Goal: Task Accomplishment & Management: Manage account settings

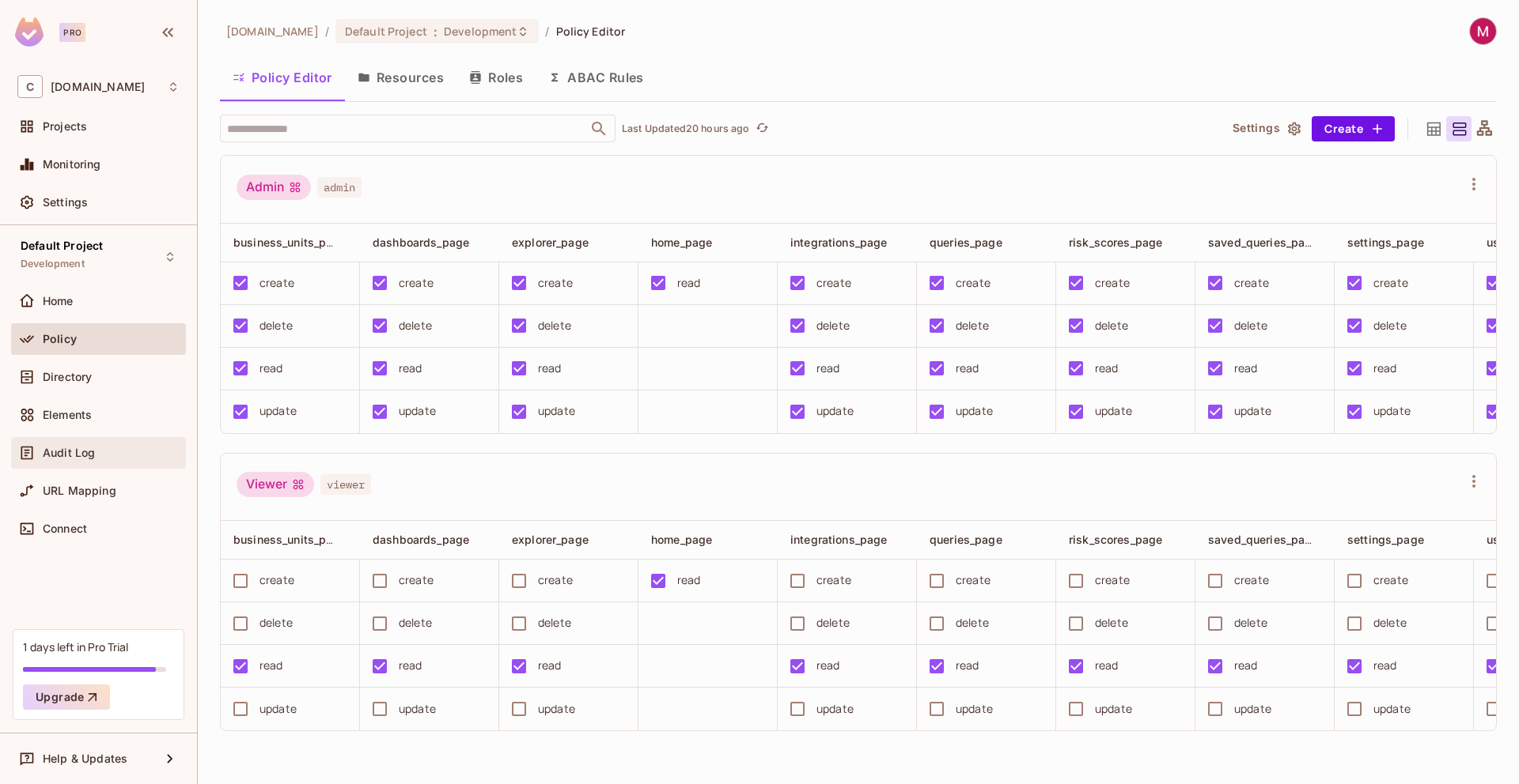
scroll to position [0, 256]
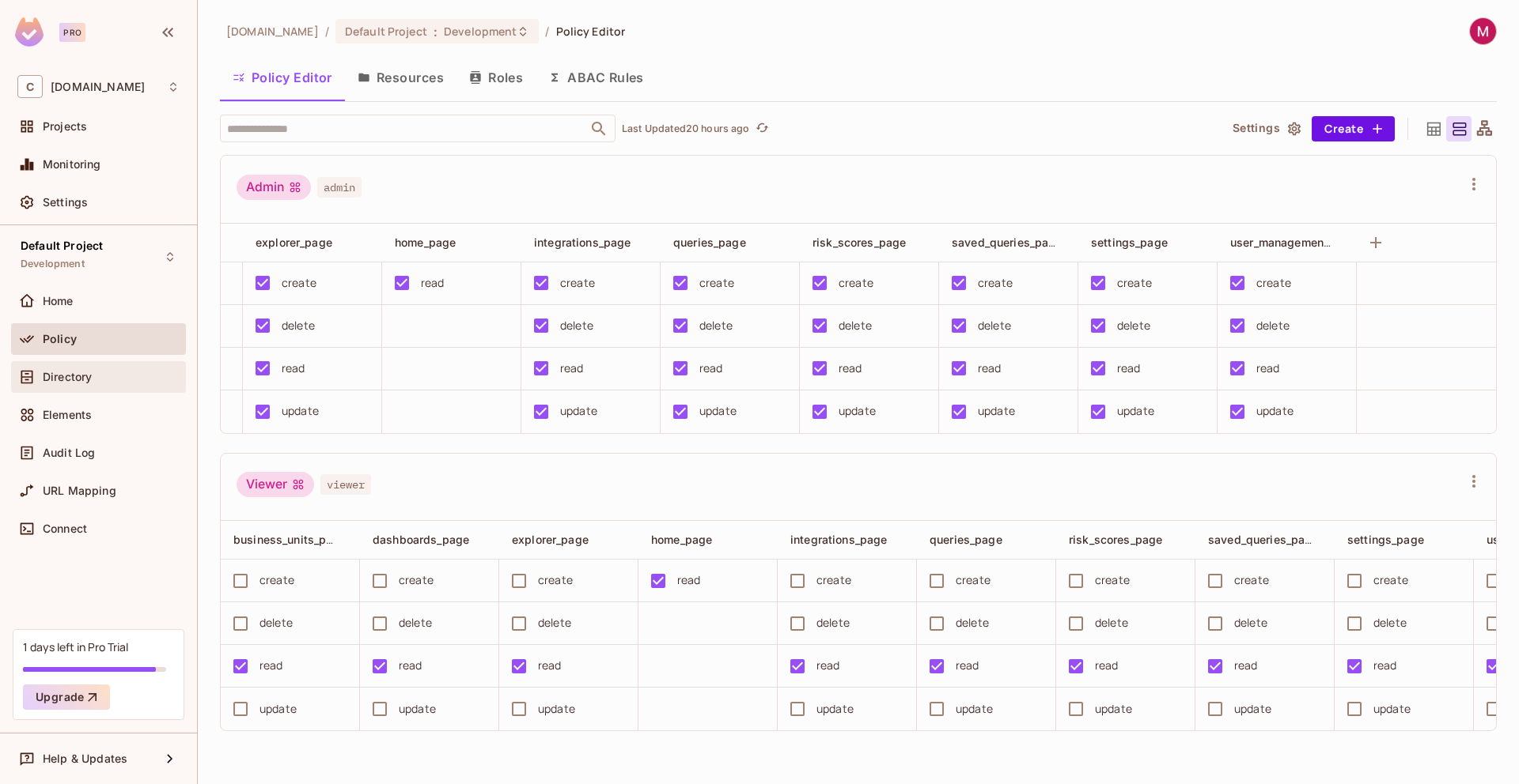
click at [67, 381] on span "Directory" at bounding box center [68, 377] width 49 height 13
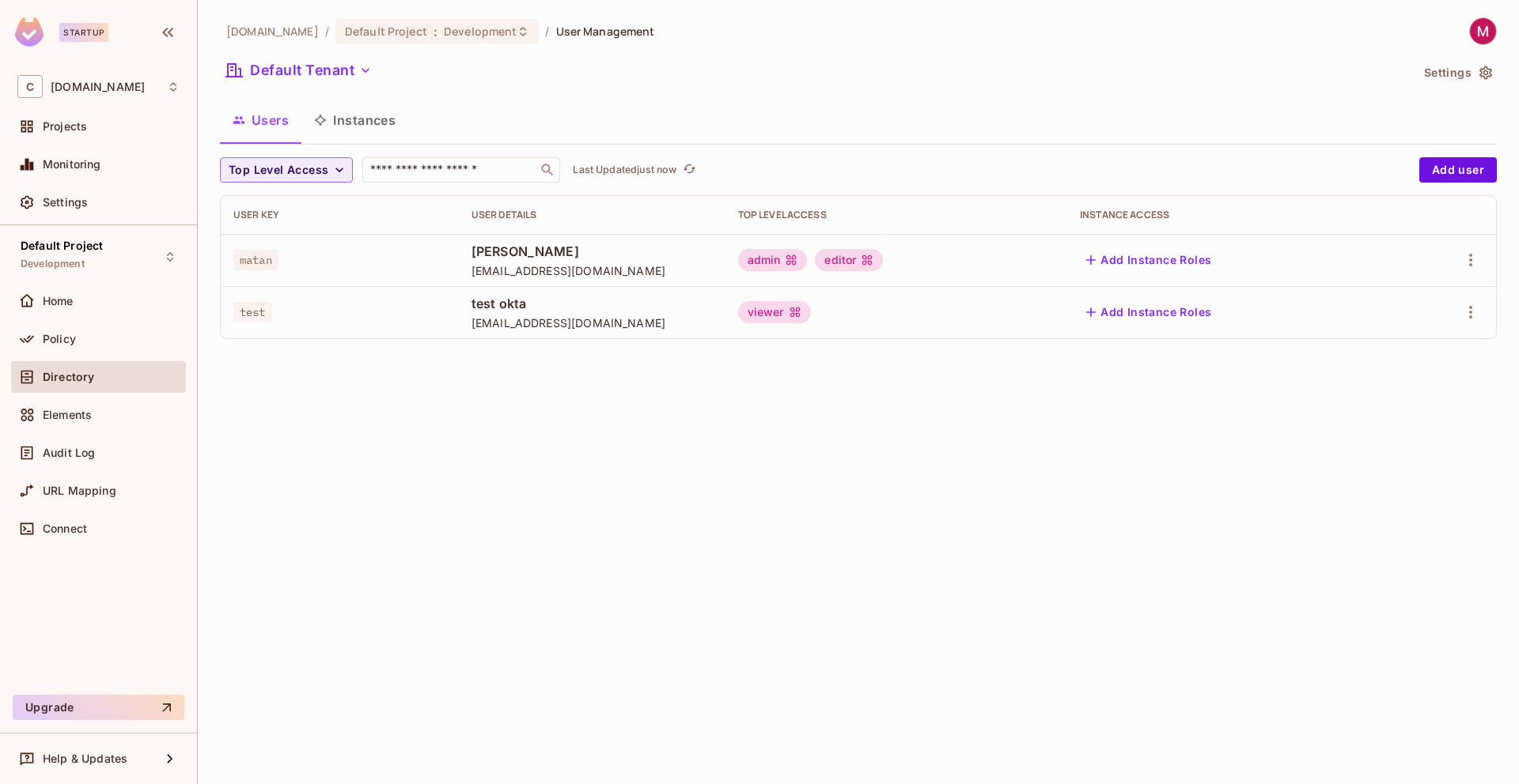
click at [592, 515] on div "cyclops.security / Default Project : Development / User Management Default Tena…" at bounding box center [857, 392] width 1320 height 784
click at [91, 94] on div "C cyclops.security" at bounding box center [98, 86] width 162 height 23
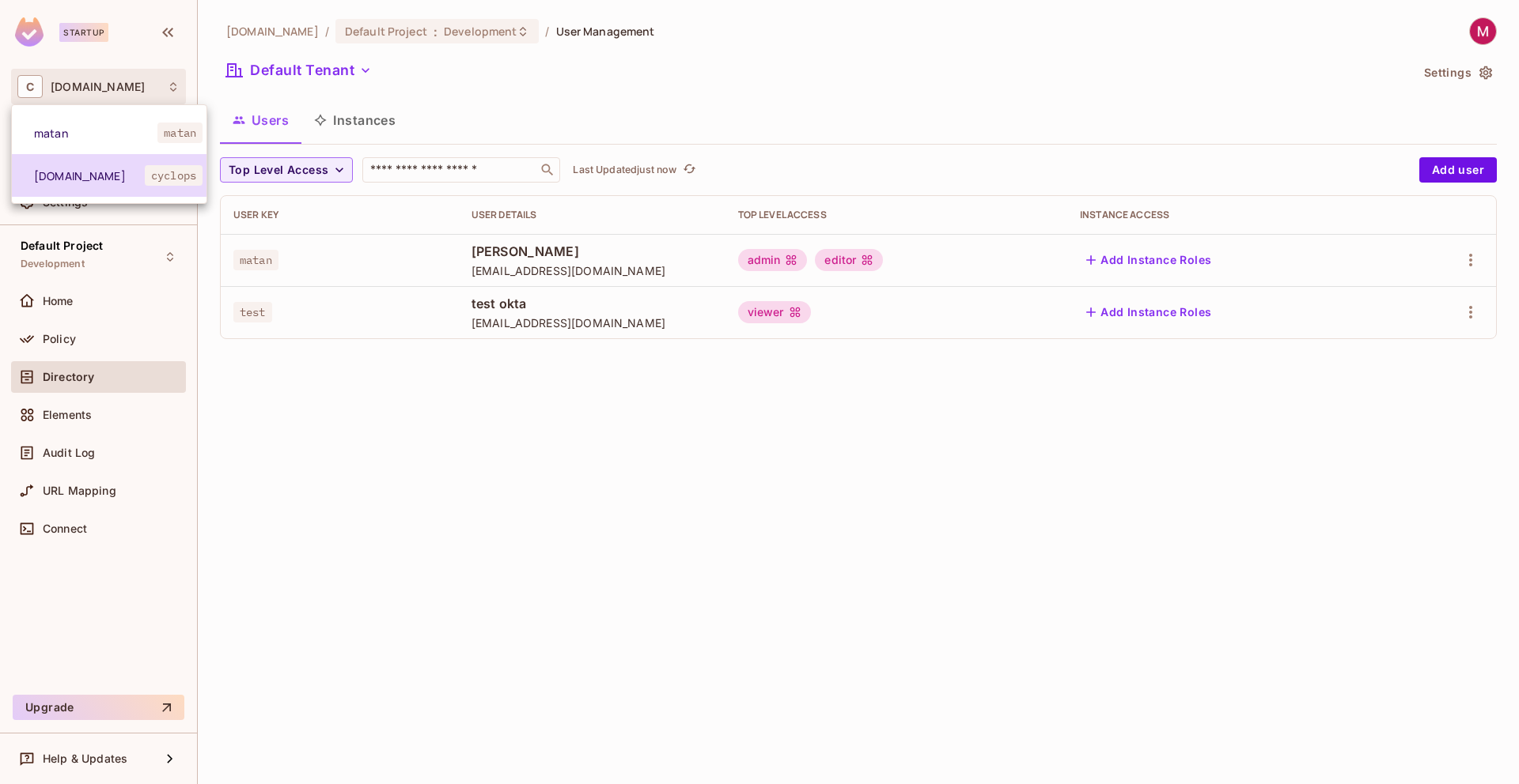
click at [85, 186] on li "cyclops.security cyclops" at bounding box center [109, 176] width 195 height 43
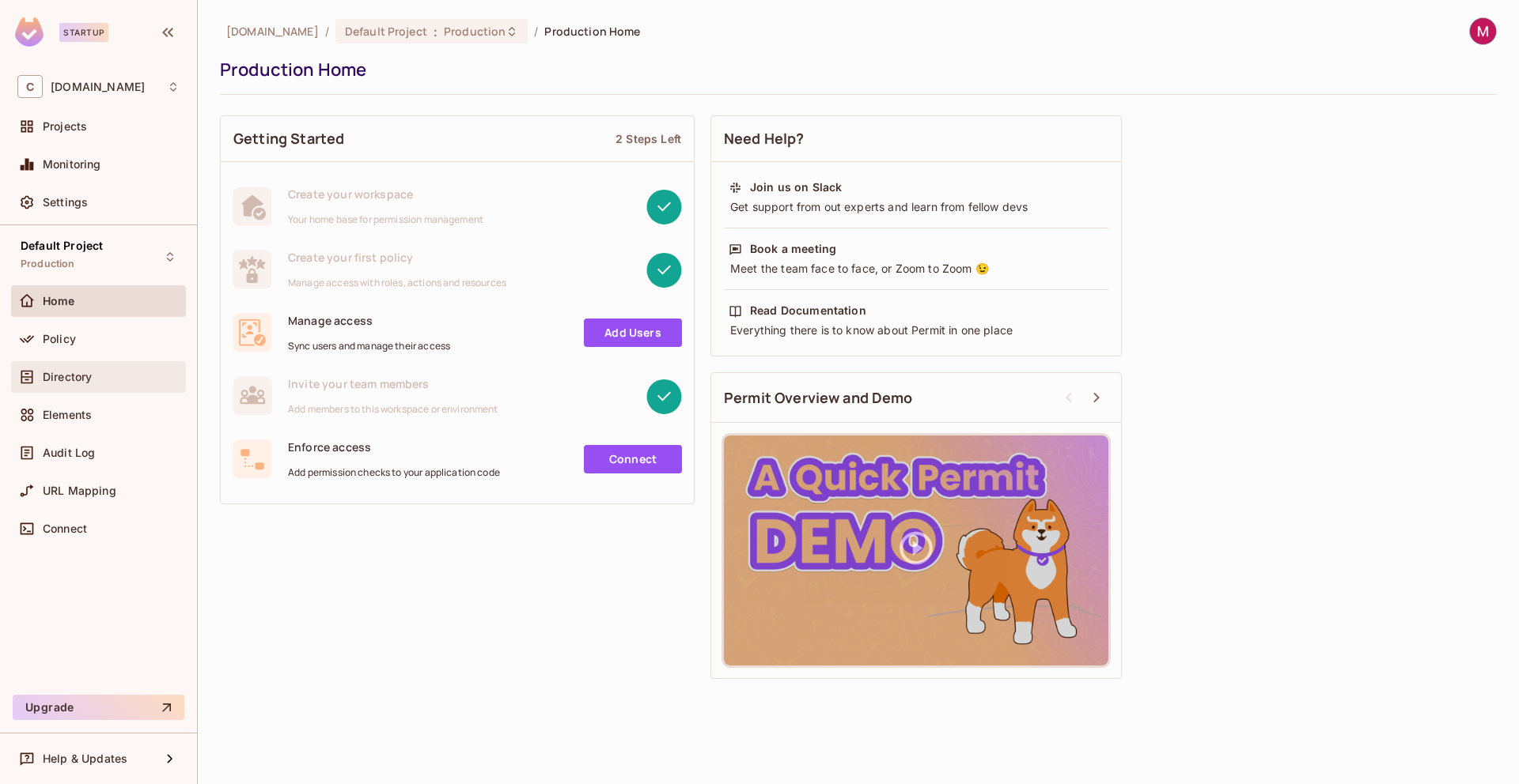
click at [73, 383] on div "Directory" at bounding box center [98, 377] width 162 height 19
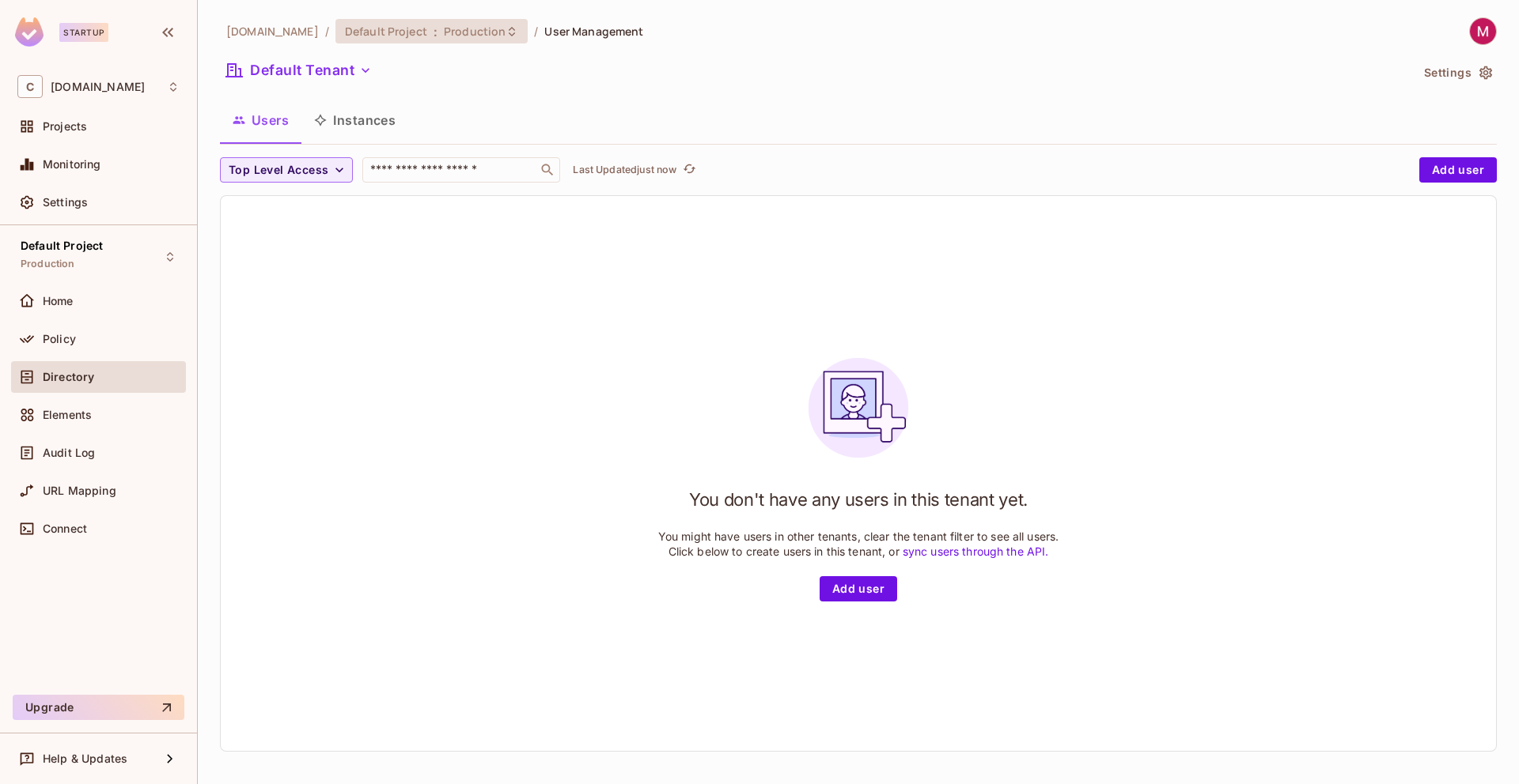
click at [447, 38] on span "Production" at bounding box center [474, 31] width 61 height 15
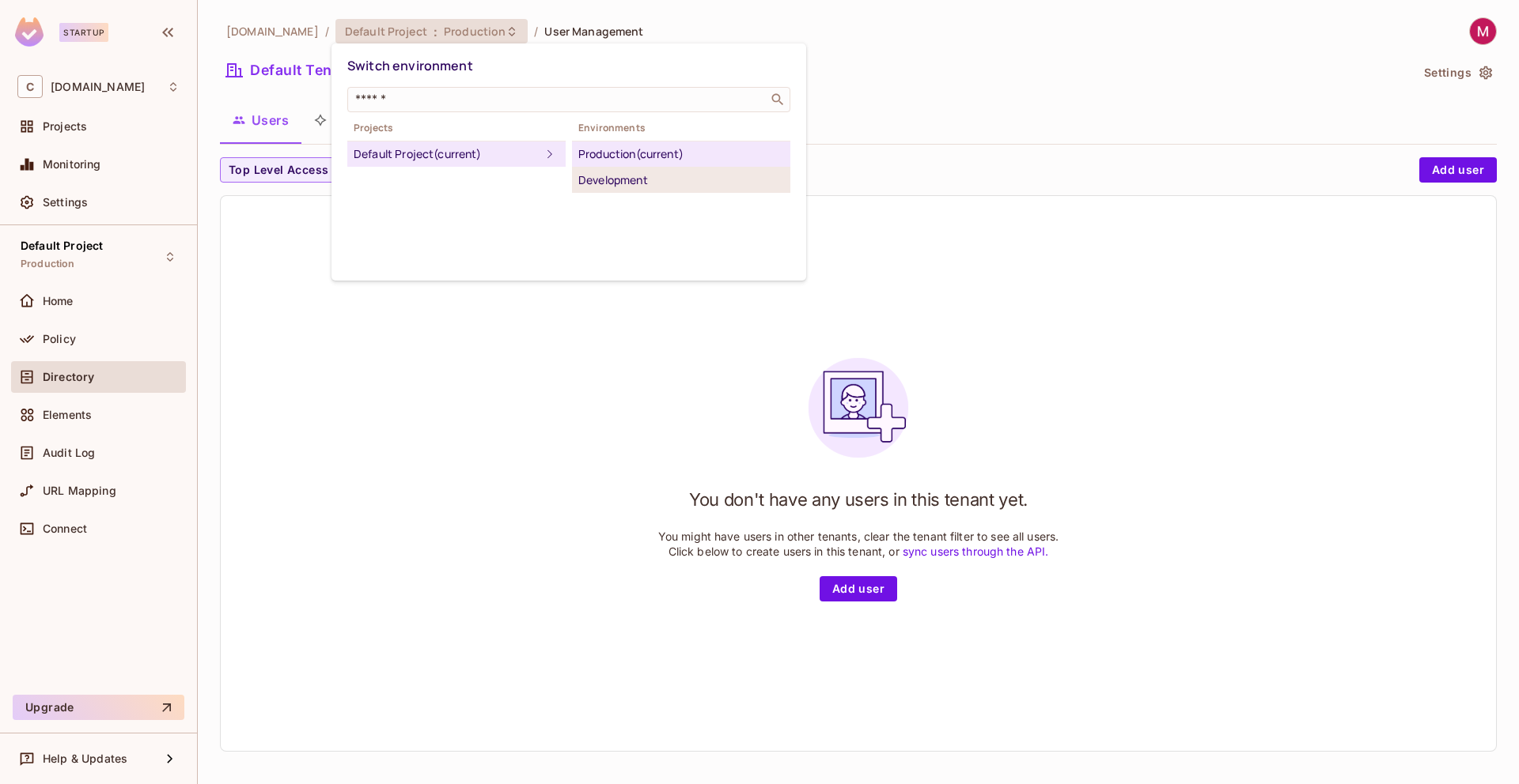
click at [644, 178] on div "Development" at bounding box center [681, 180] width 206 height 19
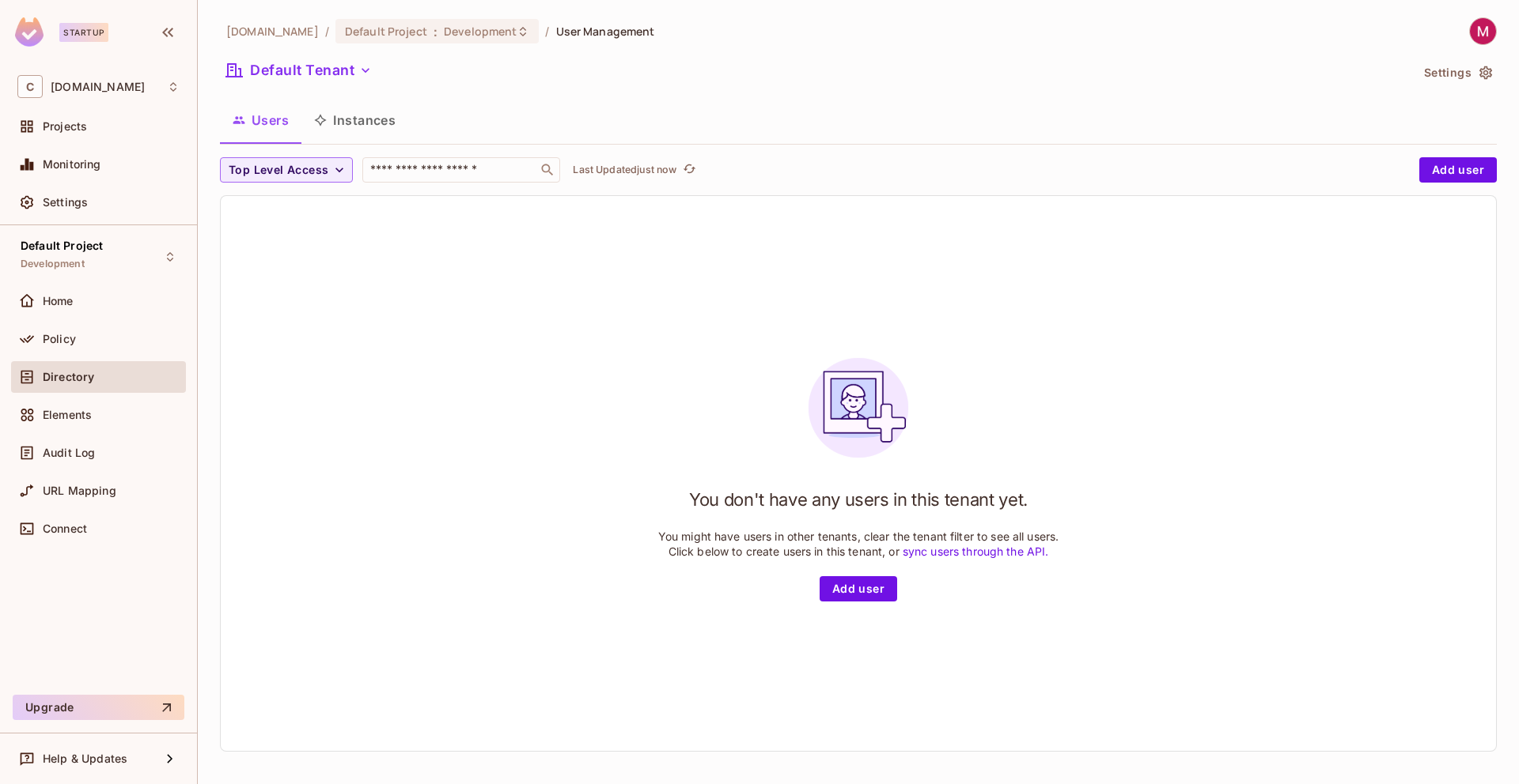
click at [580, 312] on div "You don't have any users in this tenant yet. You might have users in other tena…" at bounding box center [857, 473] width 1275 height 555
click at [92, 338] on div "Policy" at bounding box center [112, 339] width 137 height 13
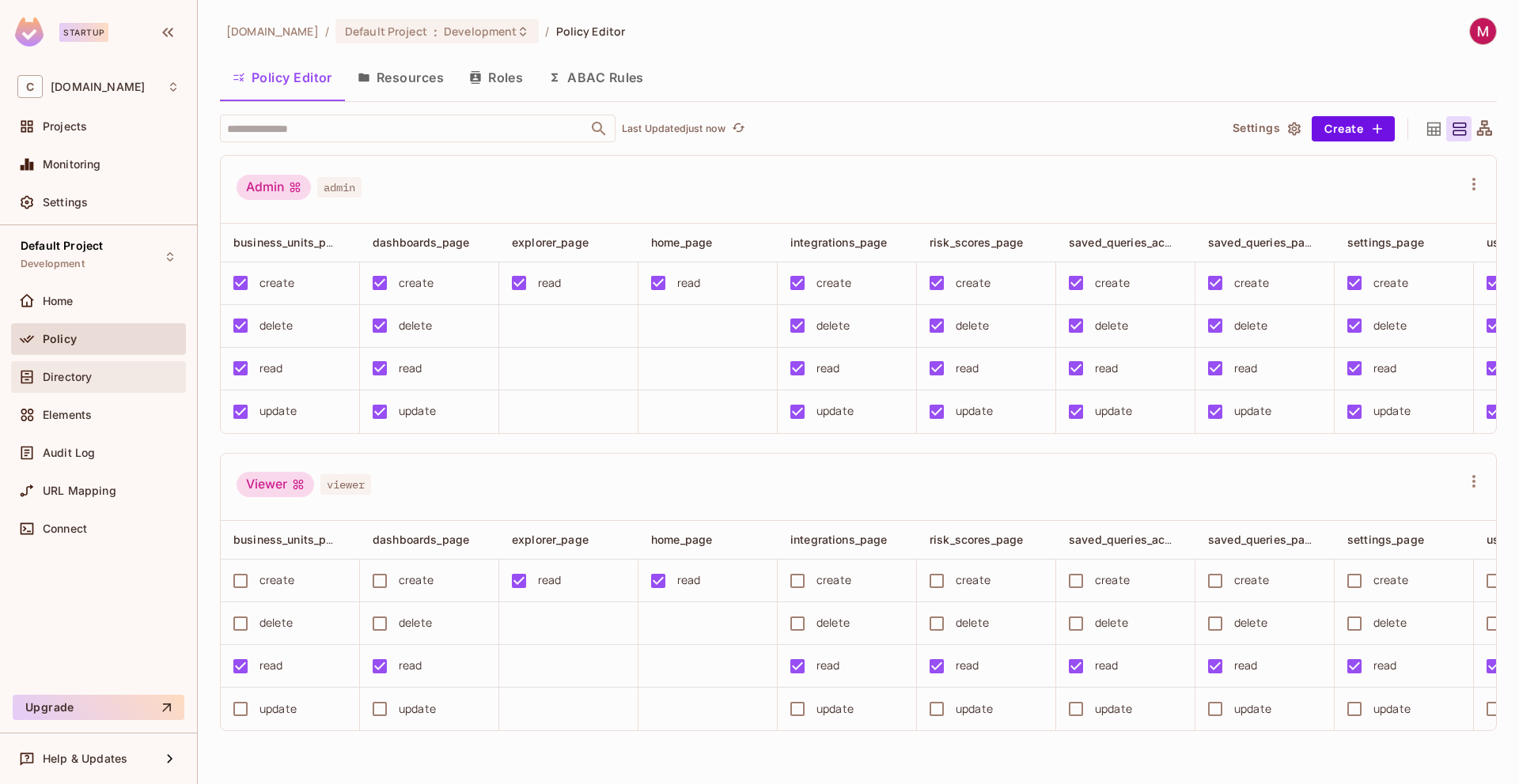
click at [92, 369] on div "Directory" at bounding box center [98, 377] width 162 height 19
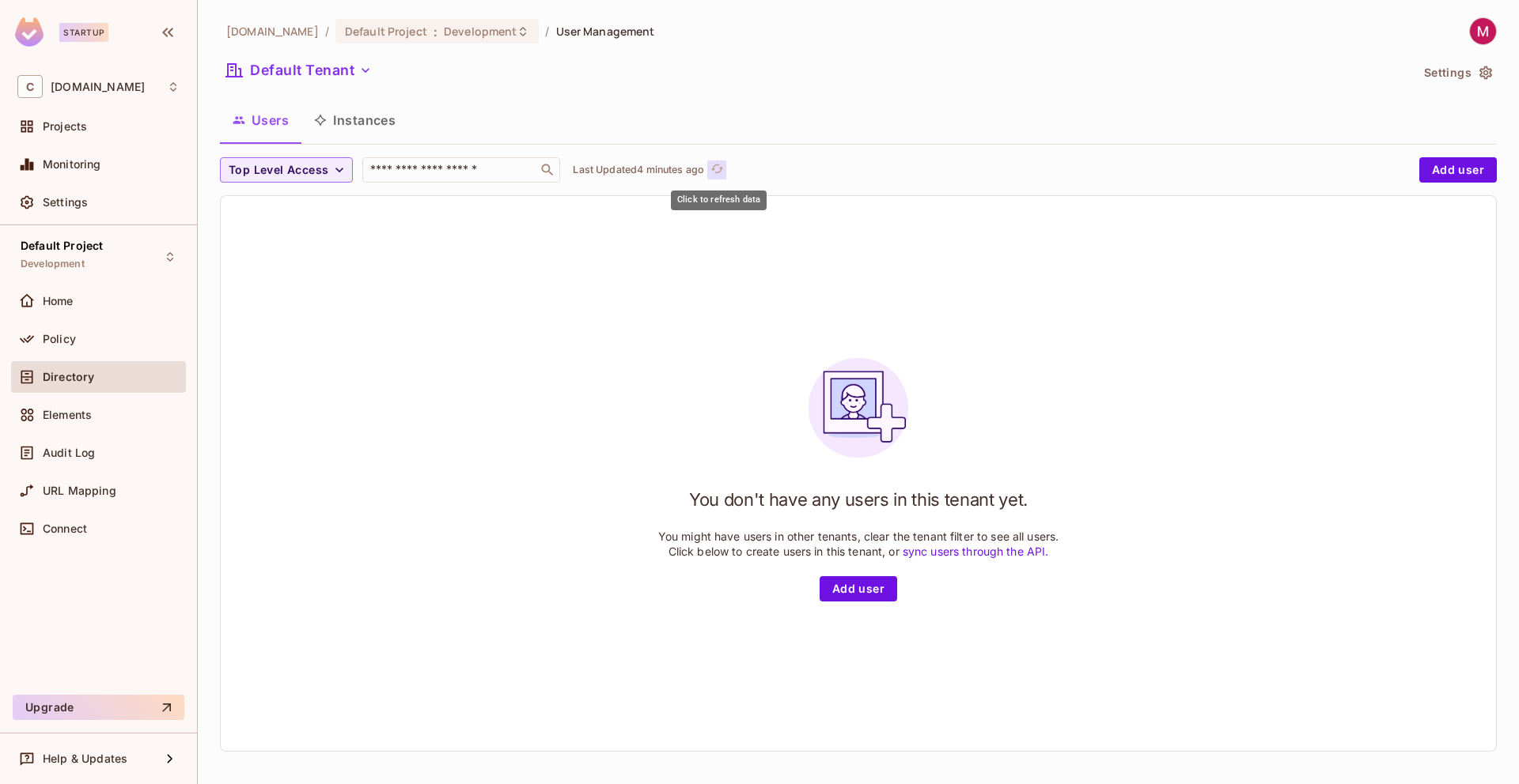
click at [724, 166] on icon "refresh" at bounding box center [716, 168] width 14 height 14
click at [444, 33] on span "Development" at bounding box center [480, 31] width 73 height 15
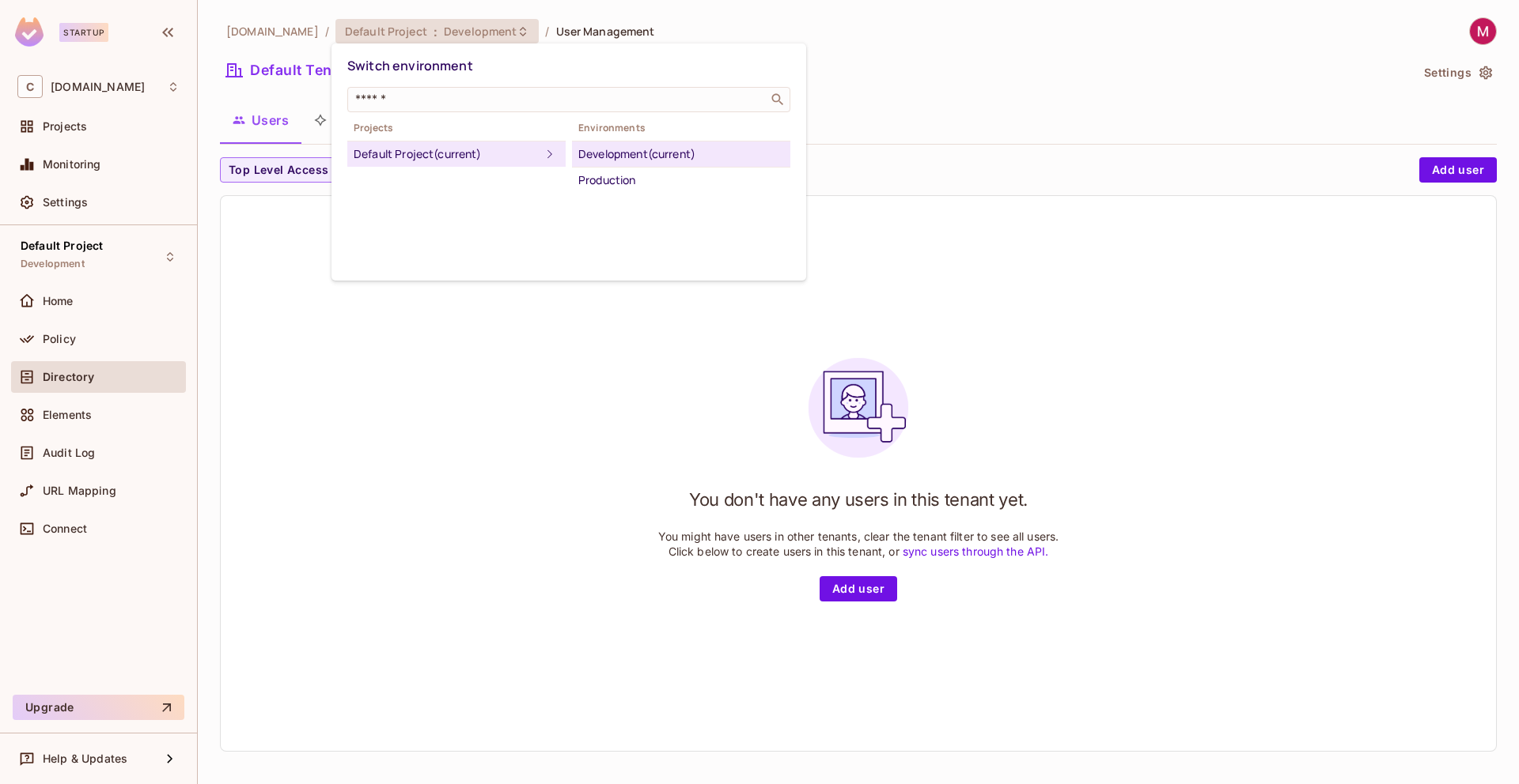
click at [222, 86] on div at bounding box center [760, 392] width 1519 height 784
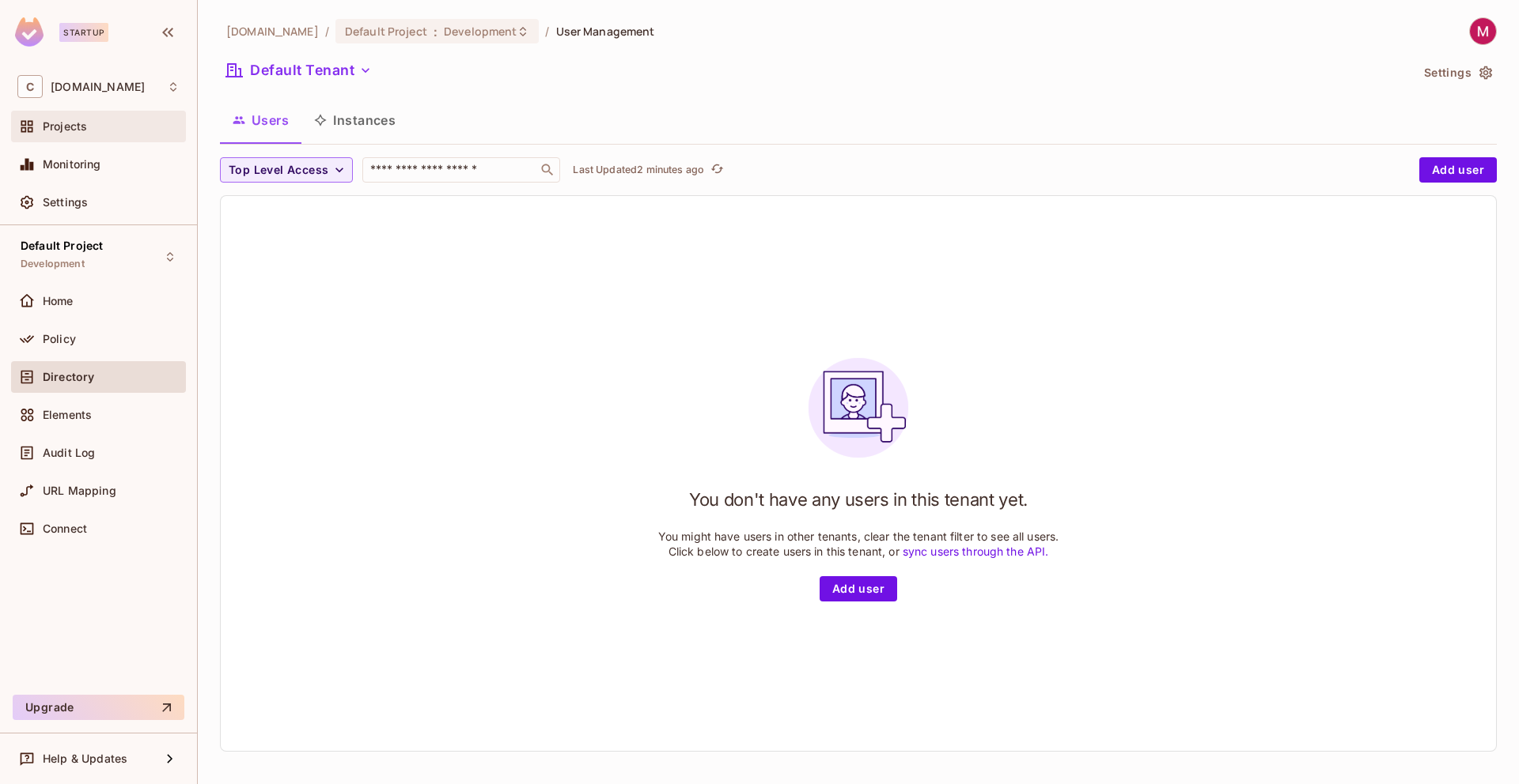
click at [74, 125] on span "Projects" at bounding box center [65, 126] width 44 height 13
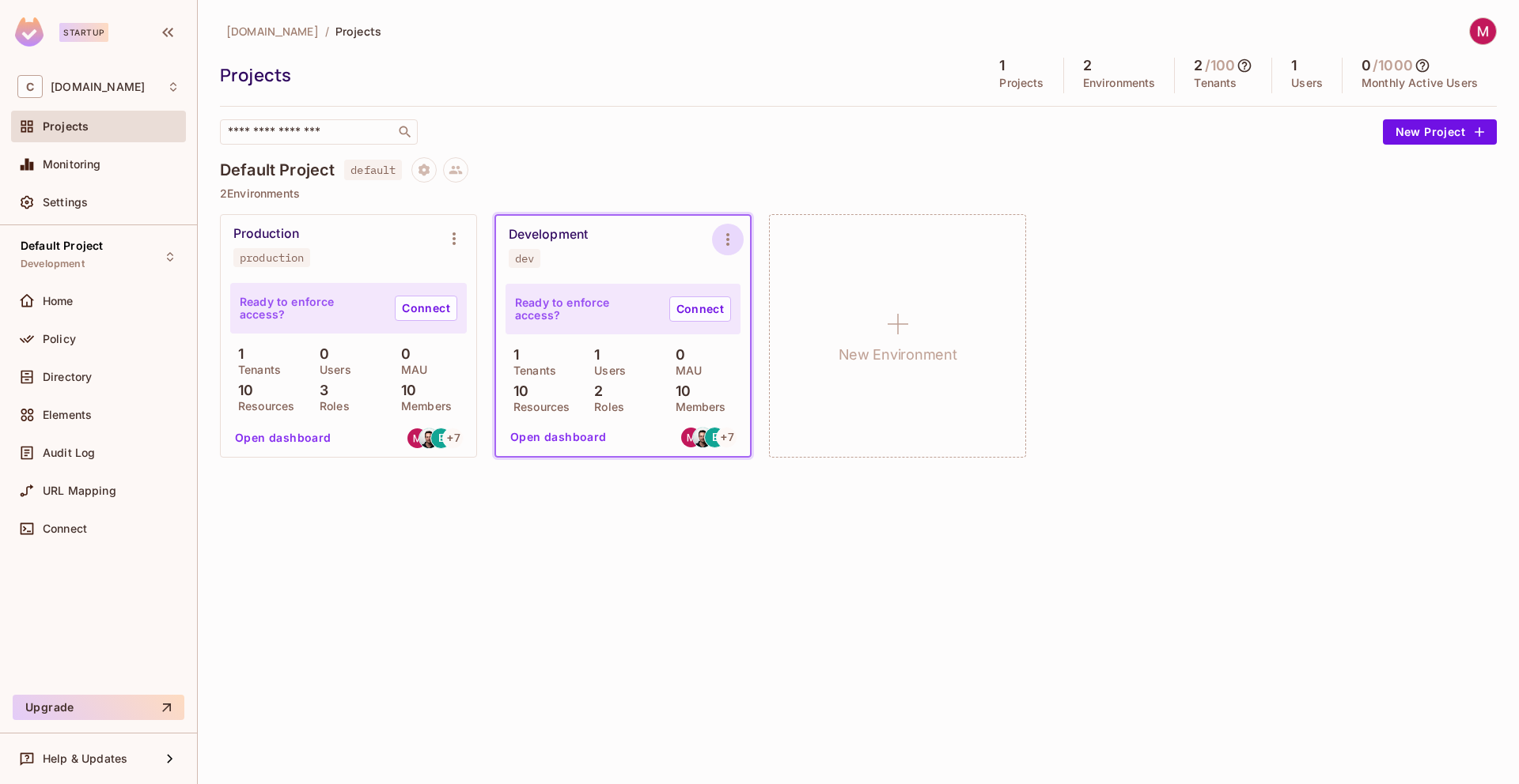
click at [728, 240] on icon "Environment settings" at bounding box center [727, 240] width 3 height 13
click at [608, 360] on div at bounding box center [760, 392] width 1519 height 784
click at [601, 369] on p "Users" at bounding box center [605, 371] width 39 height 13
click at [557, 444] on button "Open dashboard" at bounding box center [558, 437] width 109 height 26
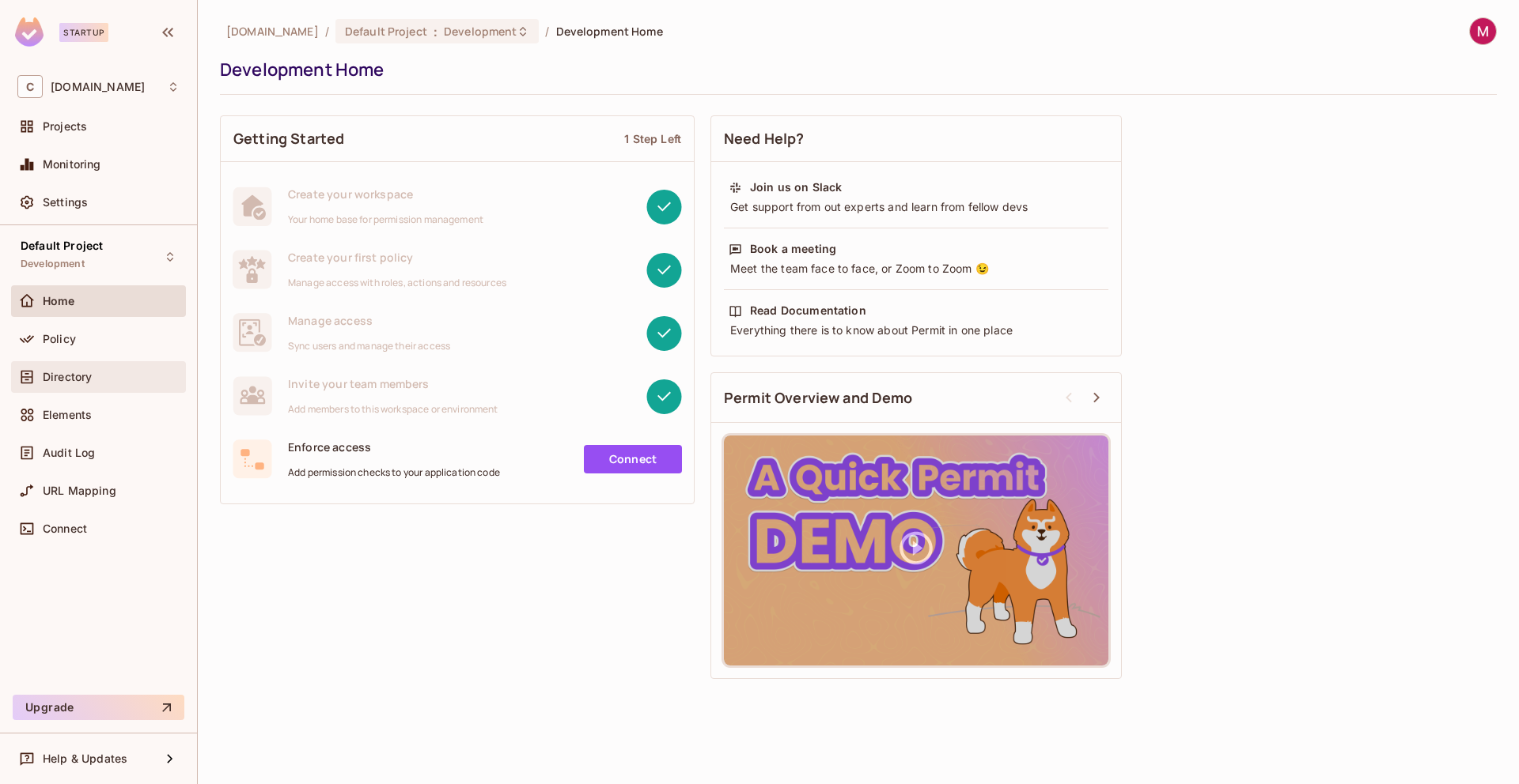
click at [118, 377] on div "Directory" at bounding box center [112, 377] width 137 height 13
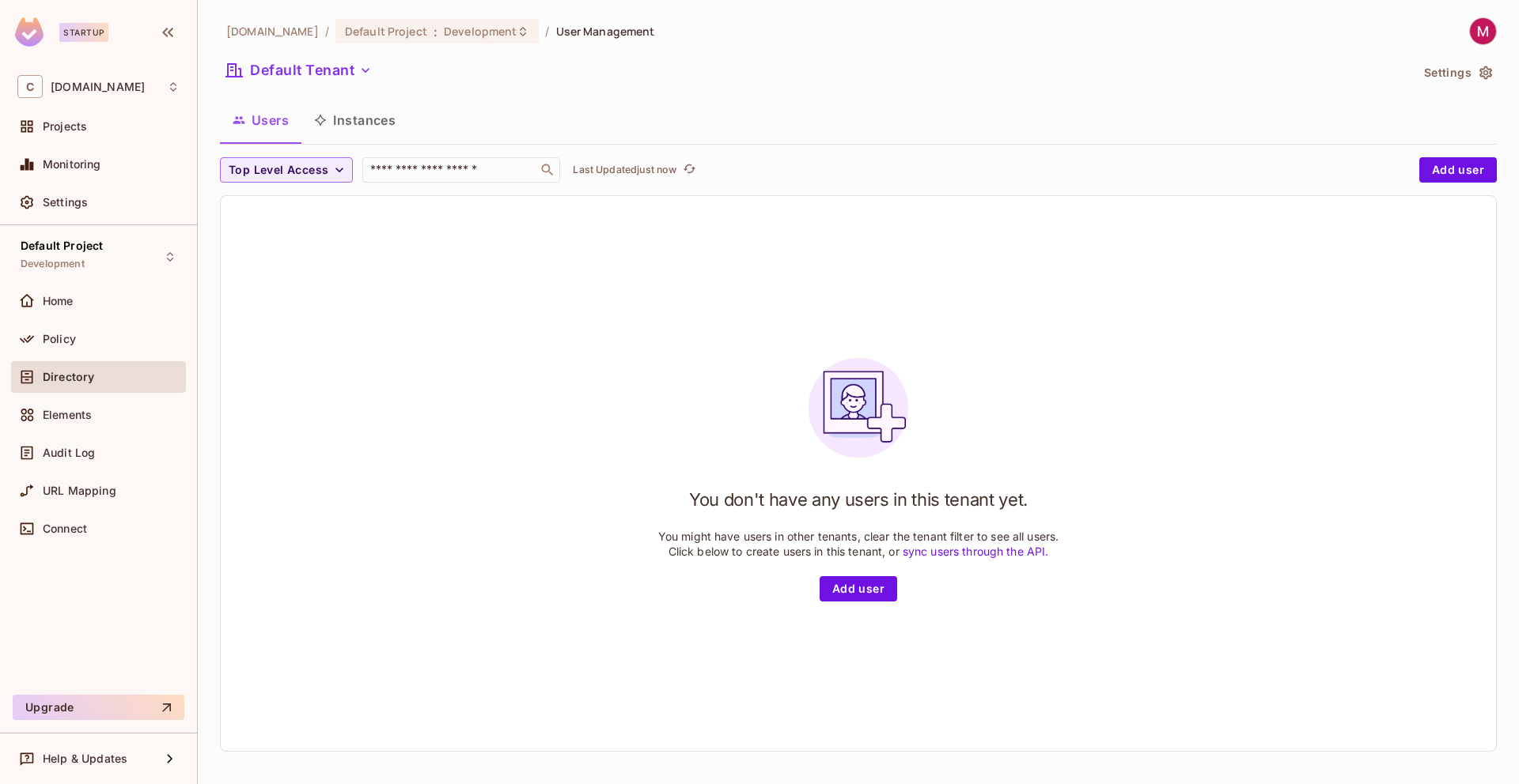
click at [371, 120] on button "Instances" at bounding box center [354, 120] width 107 height 39
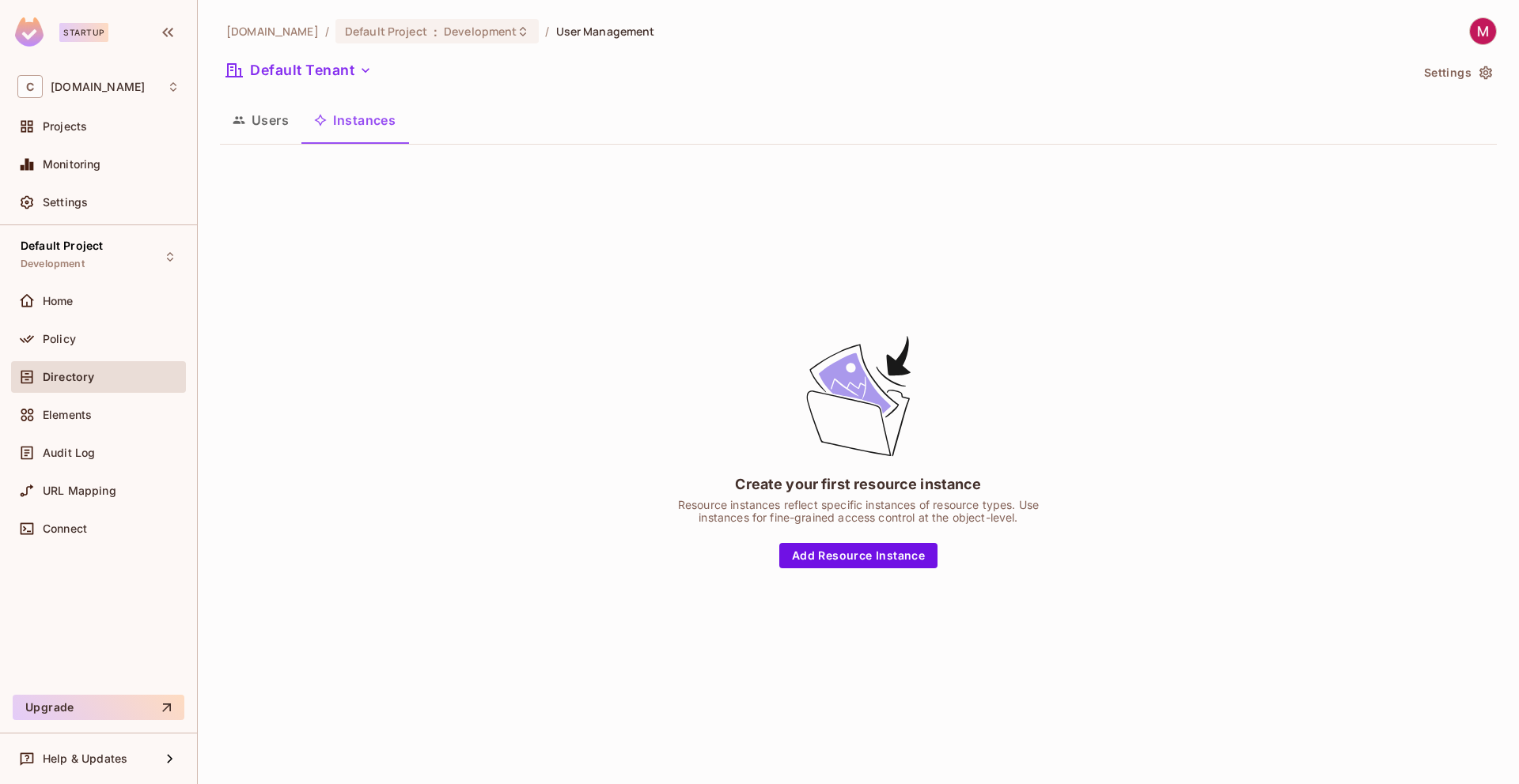
click at [288, 125] on button "Users" at bounding box center [260, 120] width 81 height 39
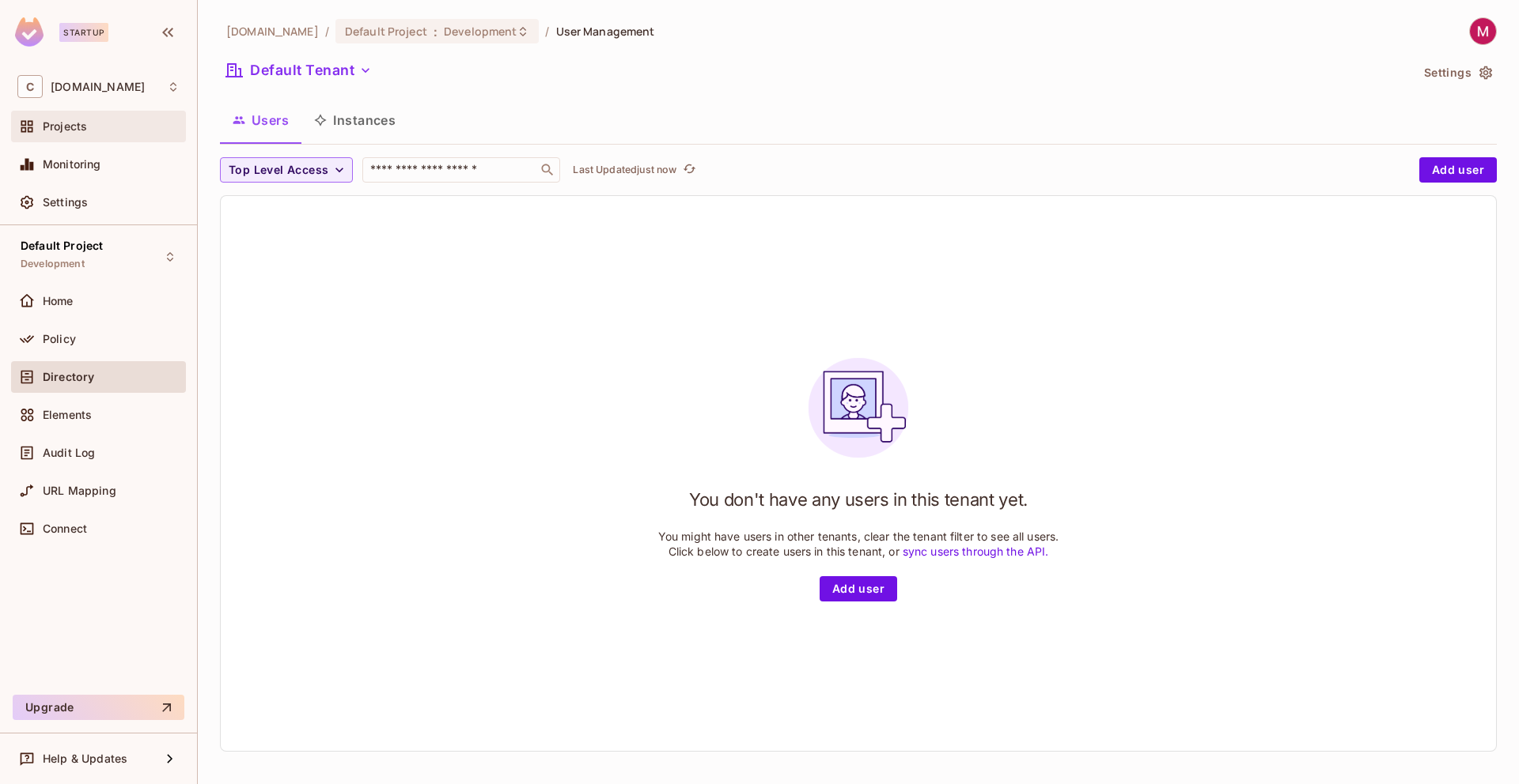
click at [80, 126] on span "Projects" at bounding box center [65, 126] width 44 height 13
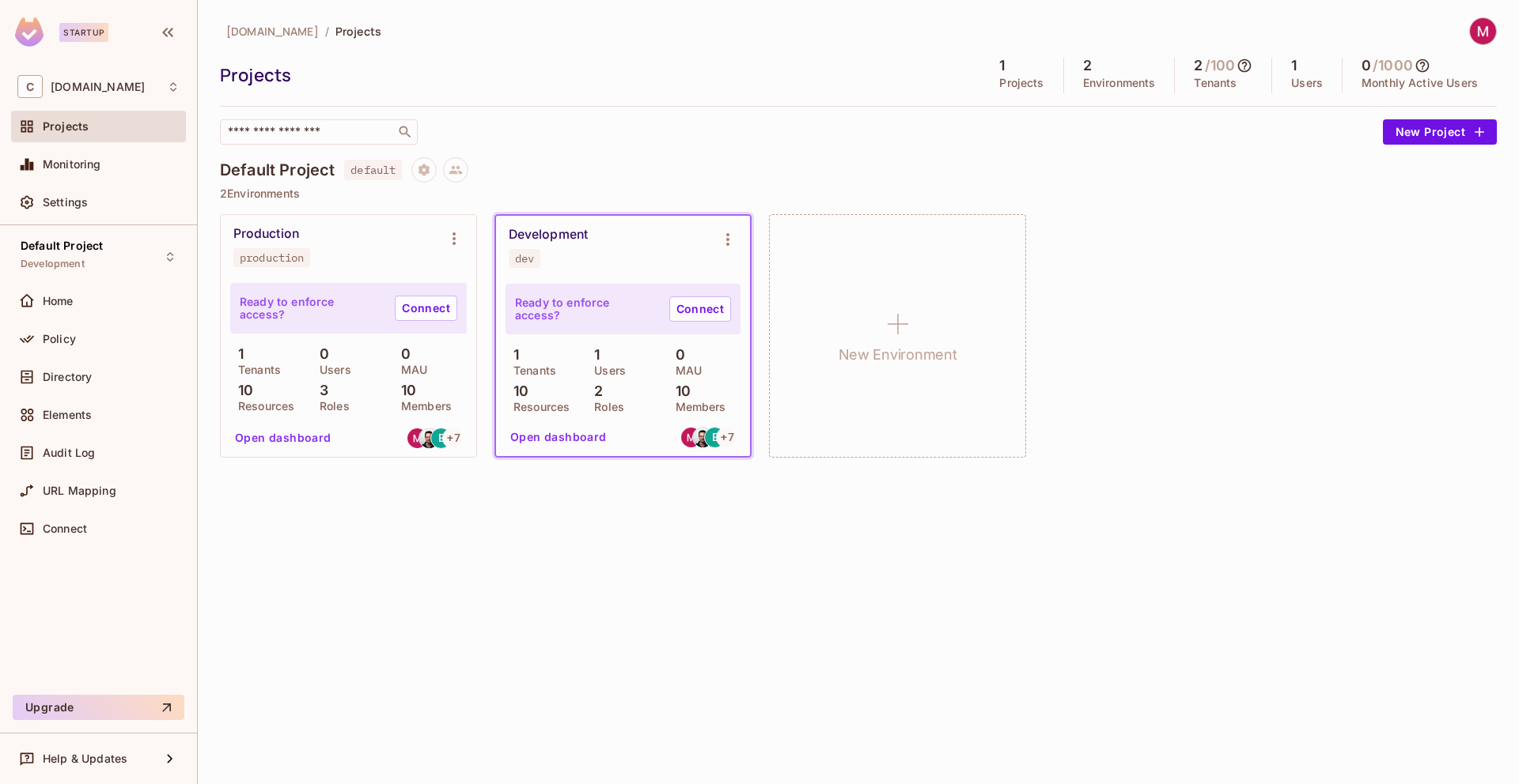
click at [609, 364] on p "Users" at bounding box center [605, 371] width 39 height 13
click at [576, 437] on button "Open dashboard" at bounding box center [558, 437] width 109 height 26
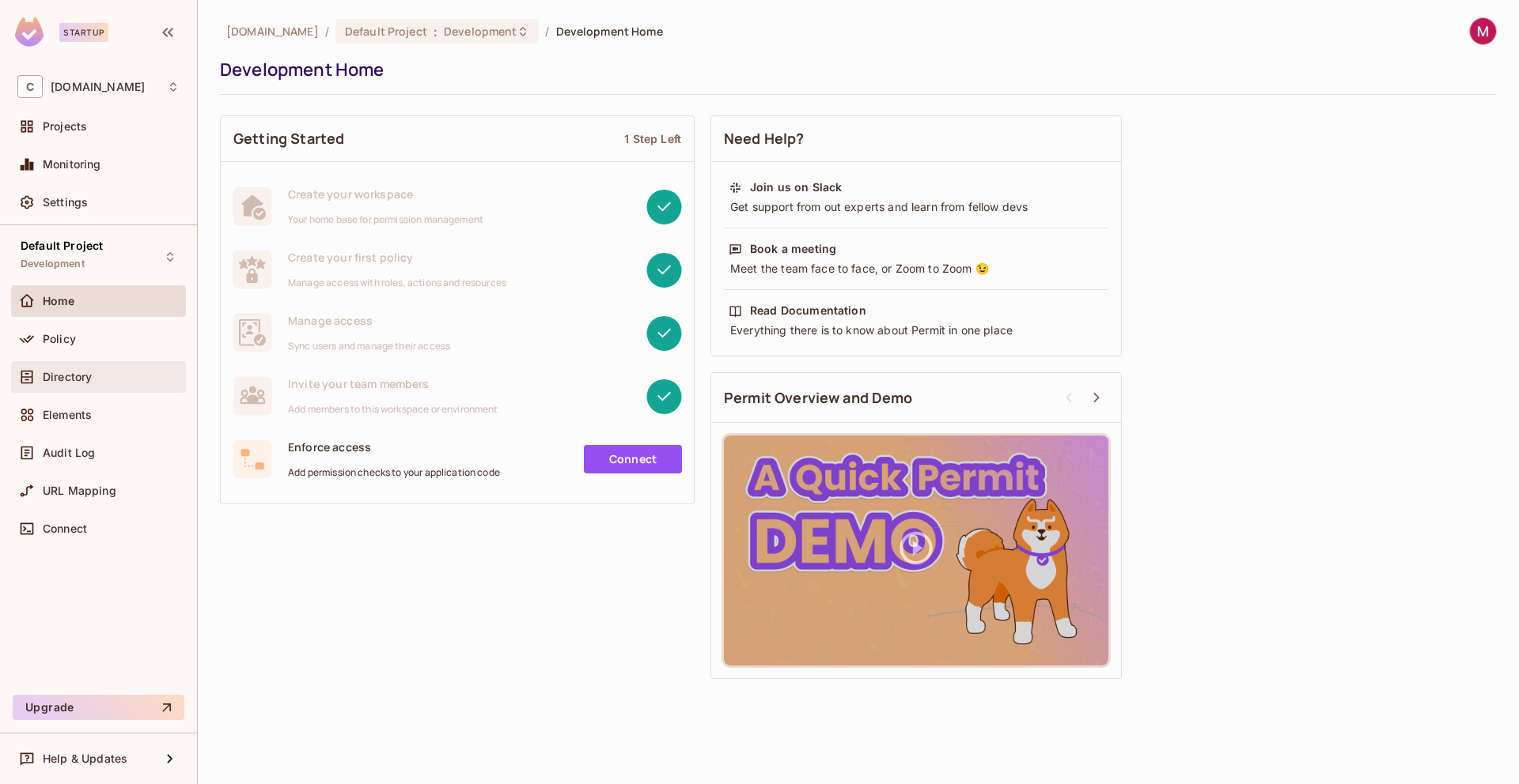
click at [84, 390] on div "Directory" at bounding box center [98, 377] width 175 height 32
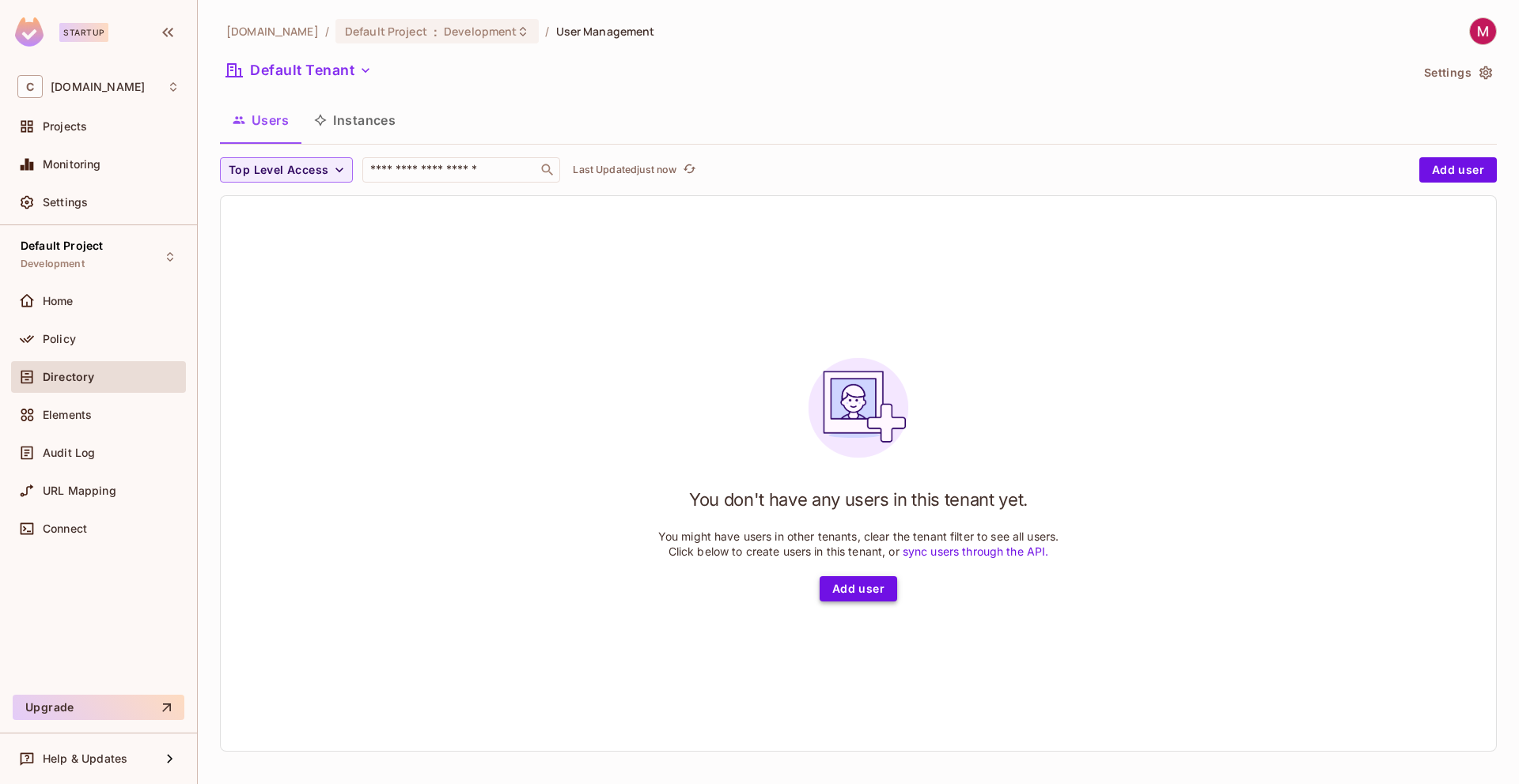
click at [871, 599] on button "Add user" at bounding box center [857, 589] width 78 height 26
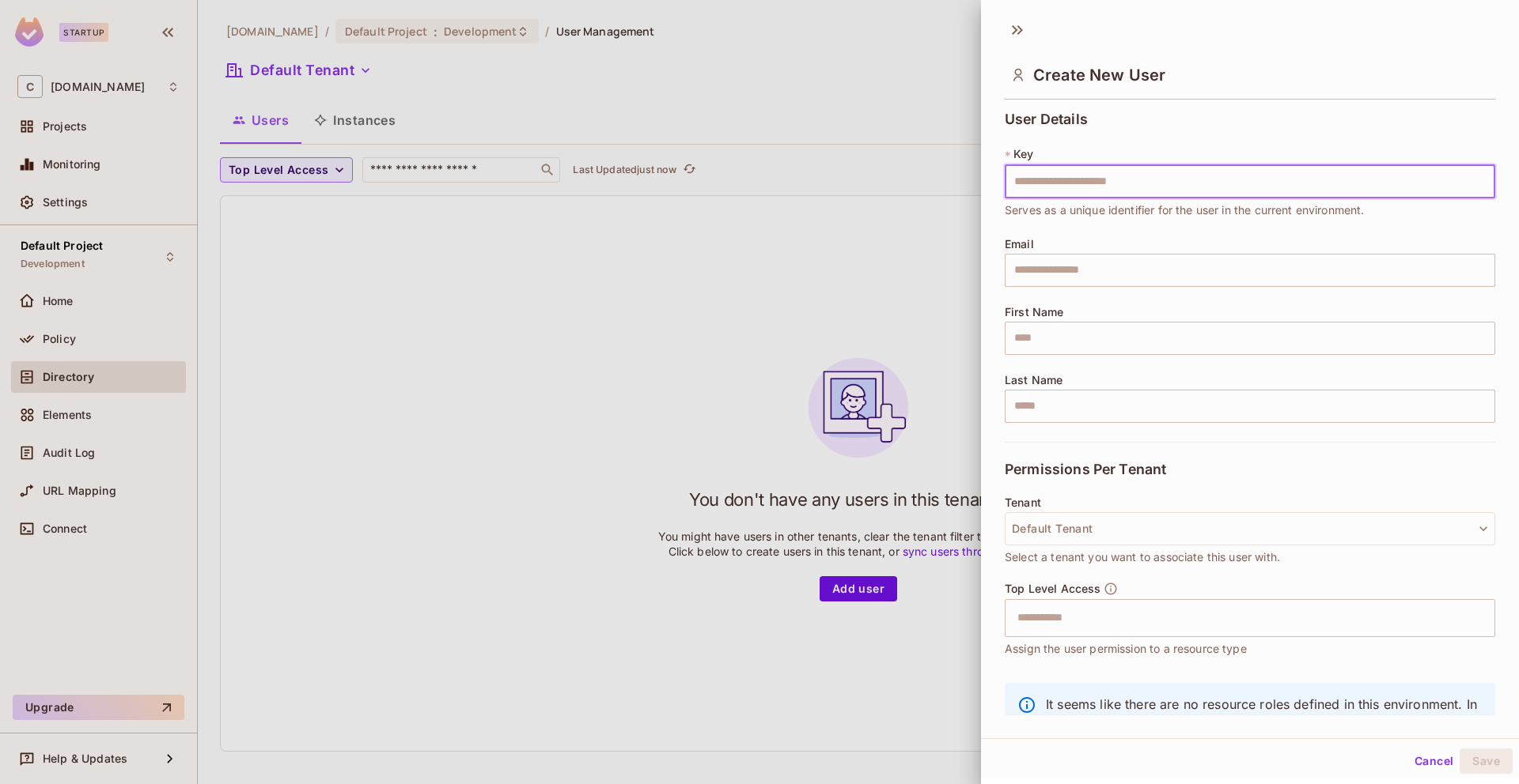
click at [1062, 181] on input "text" at bounding box center [1250, 182] width 490 height 33
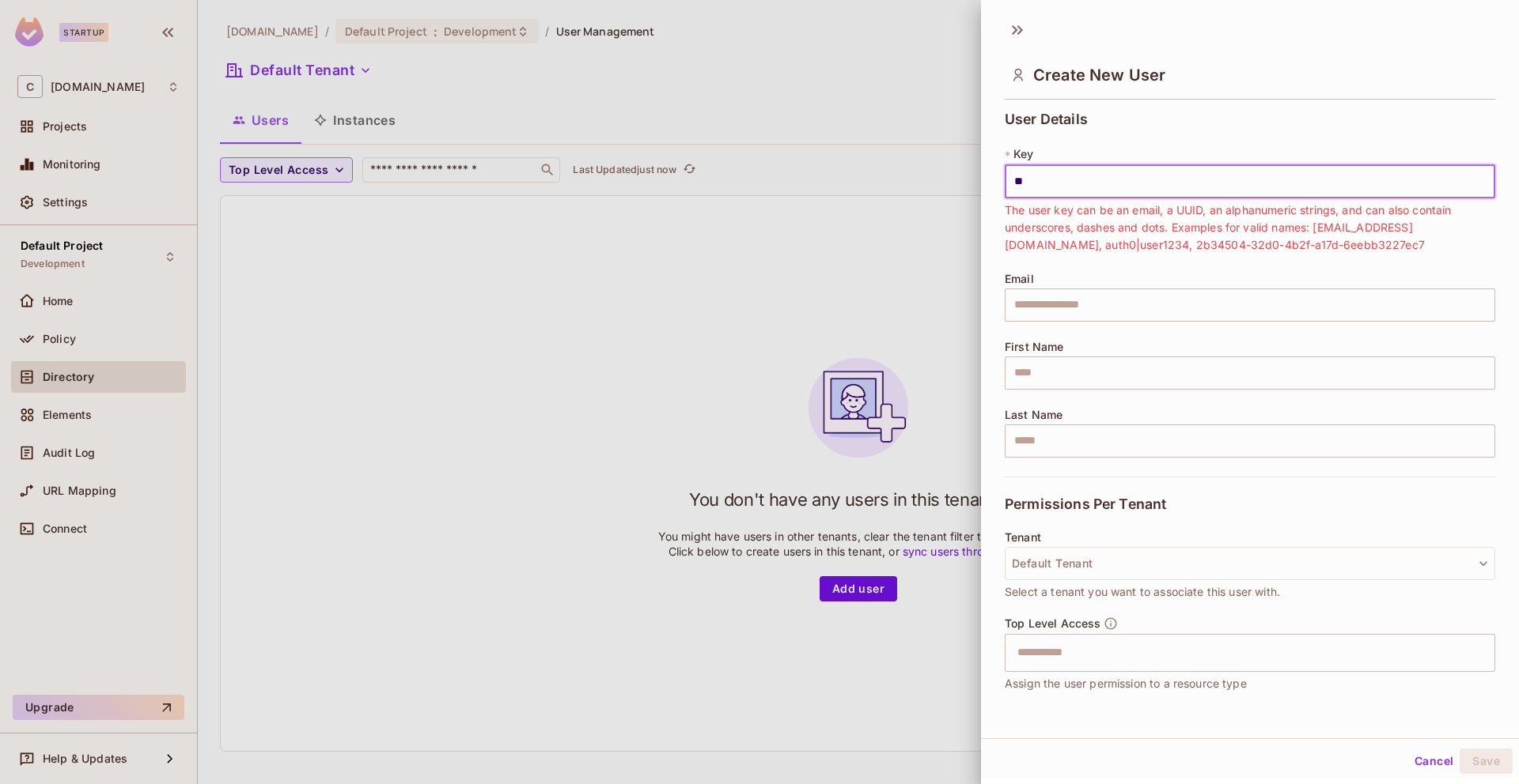
type input "*"
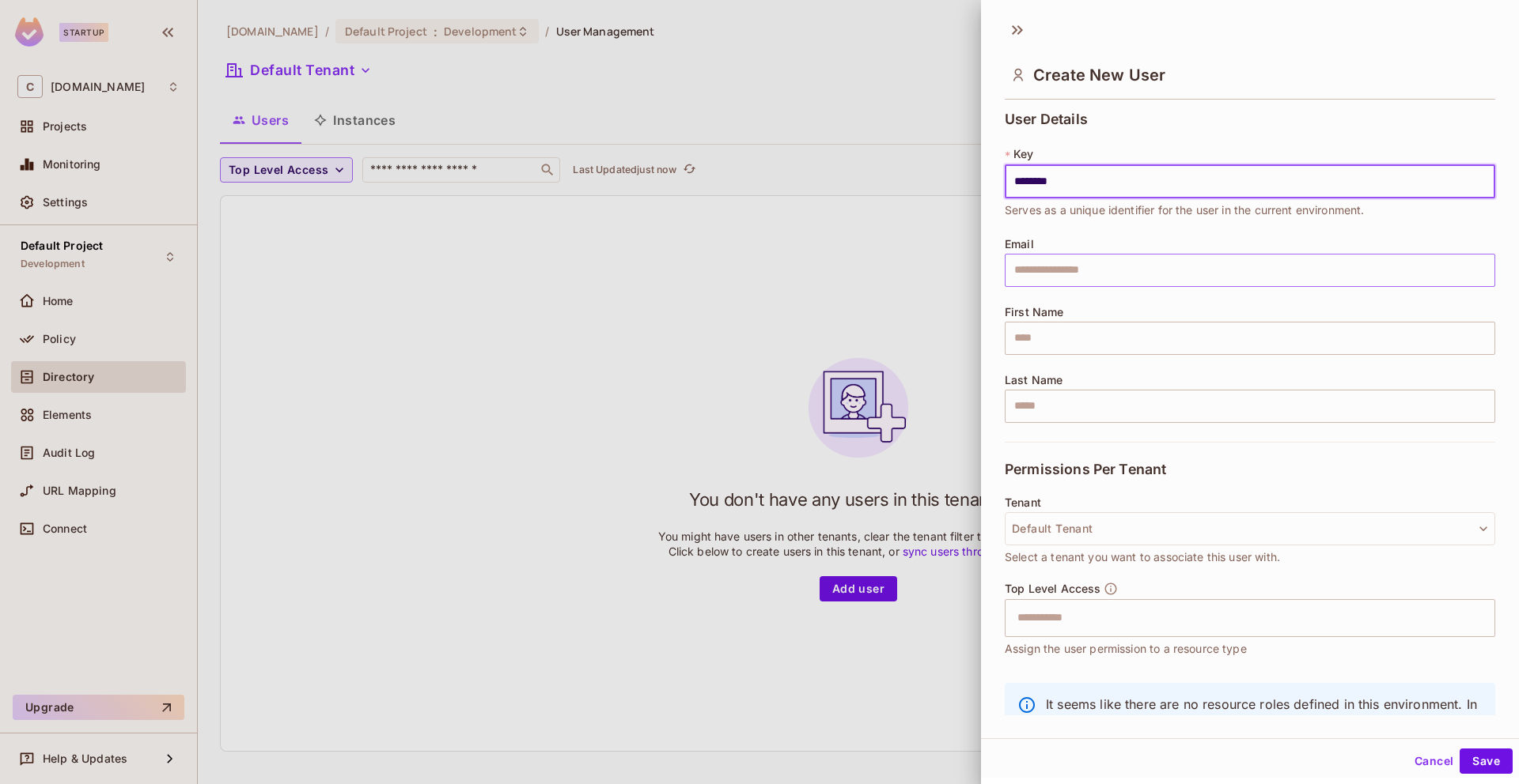
type input "********"
click at [1082, 265] on input "text" at bounding box center [1250, 270] width 490 height 33
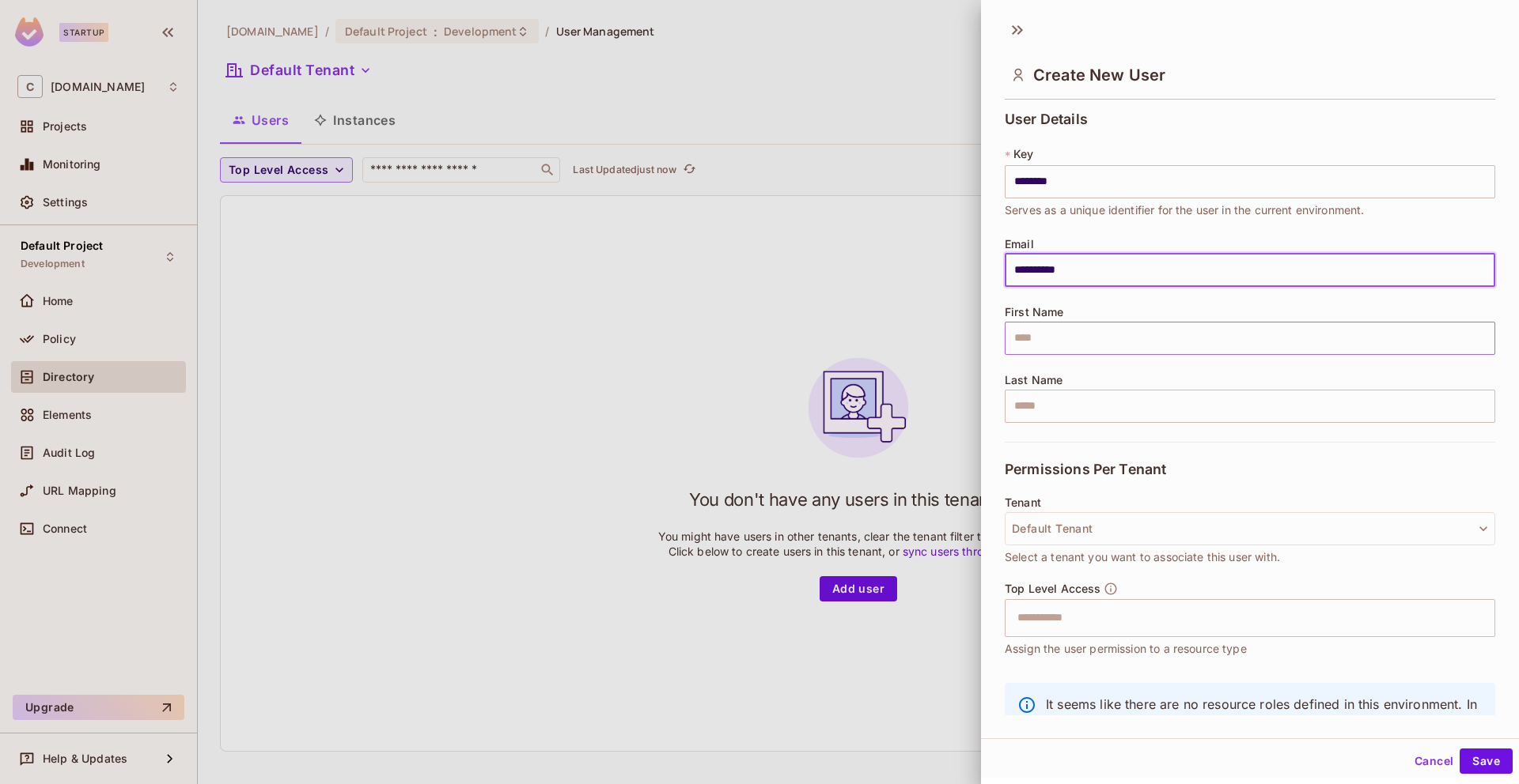
type input "**********"
click at [1081, 332] on input "text" at bounding box center [1250, 338] width 490 height 33
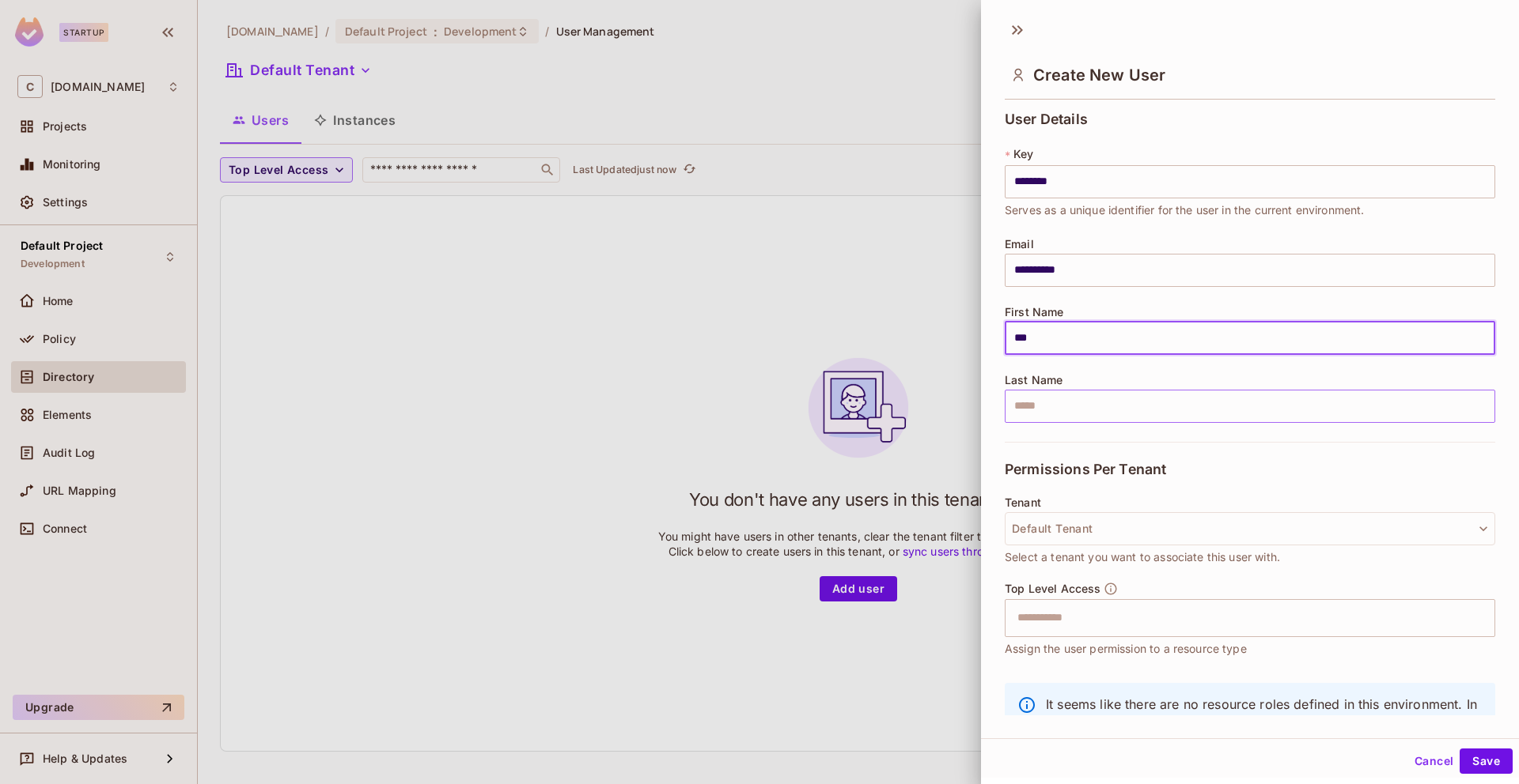
type input "***"
click at [1072, 398] on input "text" at bounding box center [1250, 406] width 490 height 33
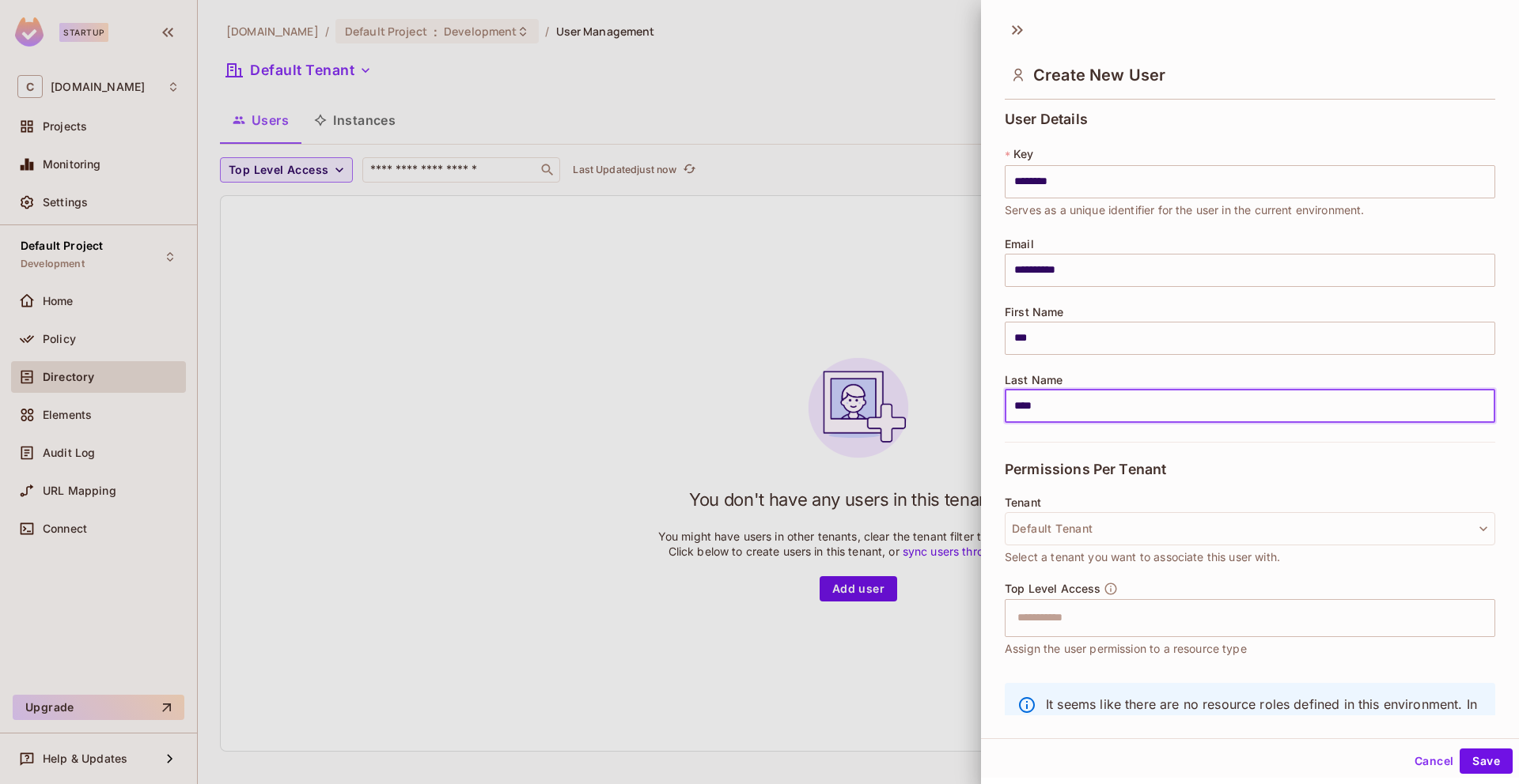
type input "****"
click at [1112, 508] on div "Tenant Default Tenant Select a tenant you want to associate this user with." at bounding box center [1250, 532] width 490 height 70
click at [1107, 532] on button "Default Tenant" at bounding box center [1250, 529] width 490 height 33
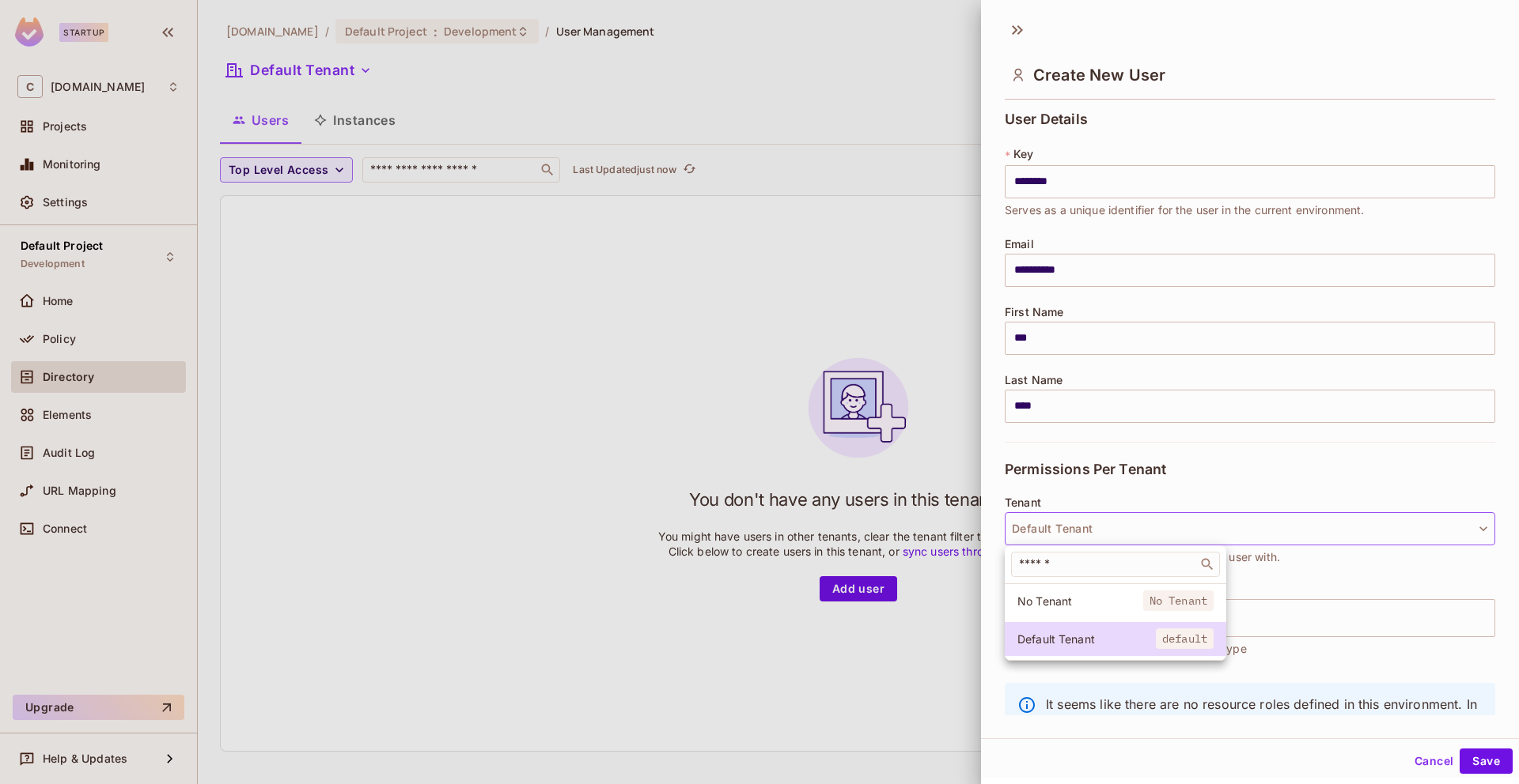
click at [1107, 532] on div at bounding box center [760, 392] width 1519 height 784
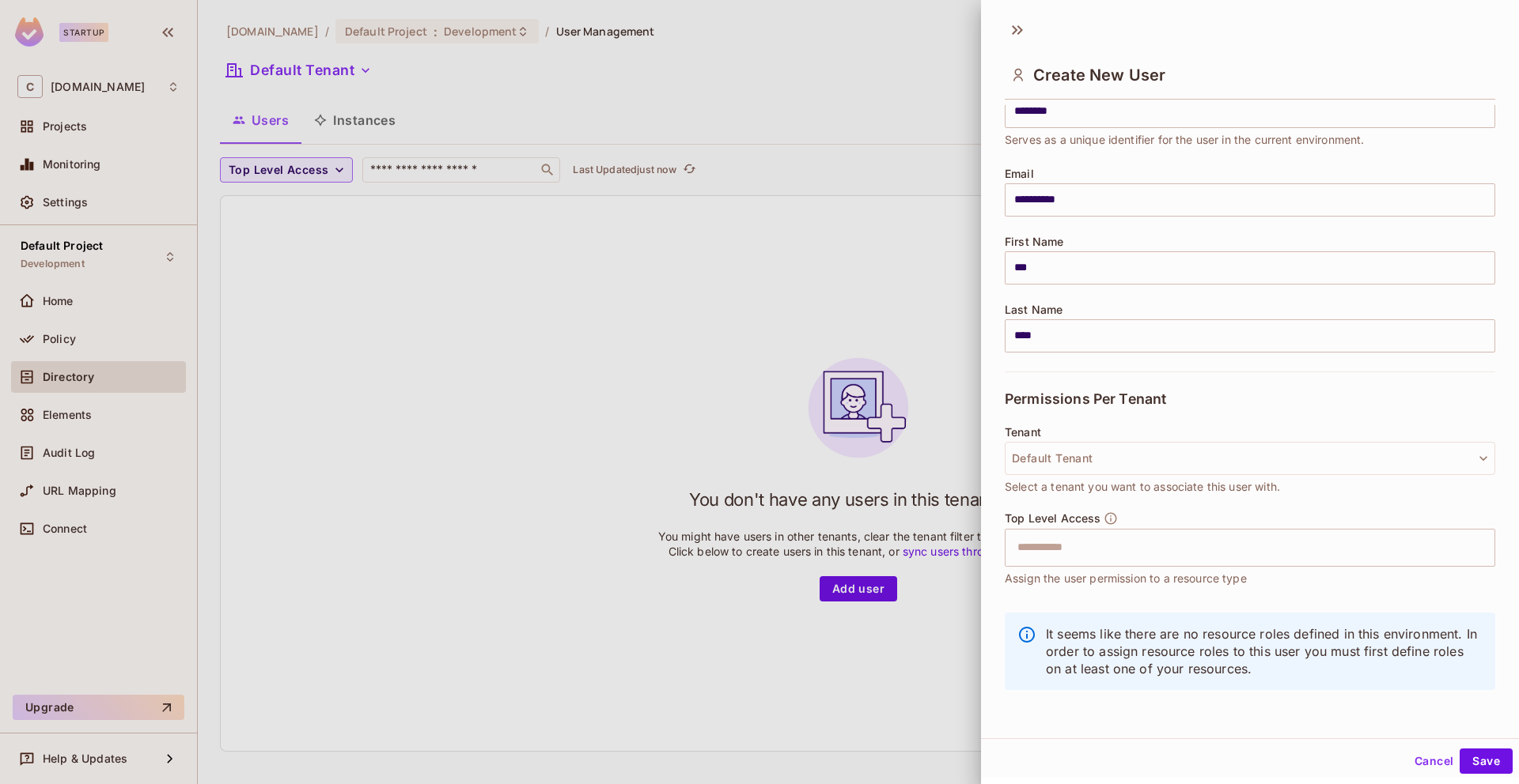
scroll to position [3, 0]
click at [1105, 545] on input "text" at bounding box center [1235, 545] width 457 height 32
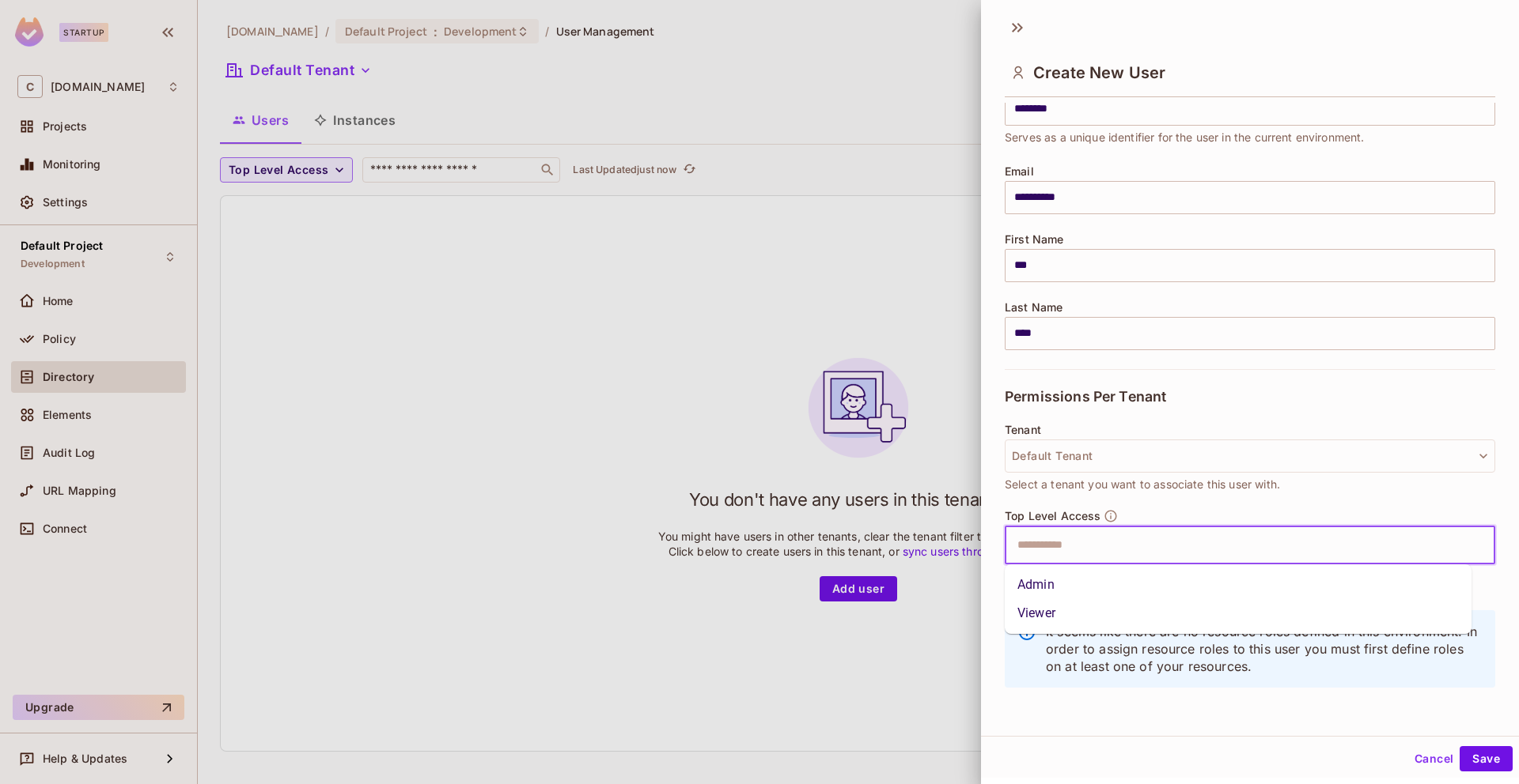
click at [1089, 592] on li "Admin" at bounding box center [1238, 585] width 467 height 28
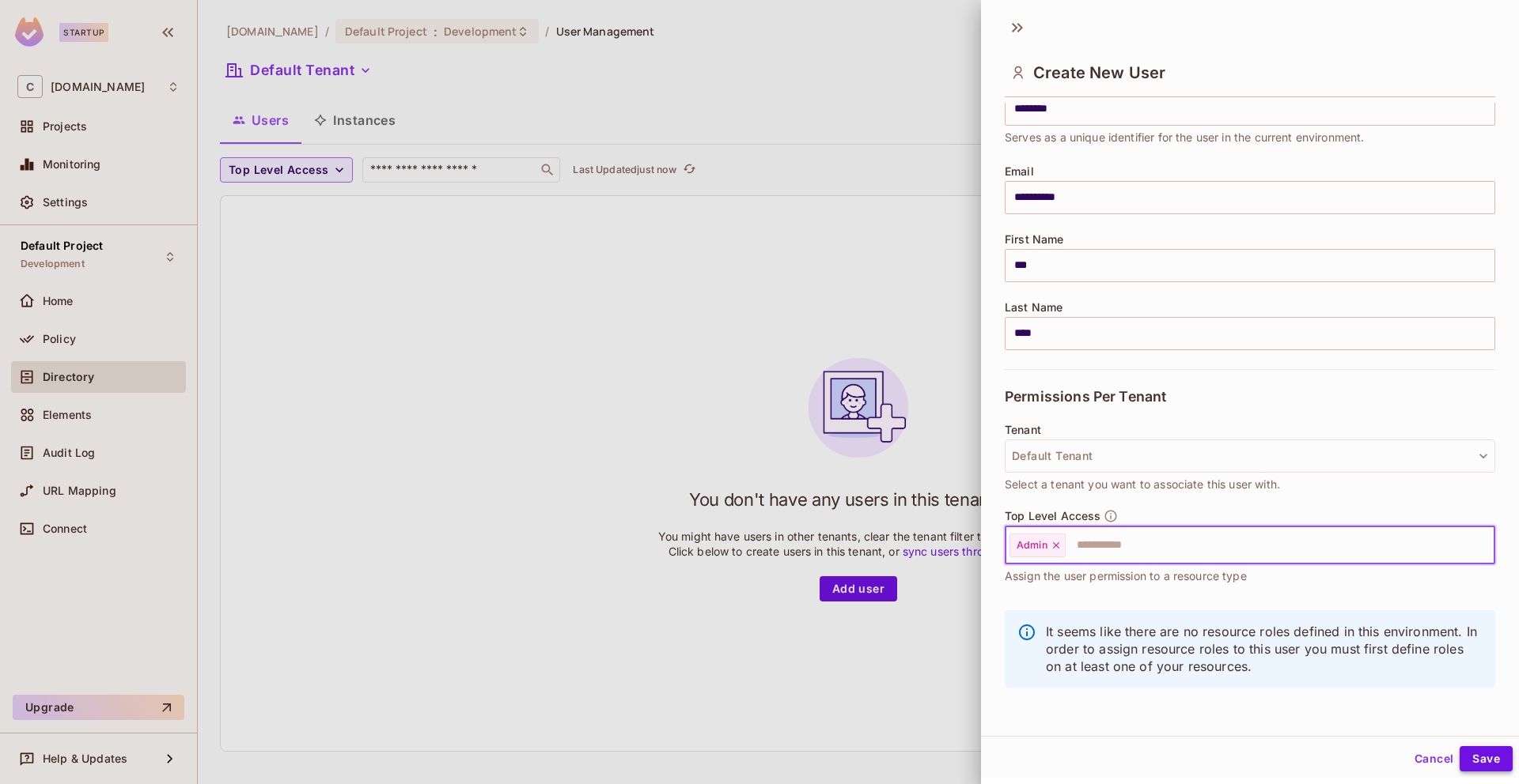
click at [1461, 752] on button "Save" at bounding box center [1486, 759] width 53 height 26
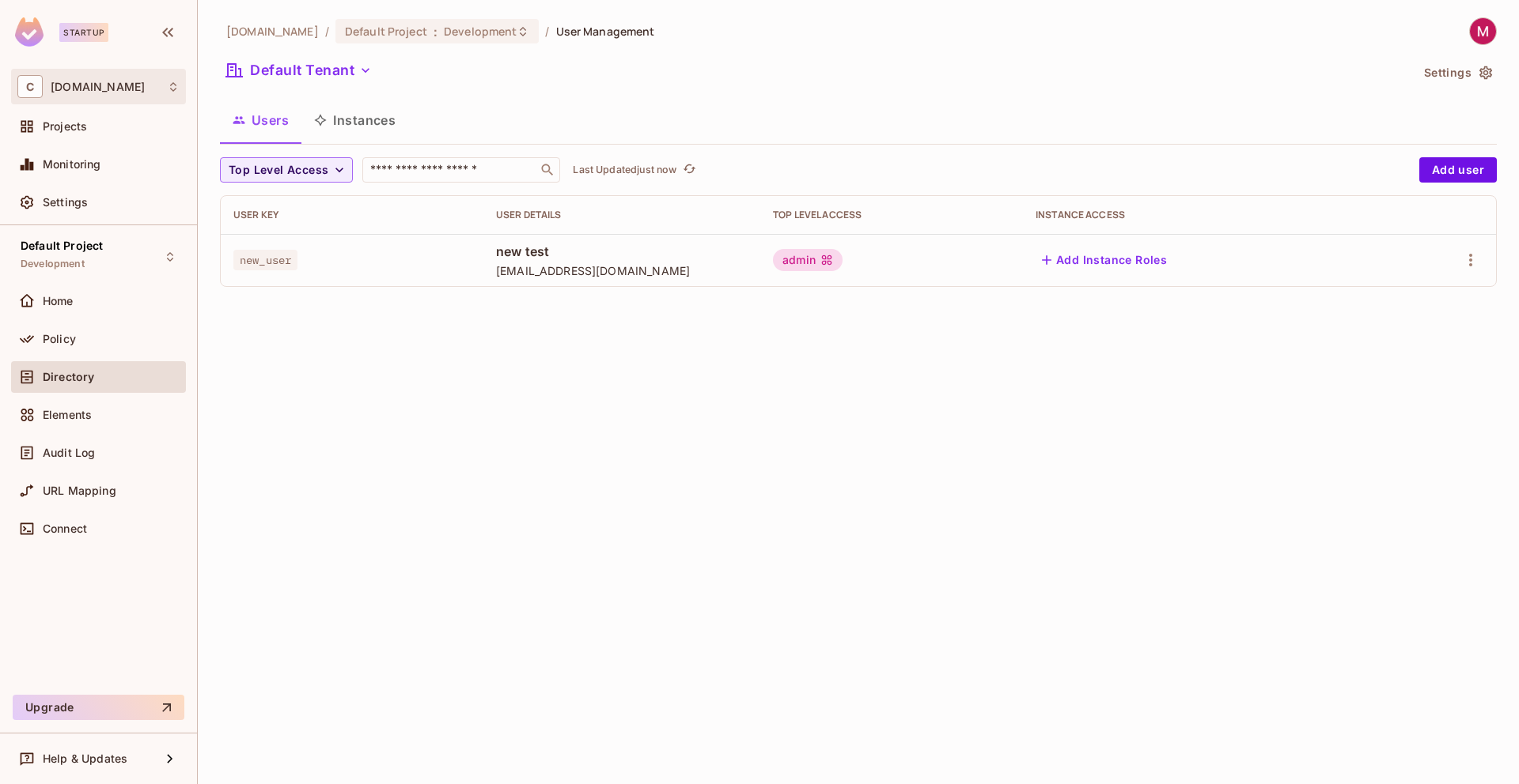
click at [92, 93] on div "C cyclops.security" at bounding box center [98, 86] width 162 height 23
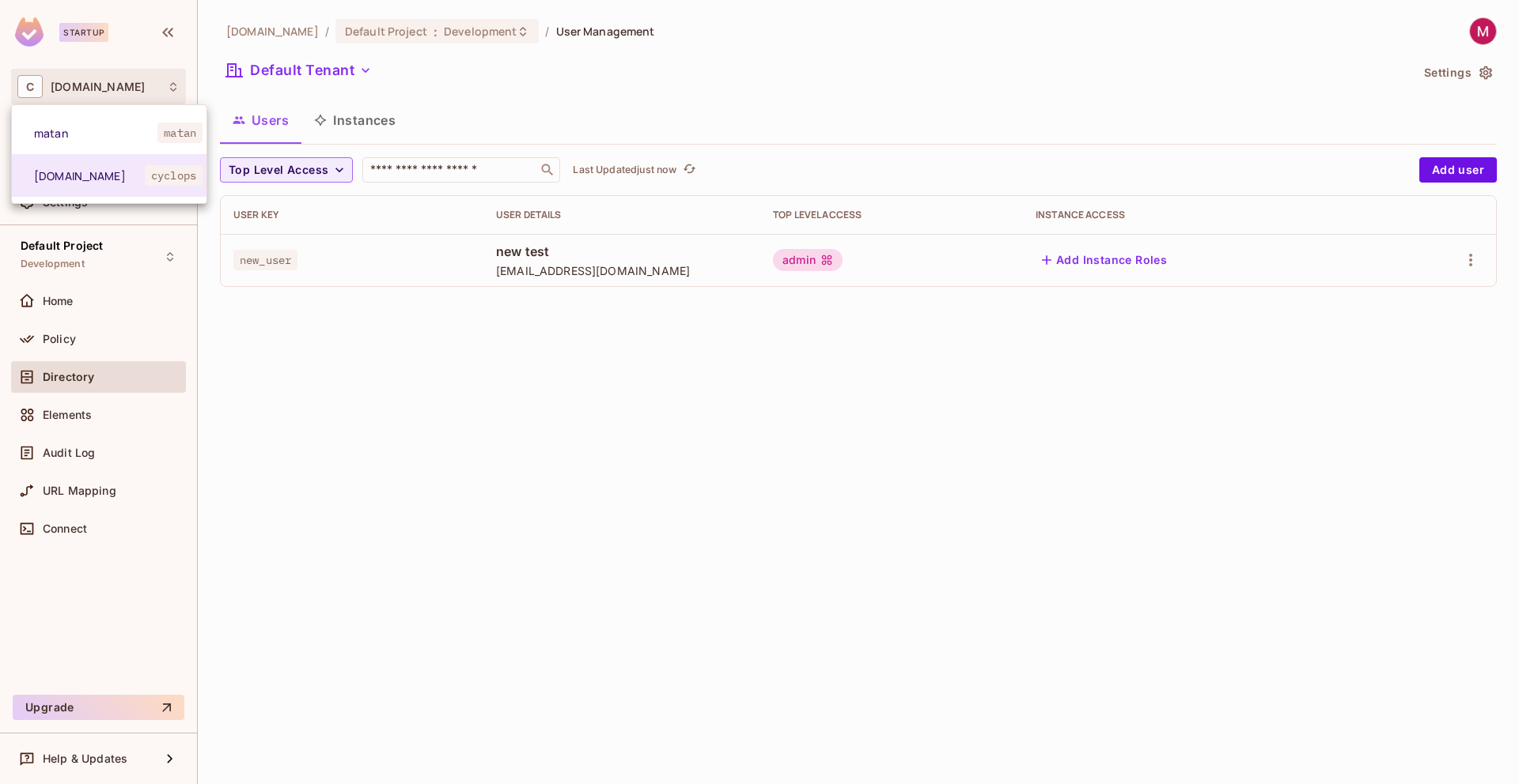
click at [394, 96] on div at bounding box center [760, 392] width 1519 height 784
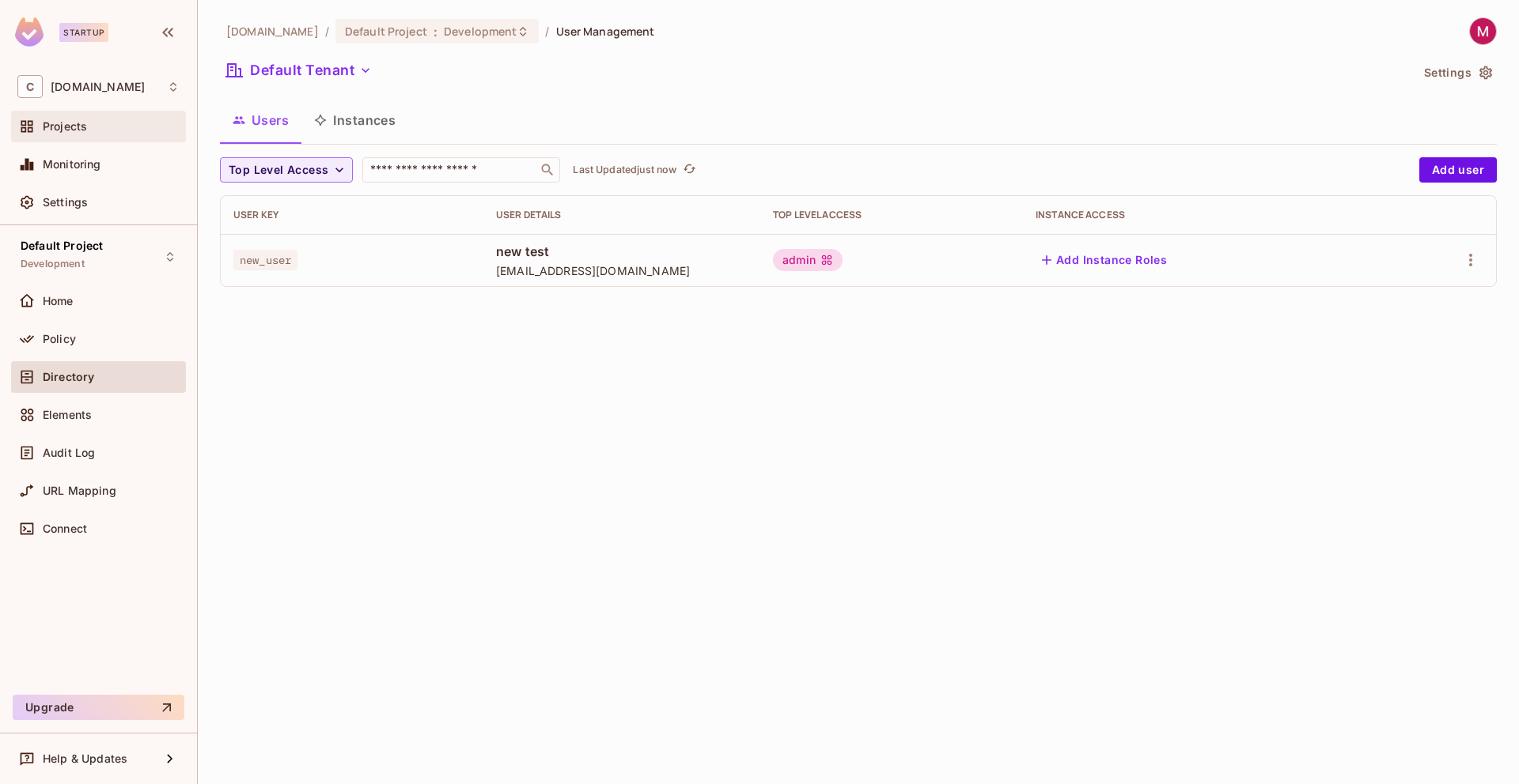
click at [79, 135] on div "Projects" at bounding box center [98, 126] width 162 height 19
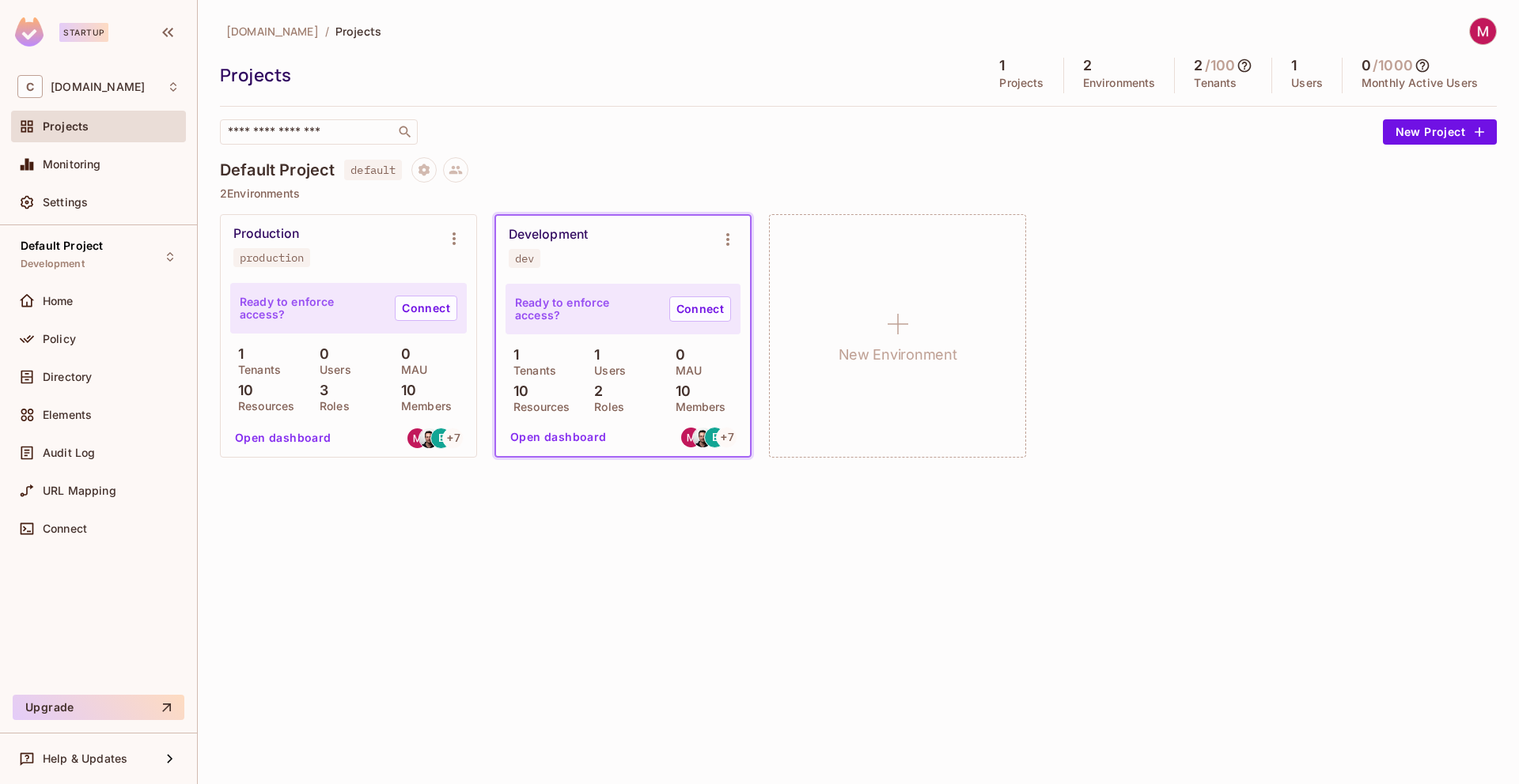
click at [629, 473] on div "Default Project default 2 Environments Production production Ready to enforce a…" at bounding box center [857, 316] width 1277 height 317
click at [516, 351] on p "1" at bounding box center [512, 354] width 14 height 16
drag, startPoint x: 586, startPoint y: 353, endPoint x: 606, endPoint y: 352, distance: 20.0
click at [606, 352] on div "1 Tenants 1 Users 0 MAU 10 Resources 2 Roles 10 Members" at bounding box center [622, 379] width 235 height 65
click at [608, 353] on div "1 Users" at bounding box center [622, 360] width 73 height 28
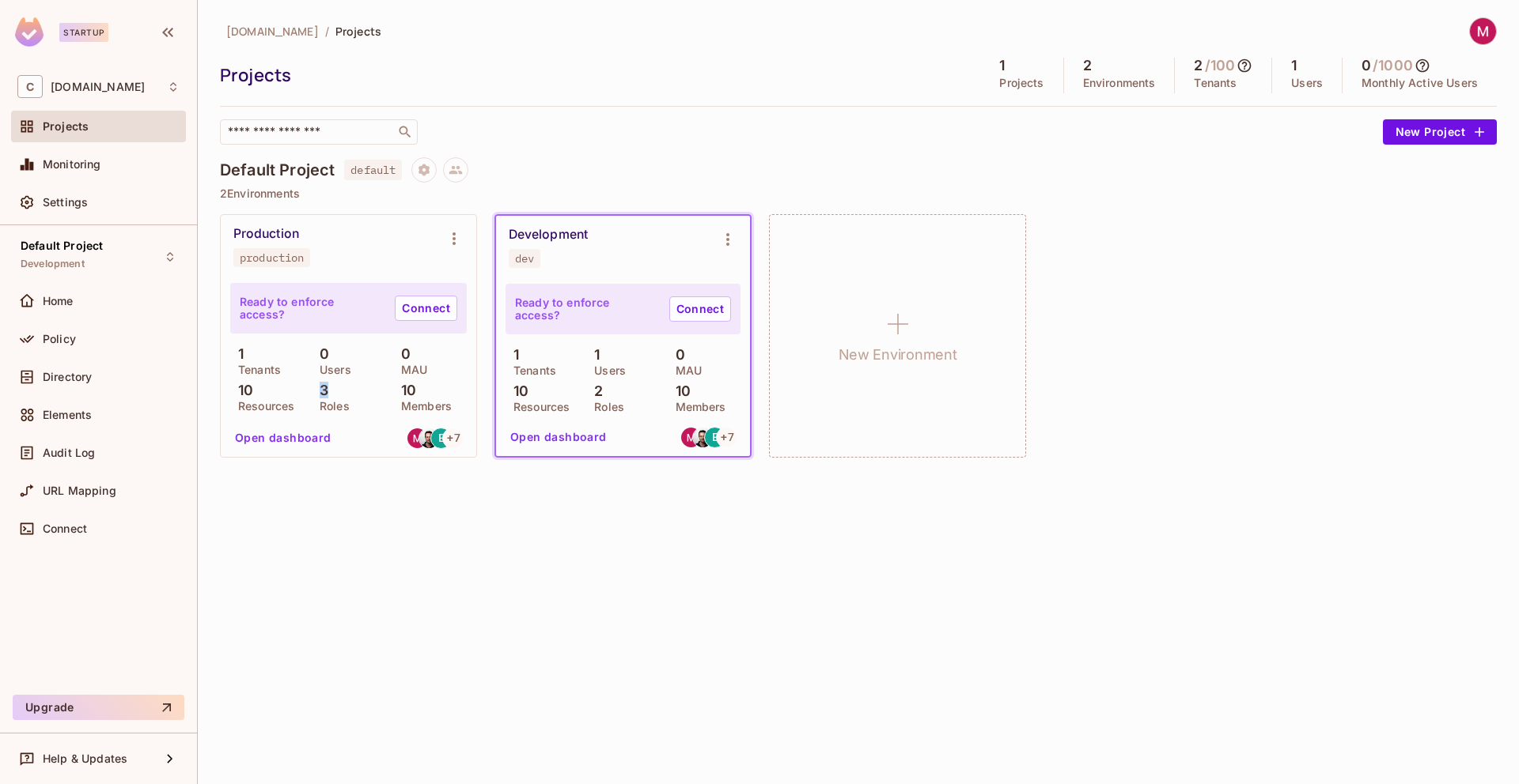
drag, startPoint x: 334, startPoint y: 393, endPoint x: 311, endPoint y: 391, distance: 23.1
click at [312, 391] on div "3 Roles" at bounding box center [349, 396] width 73 height 28
drag, startPoint x: 591, startPoint y: 359, endPoint x: 622, endPoint y: 354, distance: 31.4
click at [622, 354] on div "1 Users" at bounding box center [622, 360] width 73 height 28
click at [623, 355] on div "1 Users" at bounding box center [622, 360] width 73 height 28
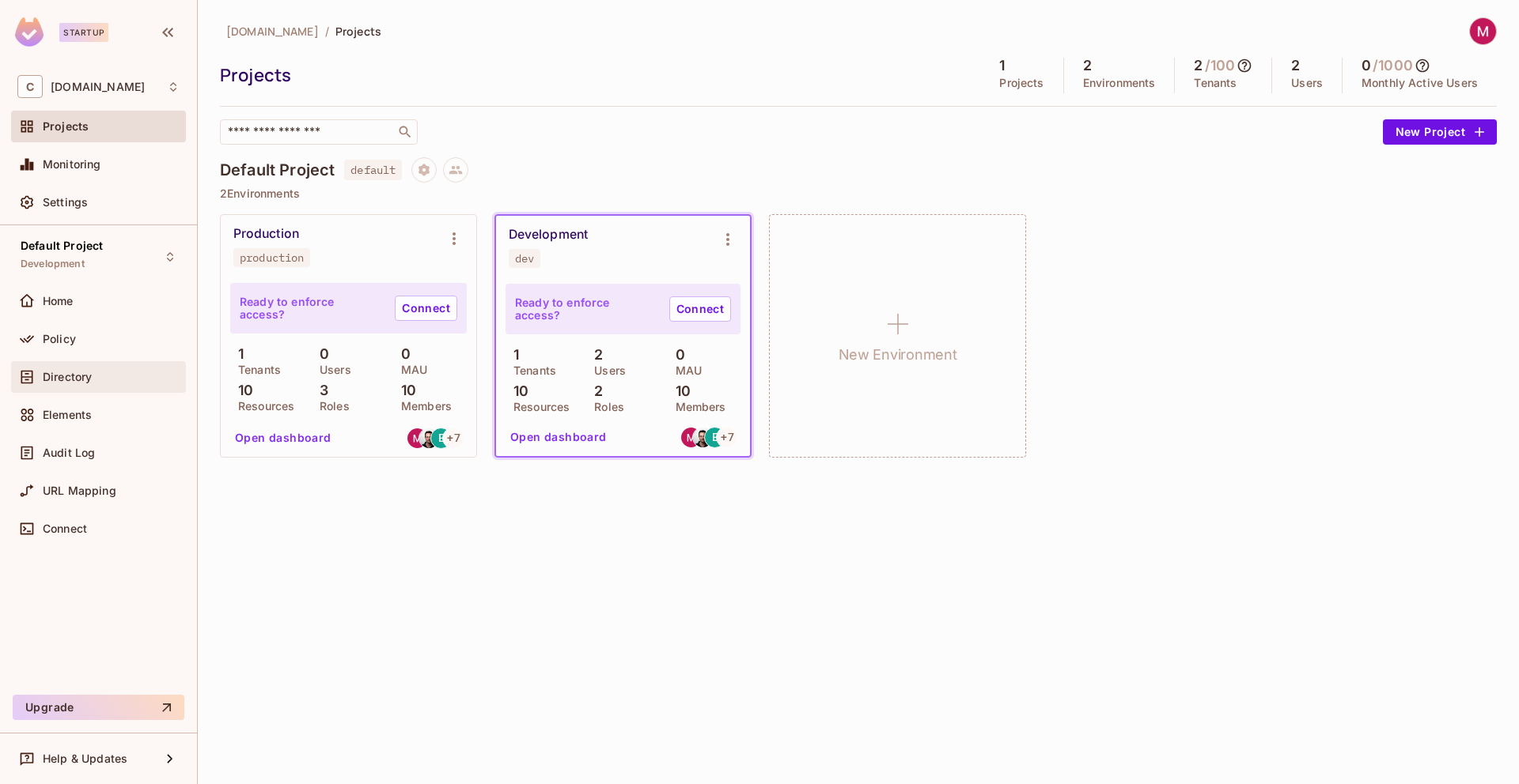
click at [93, 379] on div "Directory" at bounding box center [112, 377] width 137 height 13
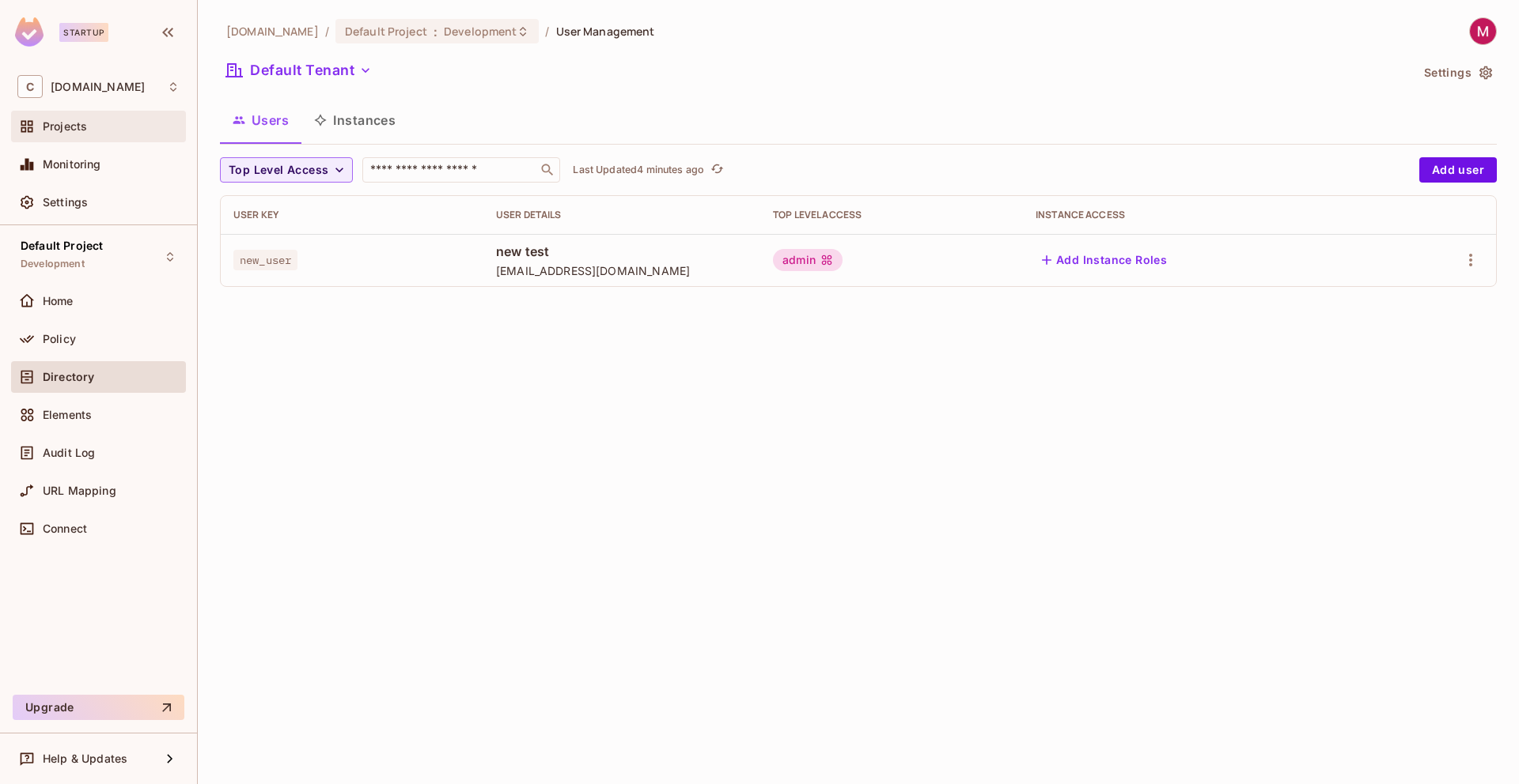
click at [56, 121] on span "Projects" at bounding box center [65, 126] width 44 height 13
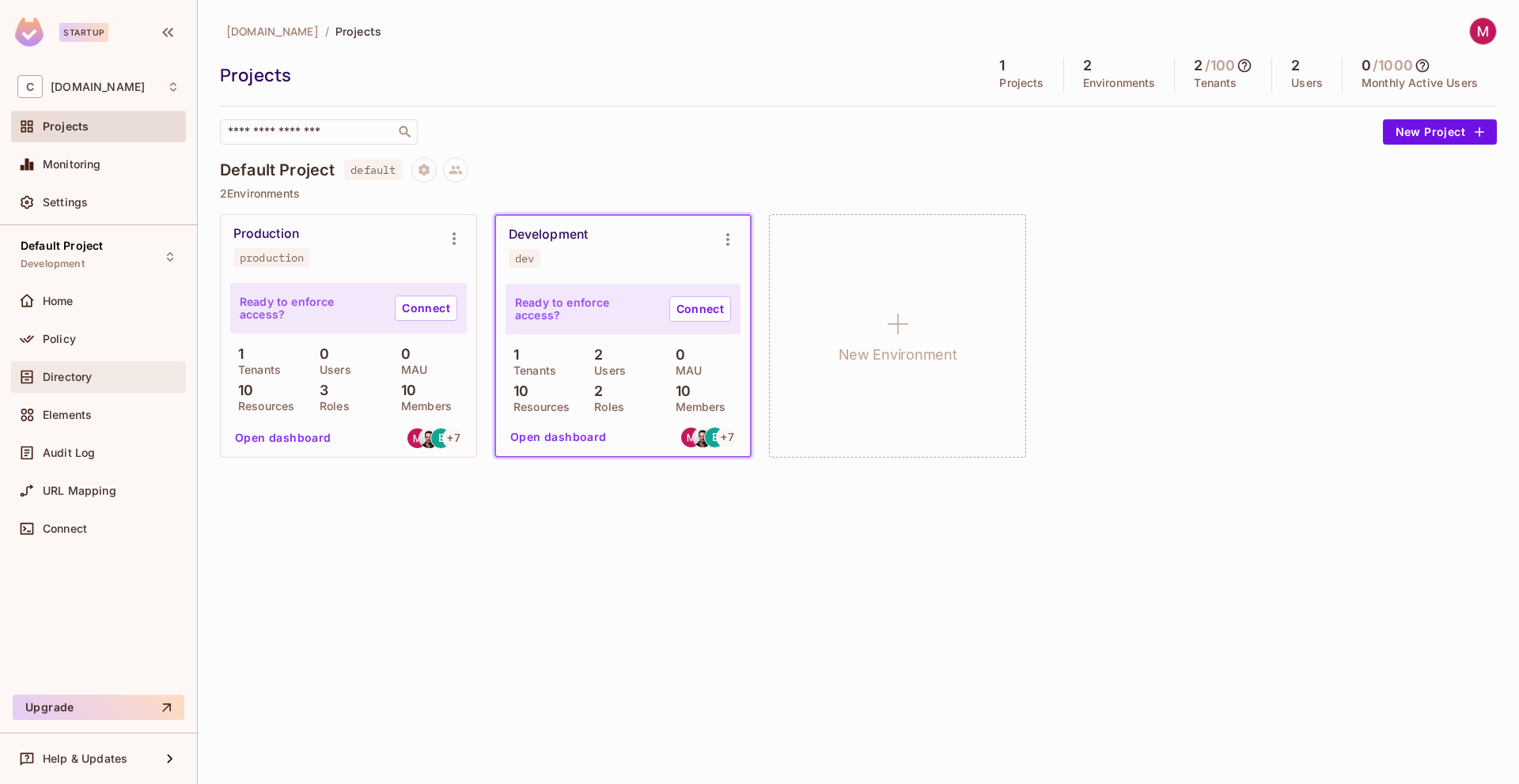
click at [85, 379] on span "Directory" at bounding box center [68, 377] width 49 height 13
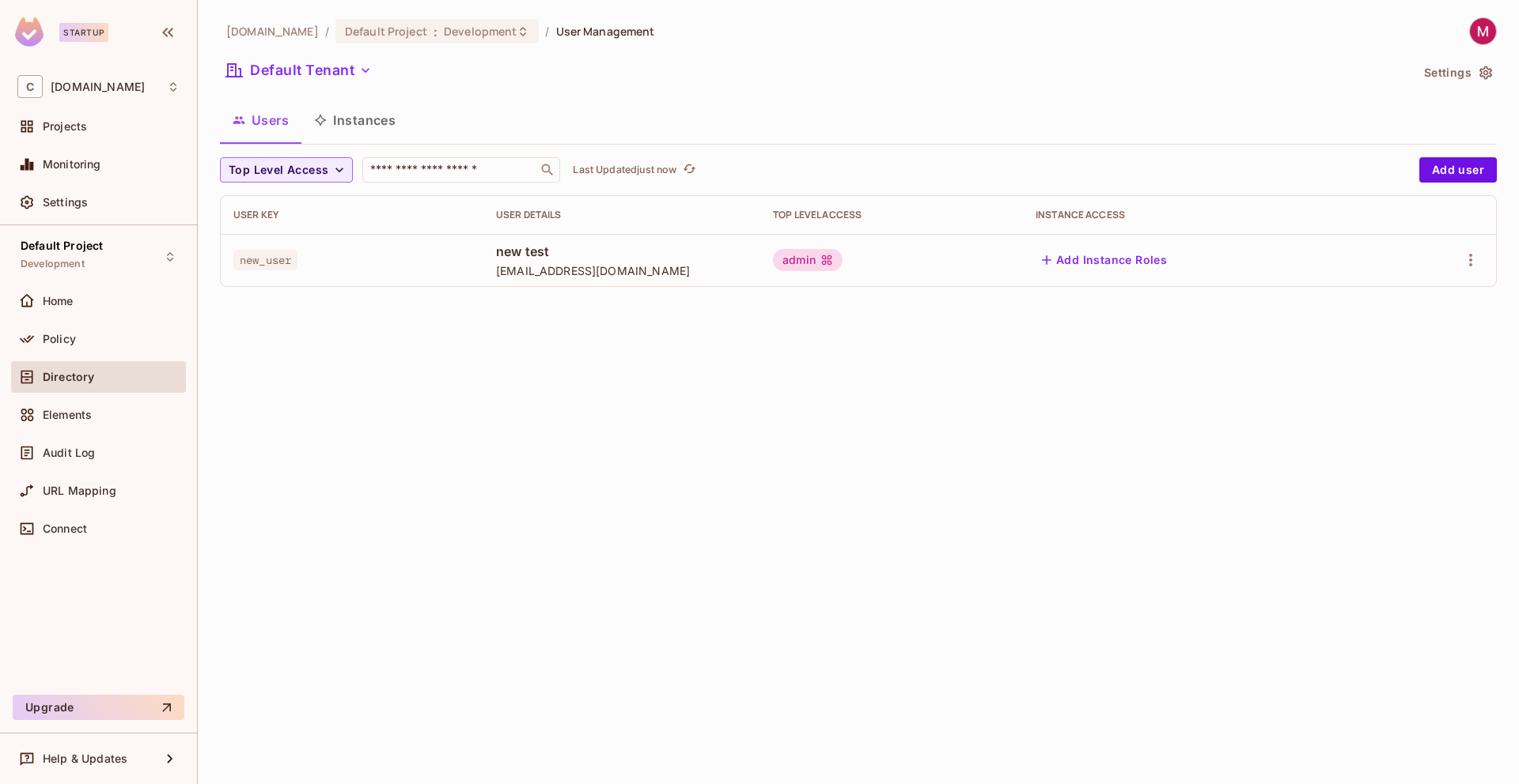
click at [634, 356] on div "[DOMAIN_NAME] / Default Project : Development / User Management Default Tenant …" at bounding box center [857, 392] width 1320 height 784
click at [76, 125] on span "Projects" at bounding box center [65, 126] width 44 height 13
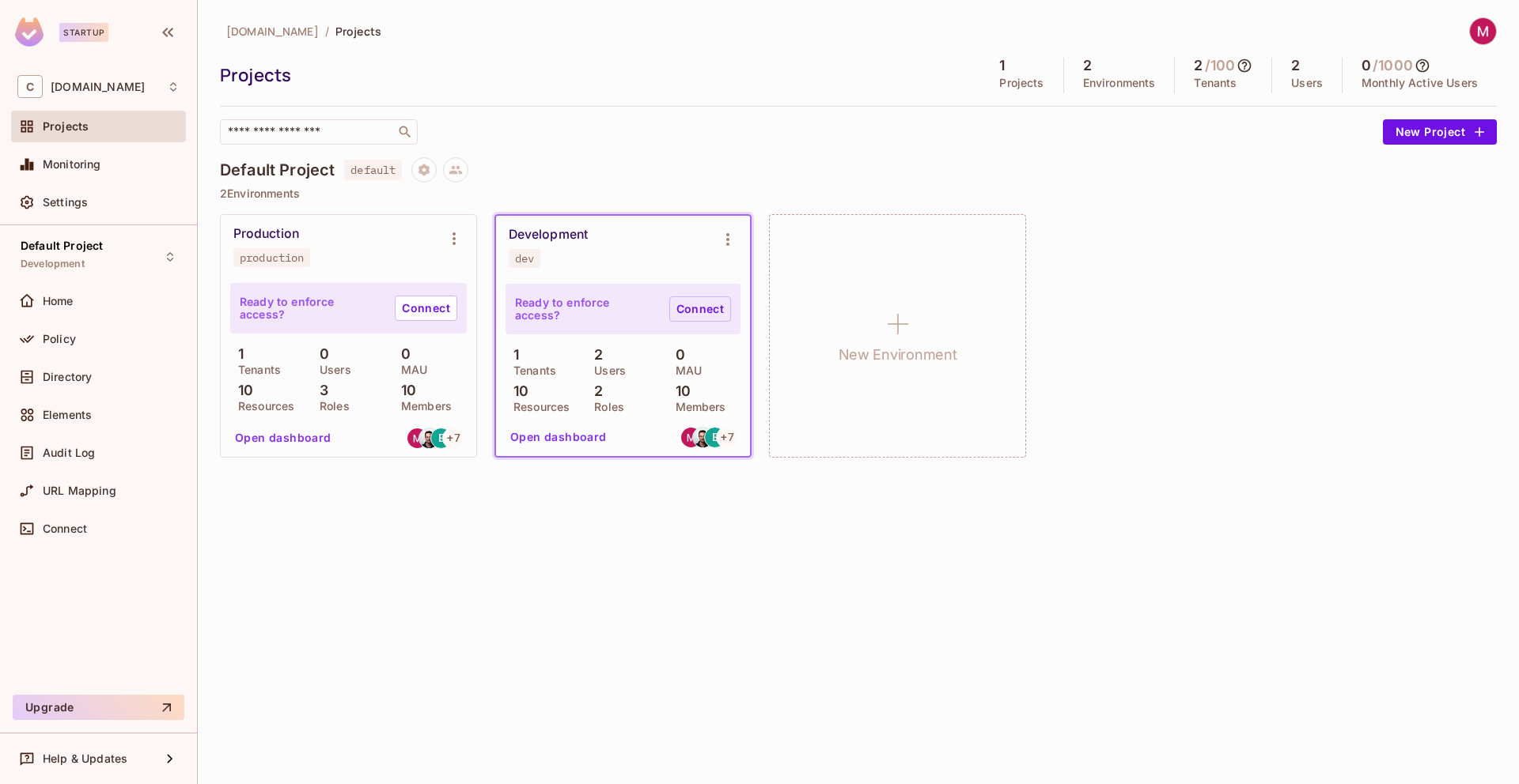
click at [688, 309] on link "Connect" at bounding box center [699, 309] width 61 height 26
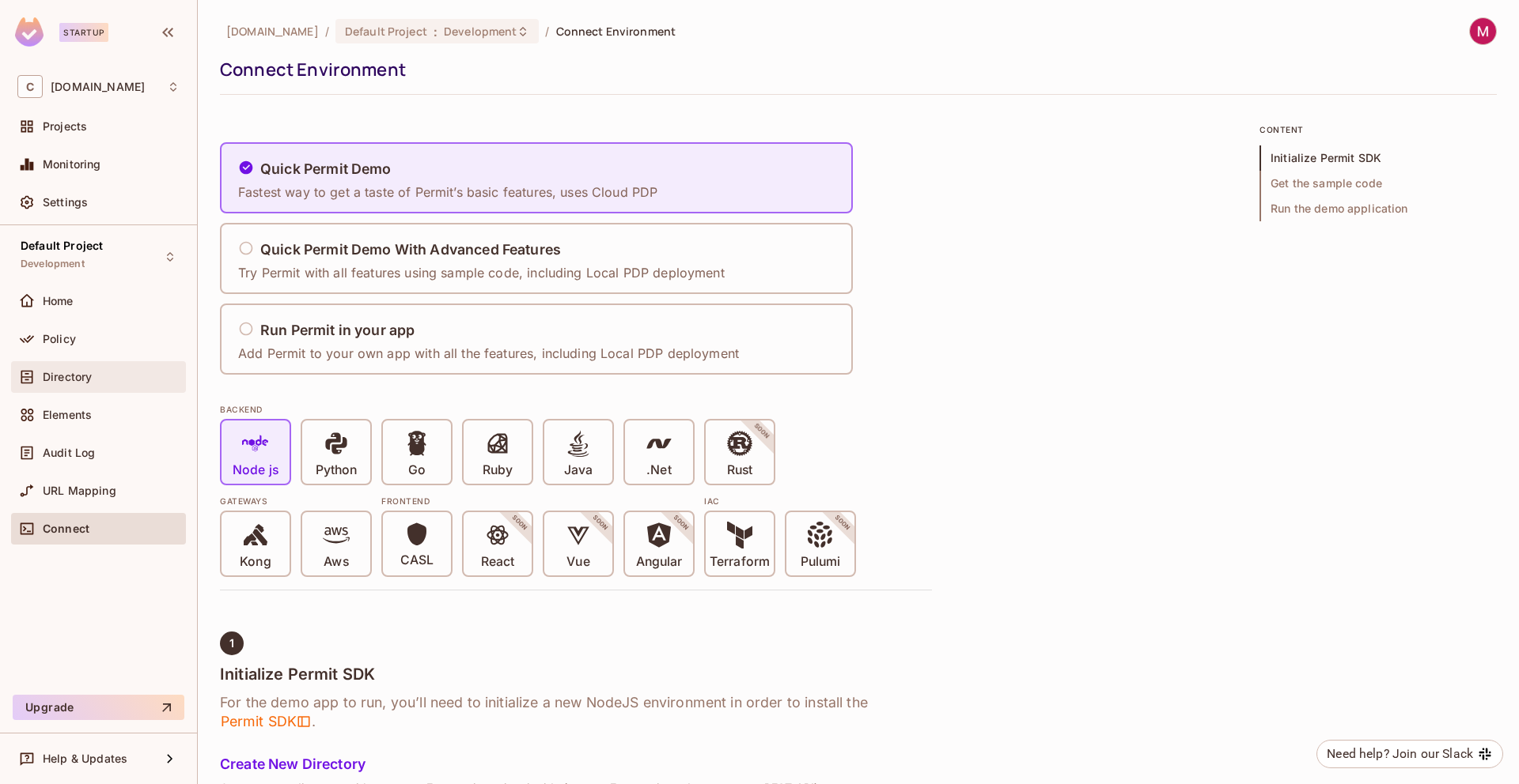
click at [111, 371] on div "Directory" at bounding box center [112, 377] width 137 height 13
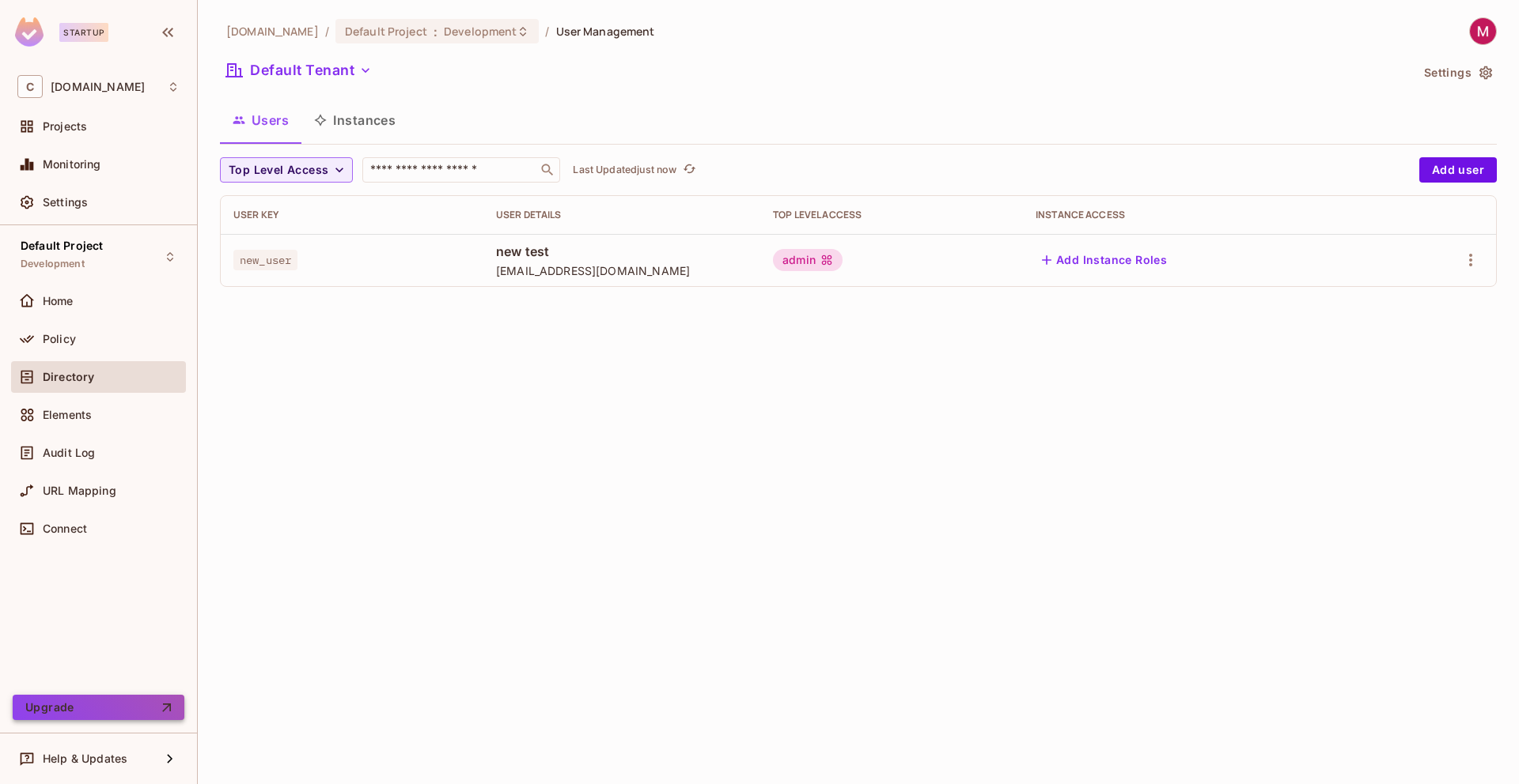
click at [126, 708] on button "Upgrade" at bounding box center [99, 708] width 172 height 26
click at [684, 165] on button "Click to refresh data" at bounding box center [688, 169] width 19 height 19
click at [693, 166] on icon "refresh" at bounding box center [689, 168] width 14 height 14
click at [693, 166] on div "Top Level Access ​ Last Updated just now" at bounding box center [815, 170] width 1191 height 26
click at [693, 166] on icon "refresh" at bounding box center [689, 168] width 14 height 14
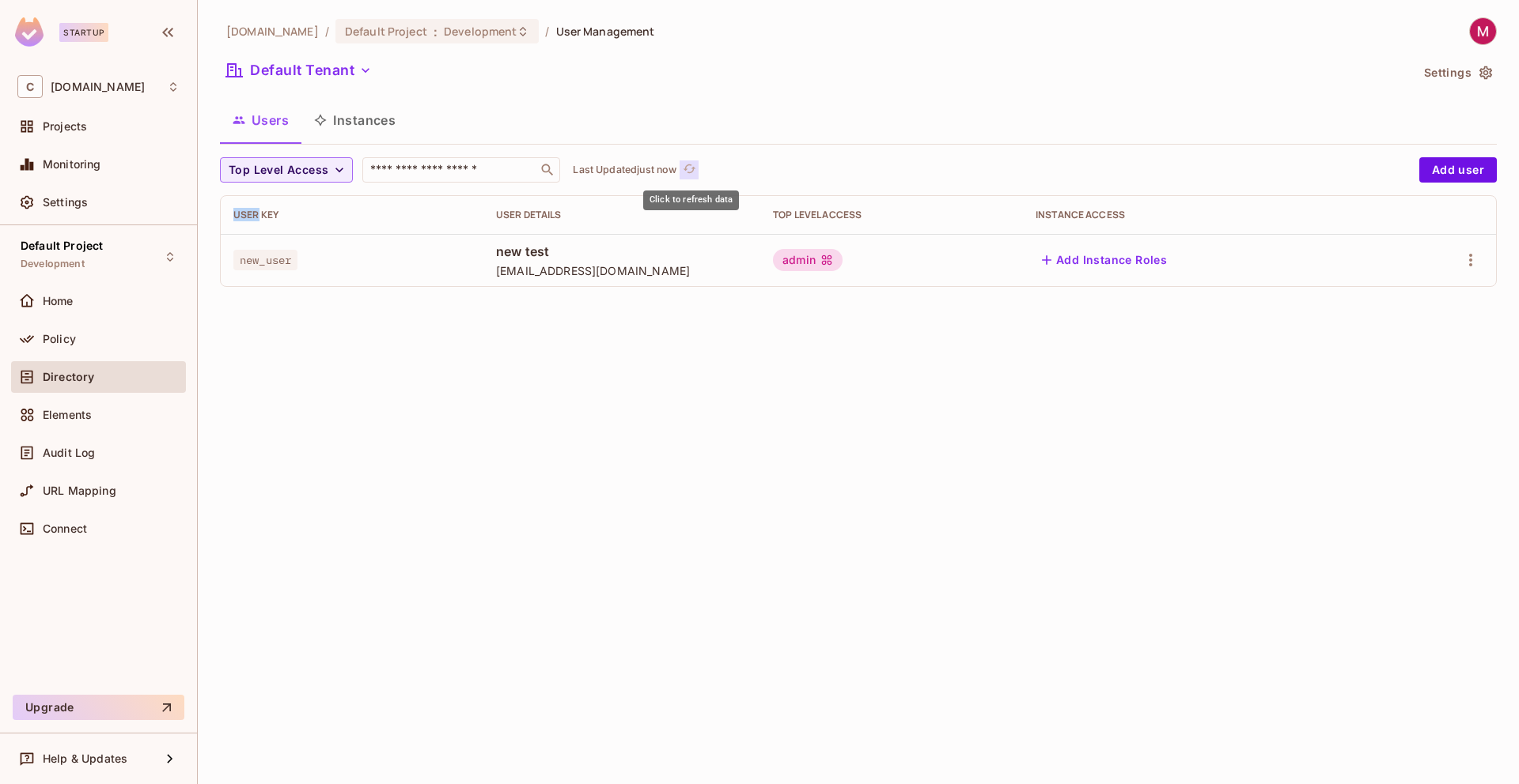
click at [685, 168] on icon "refresh" at bounding box center [689, 168] width 14 height 14
click at [86, 127] on span "Projects" at bounding box center [65, 126] width 44 height 13
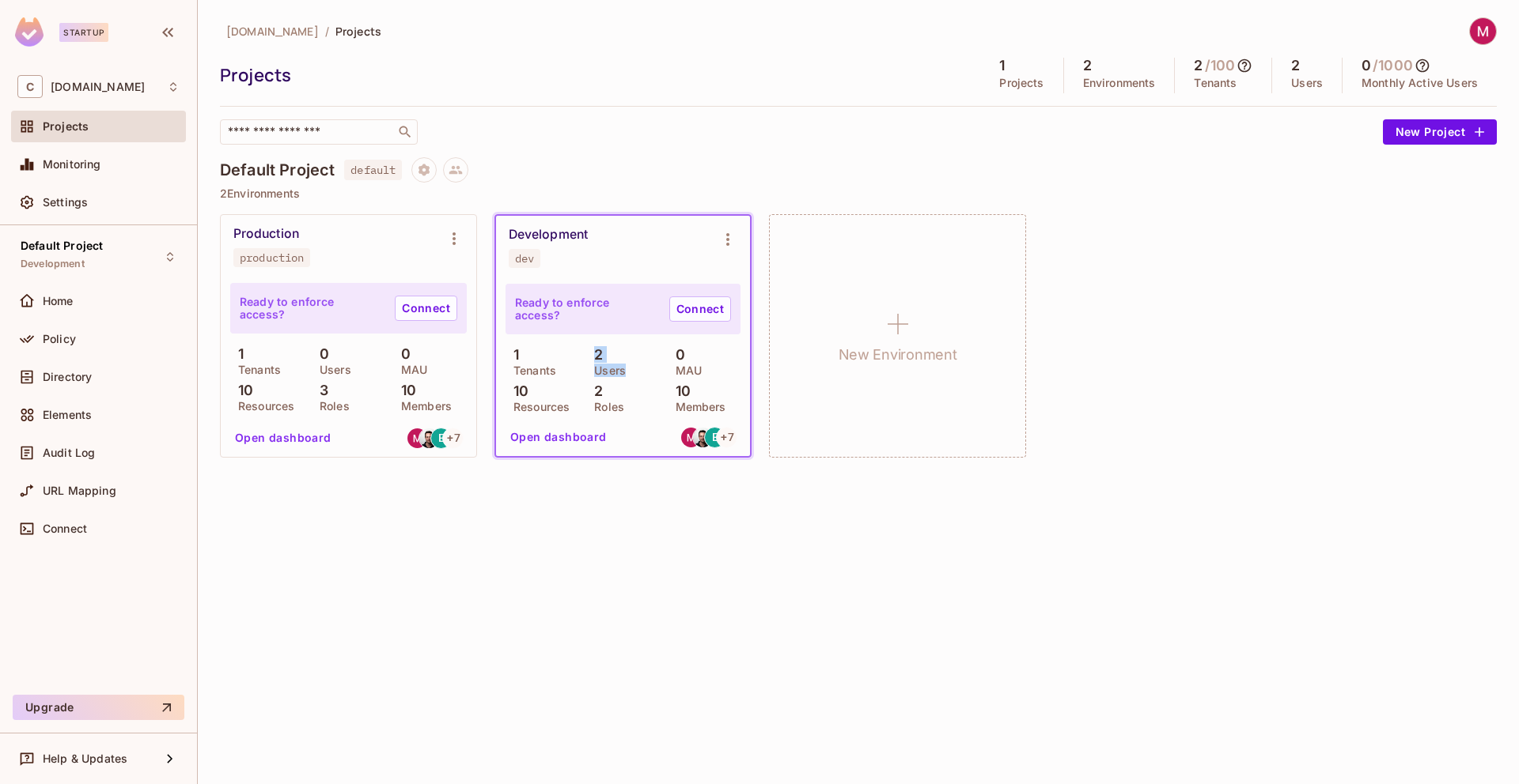
drag, startPoint x: 598, startPoint y: 356, endPoint x: 637, endPoint y: 373, distance: 42.5
click at [637, 373] on div "2 Users" at bounding box center [622, 360] width 73 height 28
click at [641, 418] on div "Ready to enforce access? Connect 1 Tenants 2 Users 0 MAU 10 Resources 2 Roles 1…" at bounding box center [622, 368] width 253 height 177
click at [69, 327] on div "Policy" at bounding box center [98, 339] width 175 height 32
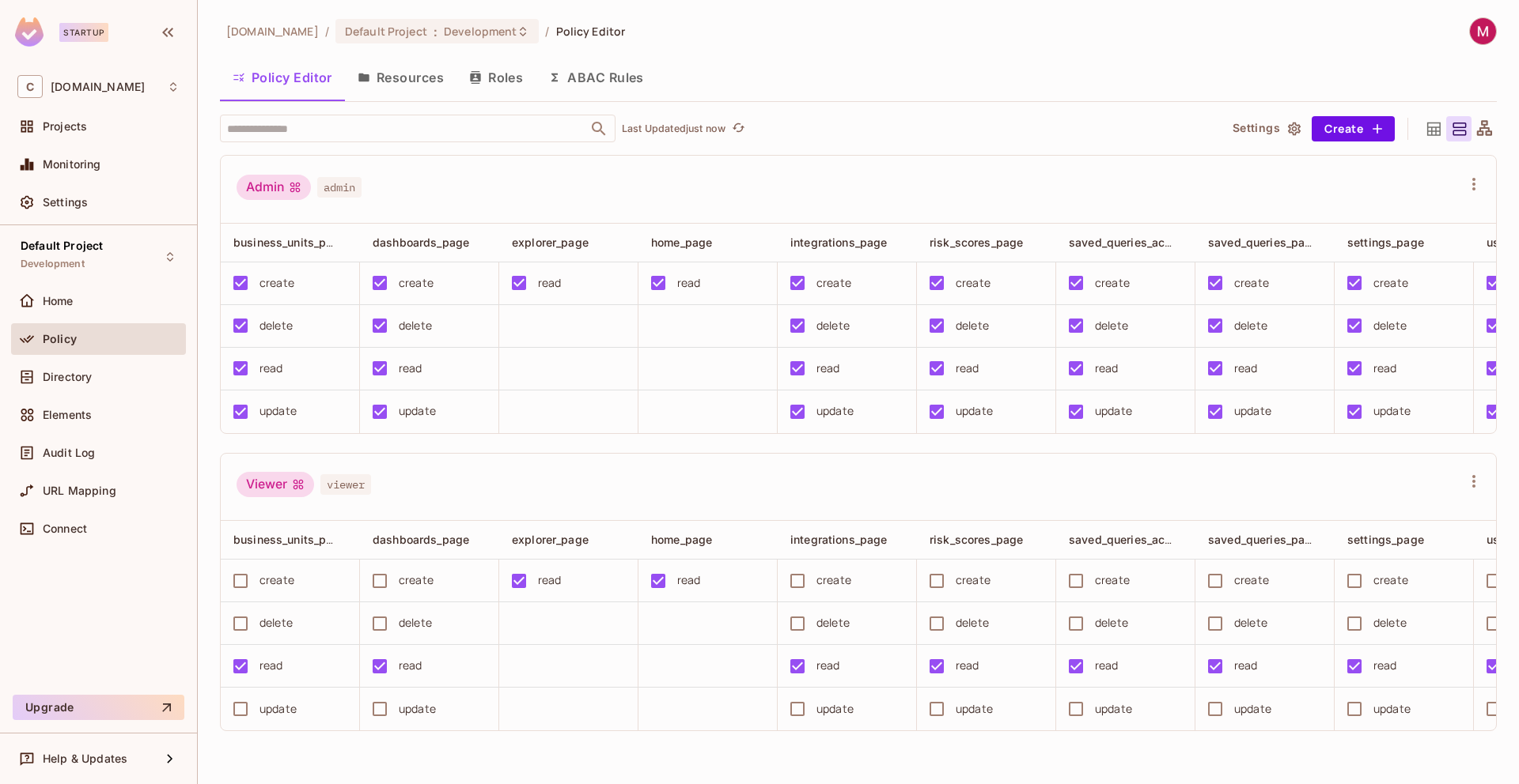
click at [507, 81] on button "Roles" at bounding box center [496, 77] width 79 height 39
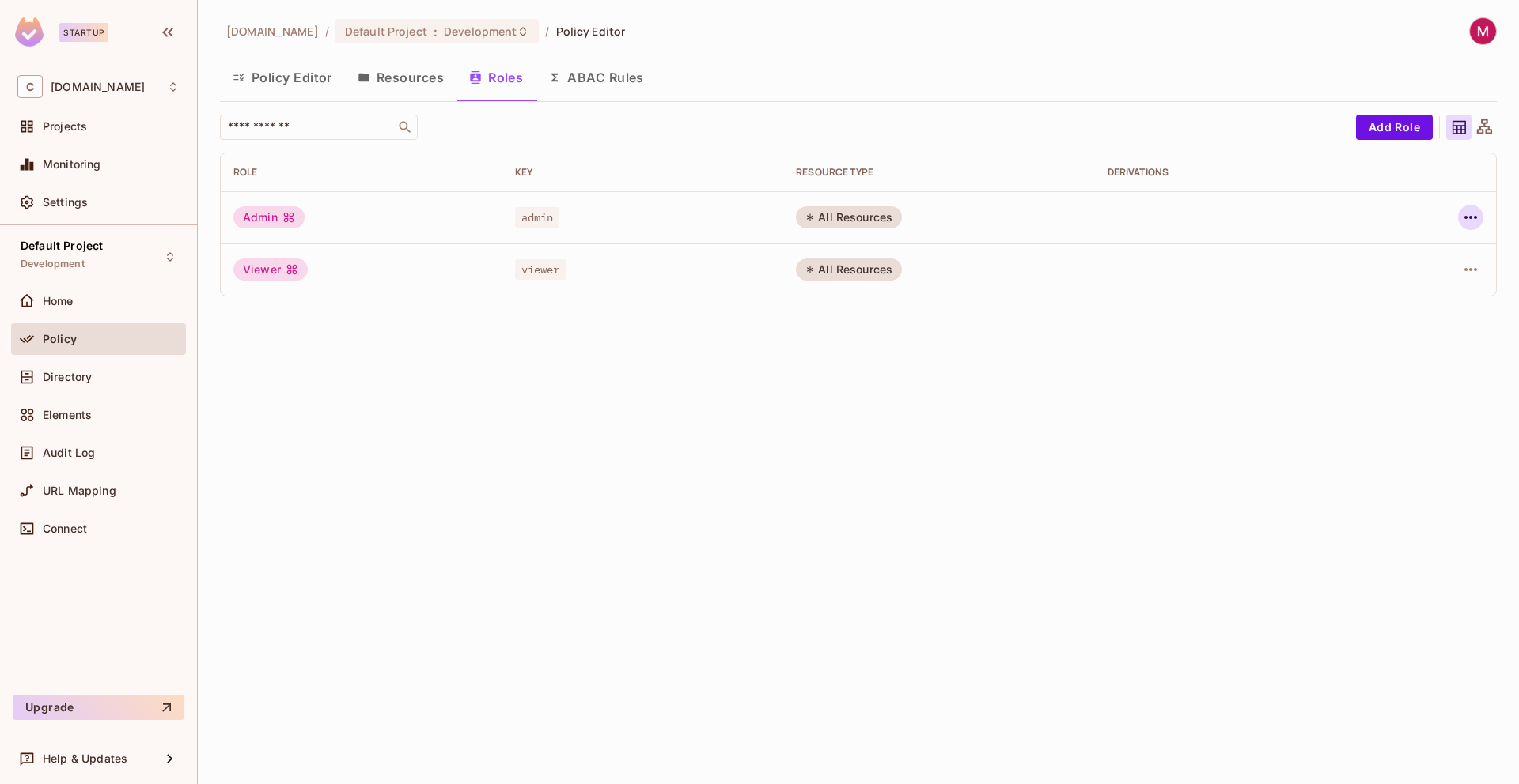
click at [1479, 220] on icon "button" at bounding box center [1470, 217] width 19 height 19
click at [1409, 253] on div "Edit Role" at bounding box center [1400, 253] width 48 height 16
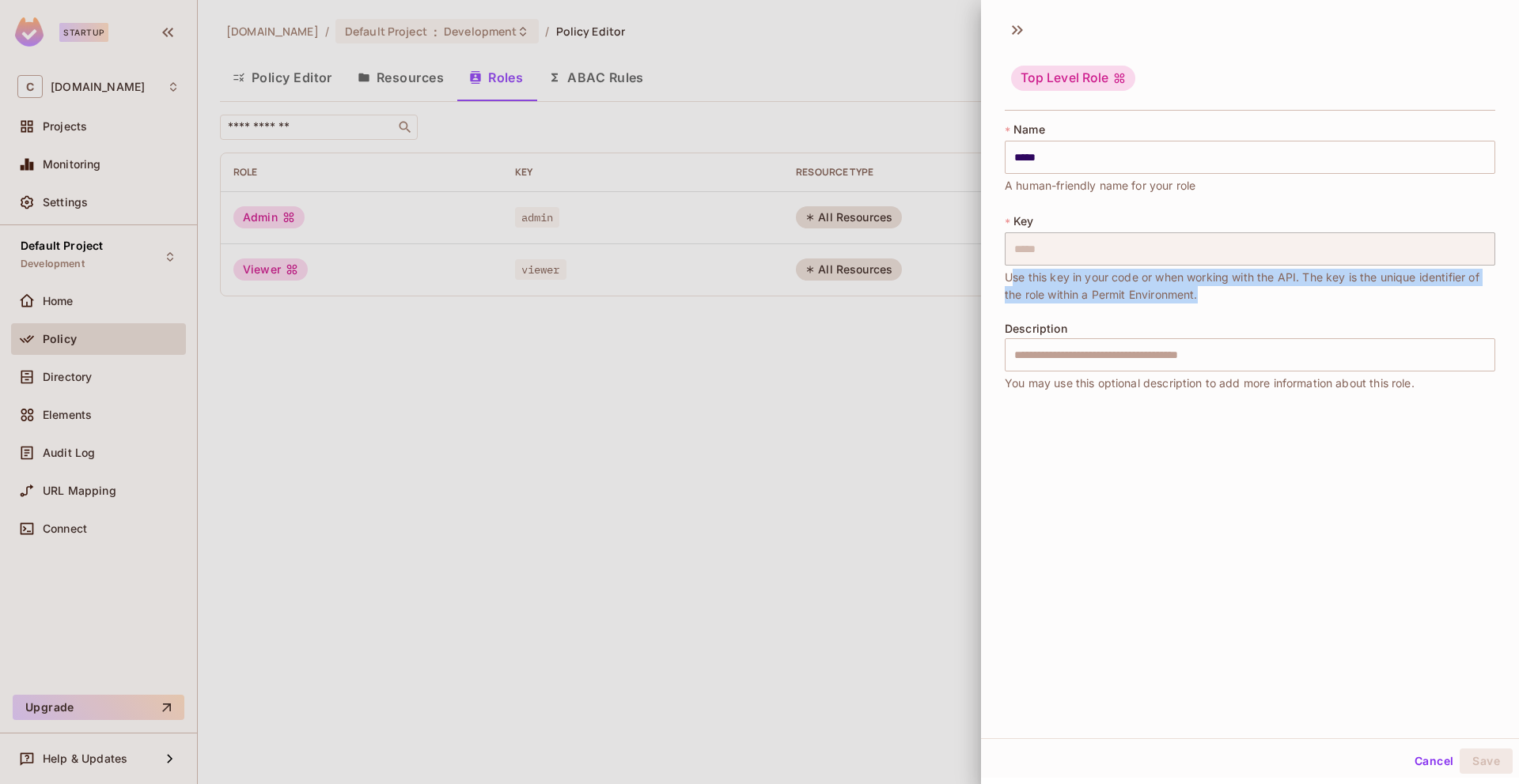
drag, startPoint x: 1011, startPoint y: 278, endPoint x: 1227, endPoint y: 297, distance: 216.8
click at [1227, 297] on span "Use this key in your code or when working with the API. The key is the unique i…" at bounding box center [1250, 286] width 490 height 35
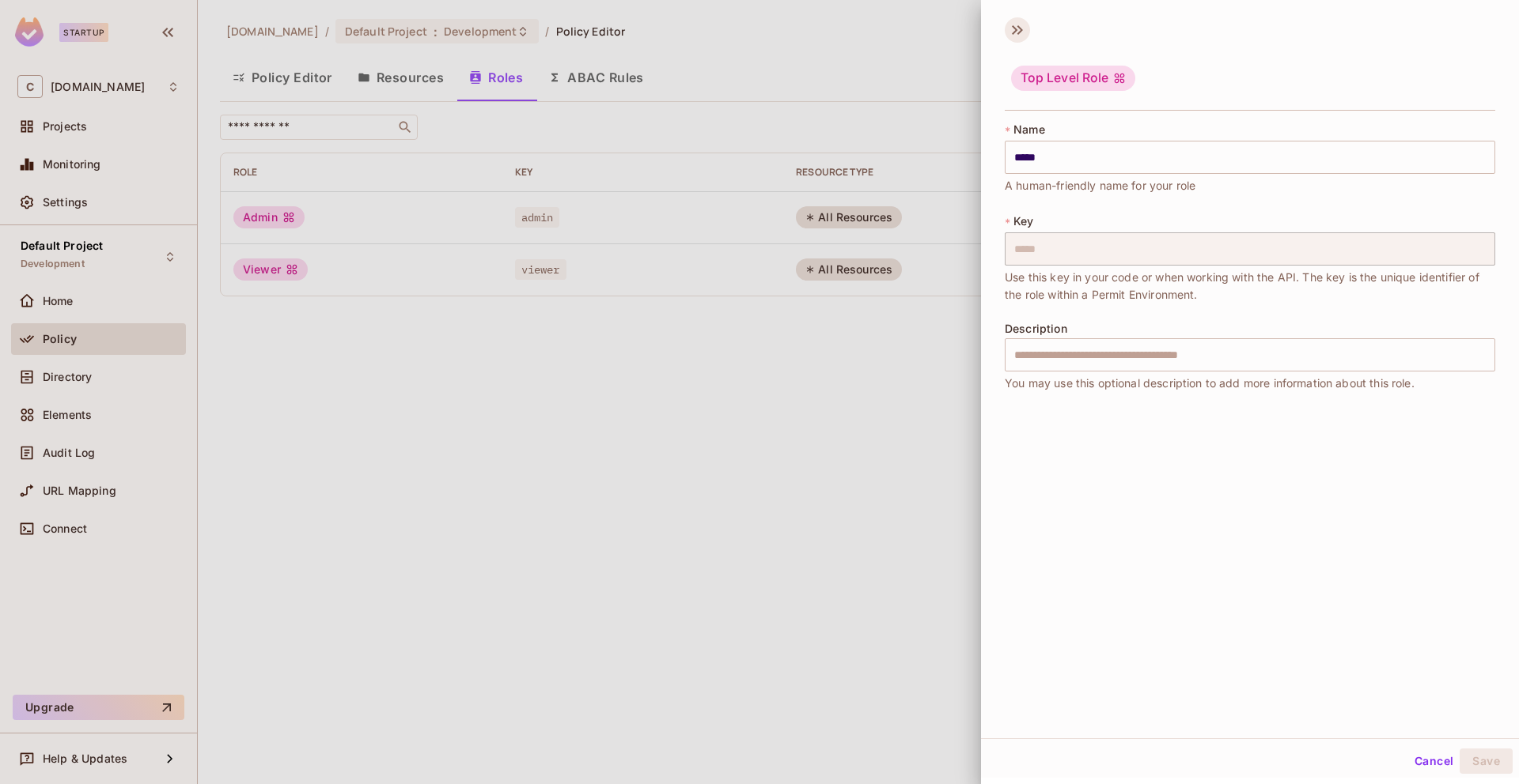
click at [1016, 24] on icon at bounding box center [1018, 30] width 26 height 26
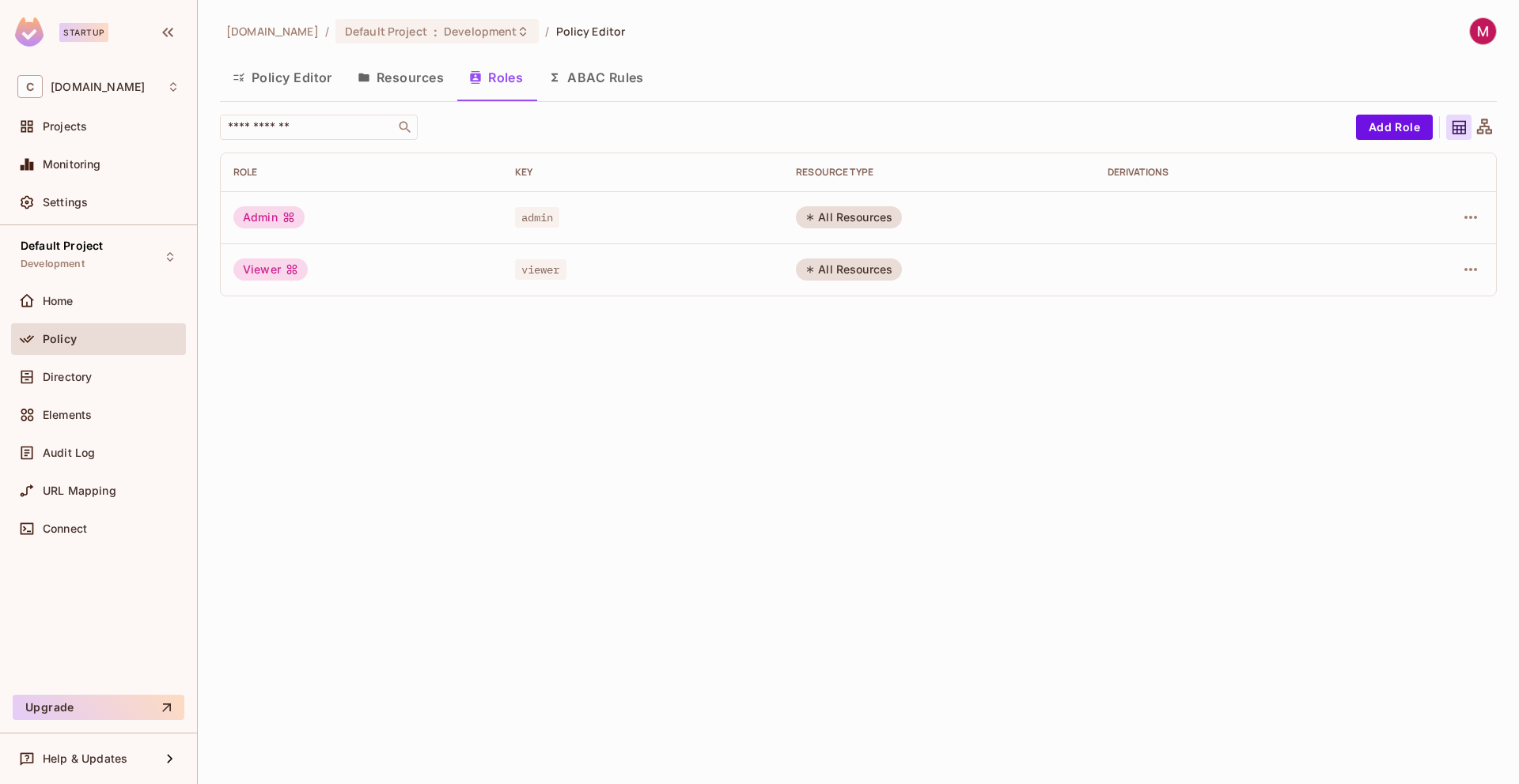
click at [409, 83] on button "Resources" at bounding box center [401, 77] width 112 height 39
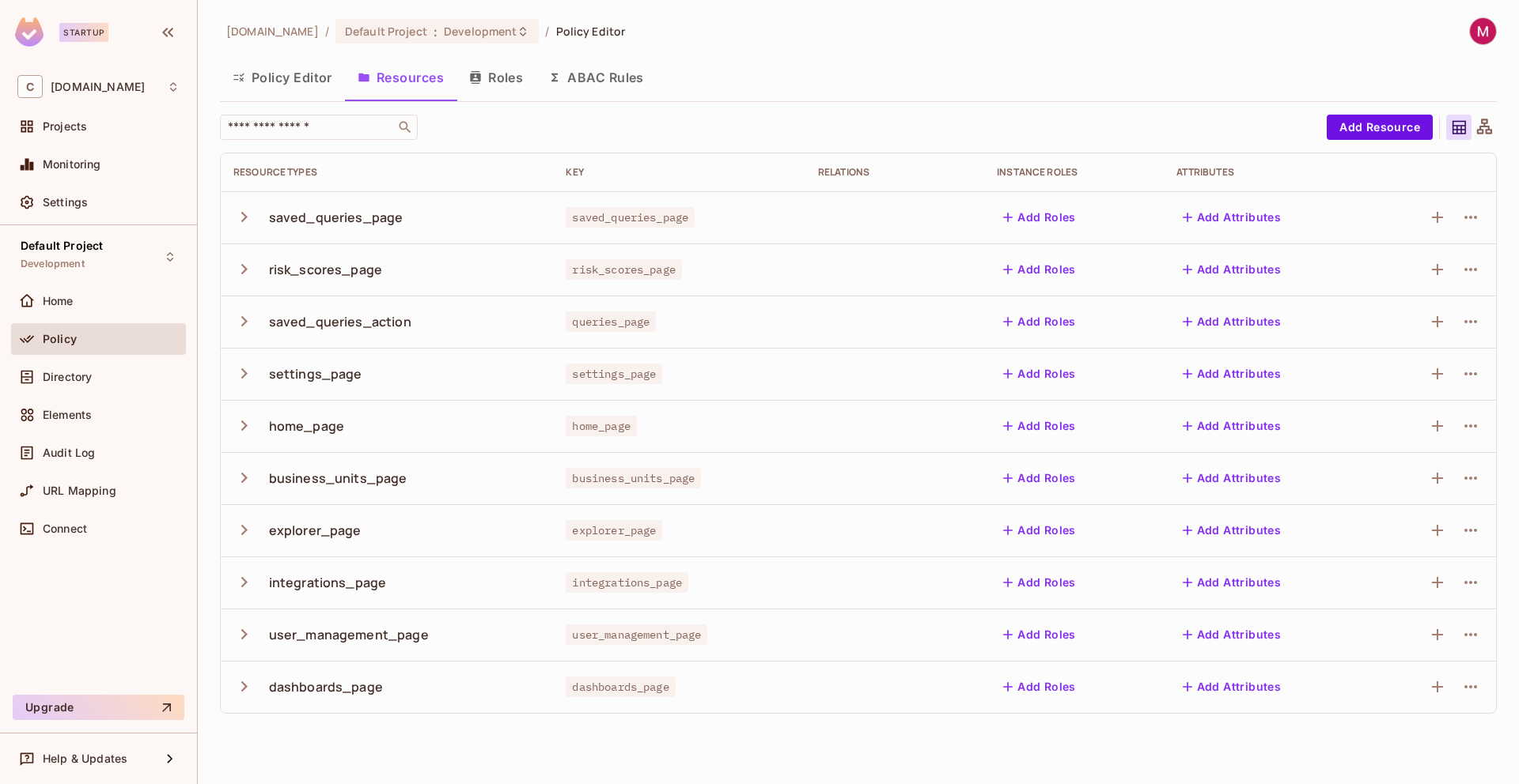
click at [277, 71] on button "Policy Editor" at bounding box center [282, 77] width 125 height 39
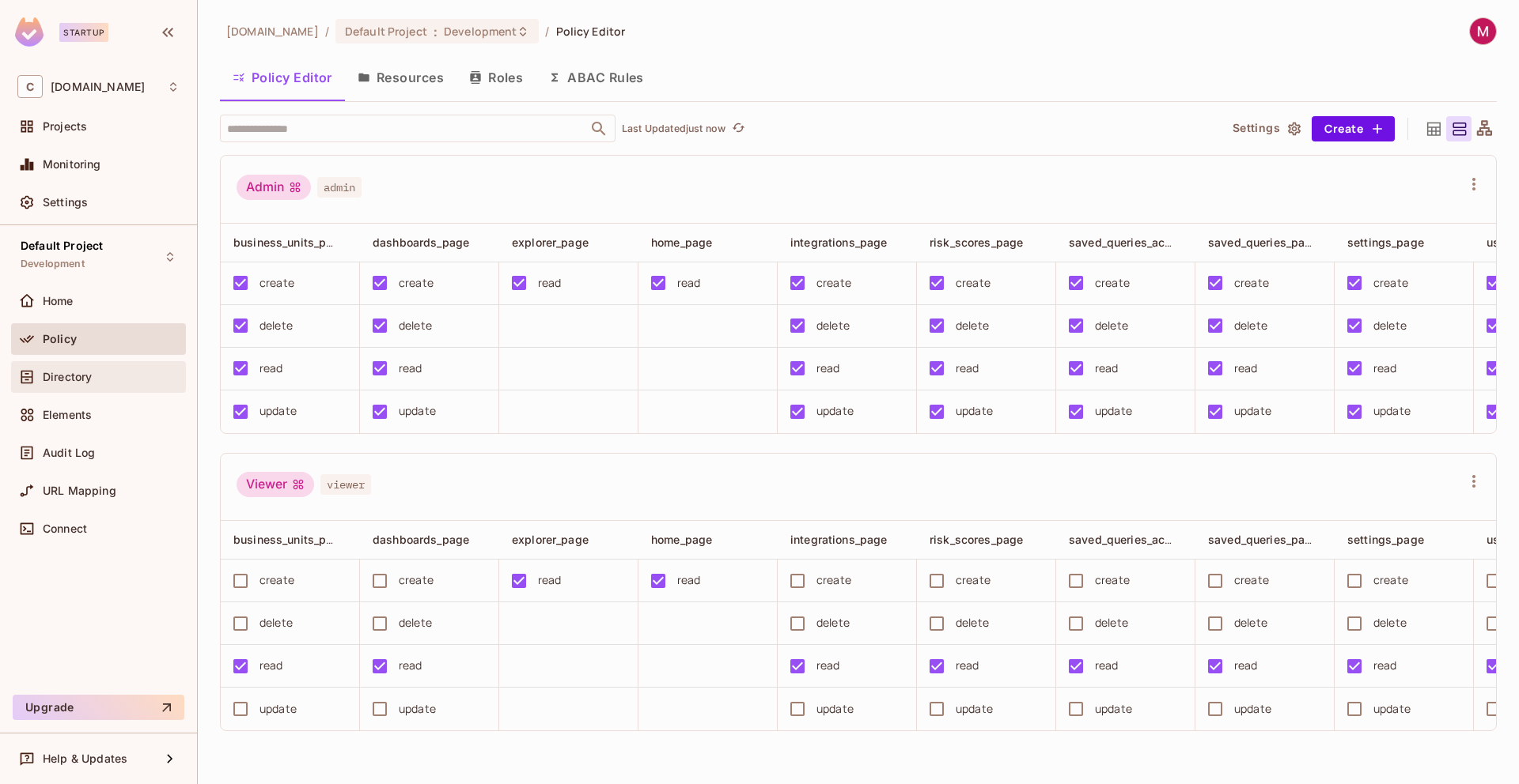
click at [94, 385] on div "Directory" at bounding box center [98, 377] width 162 height 19
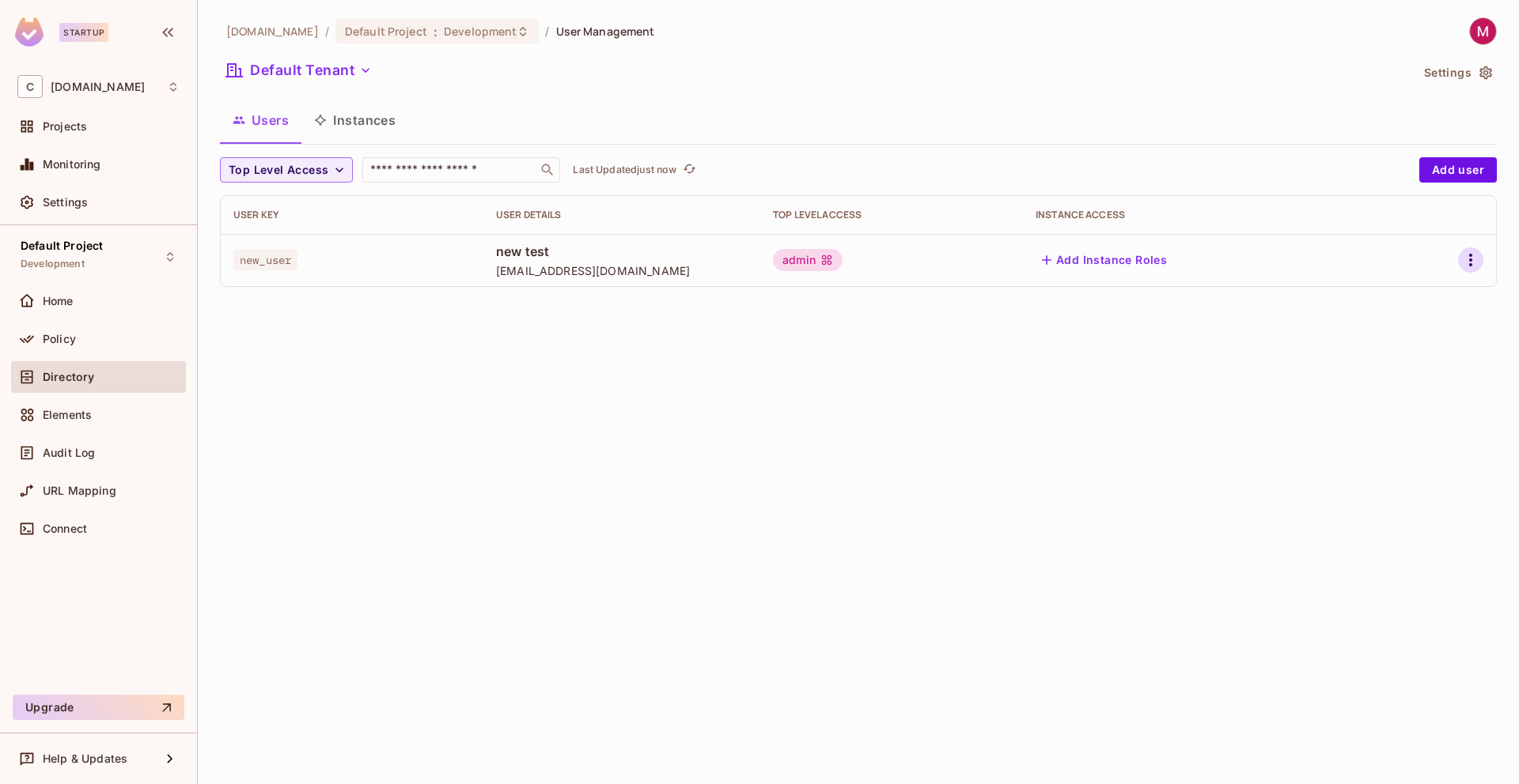
click at [1465, 260] on icon "button" at bounding box center [1470, 260] width 19 height 19
click at [1410, 302] on li "Edit" at bounding box center [1402, 296] width 140 height 35
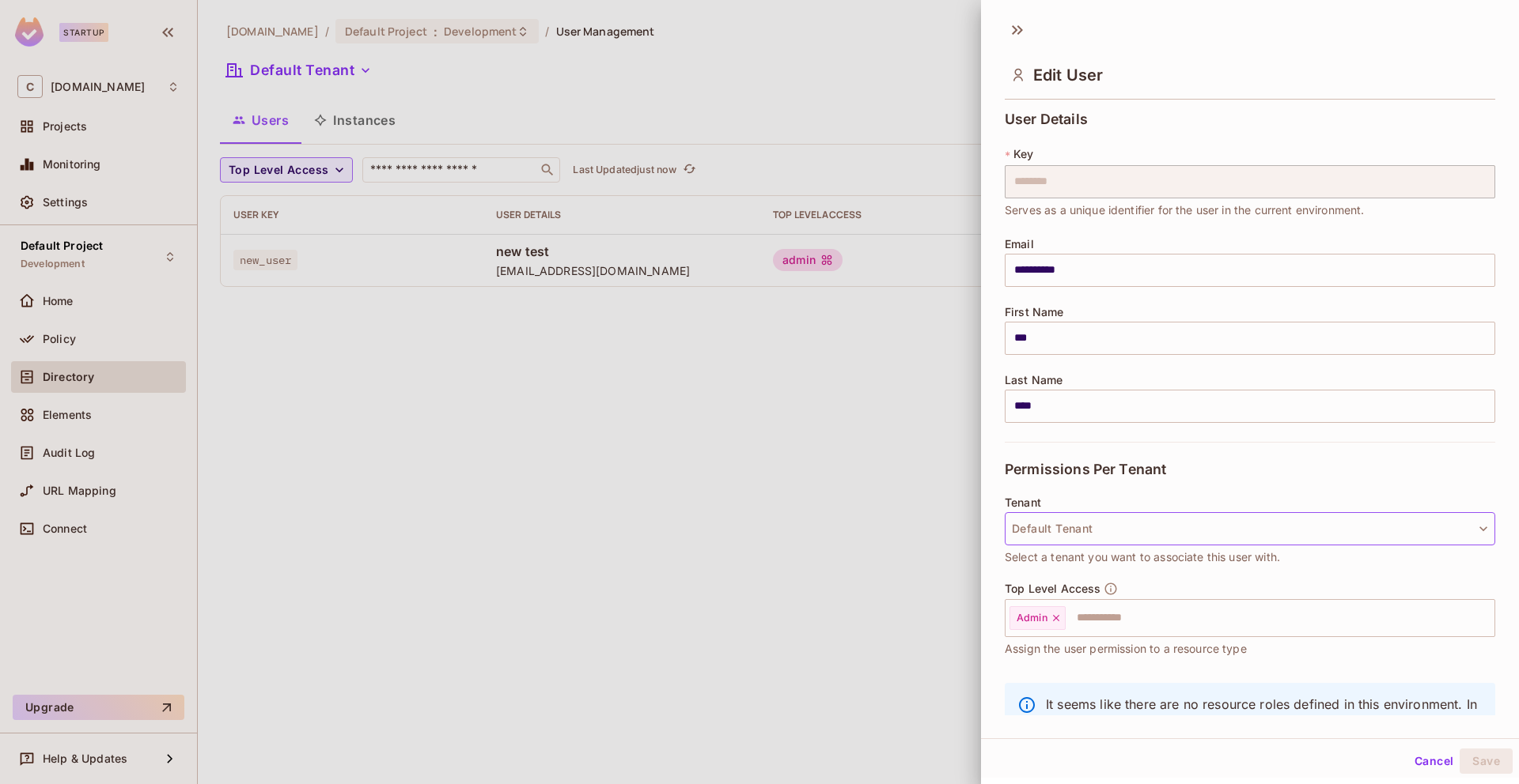
click at [1069, 528] on button "Default Tenant" at bounding box center [1250, 529] width 490 height 33
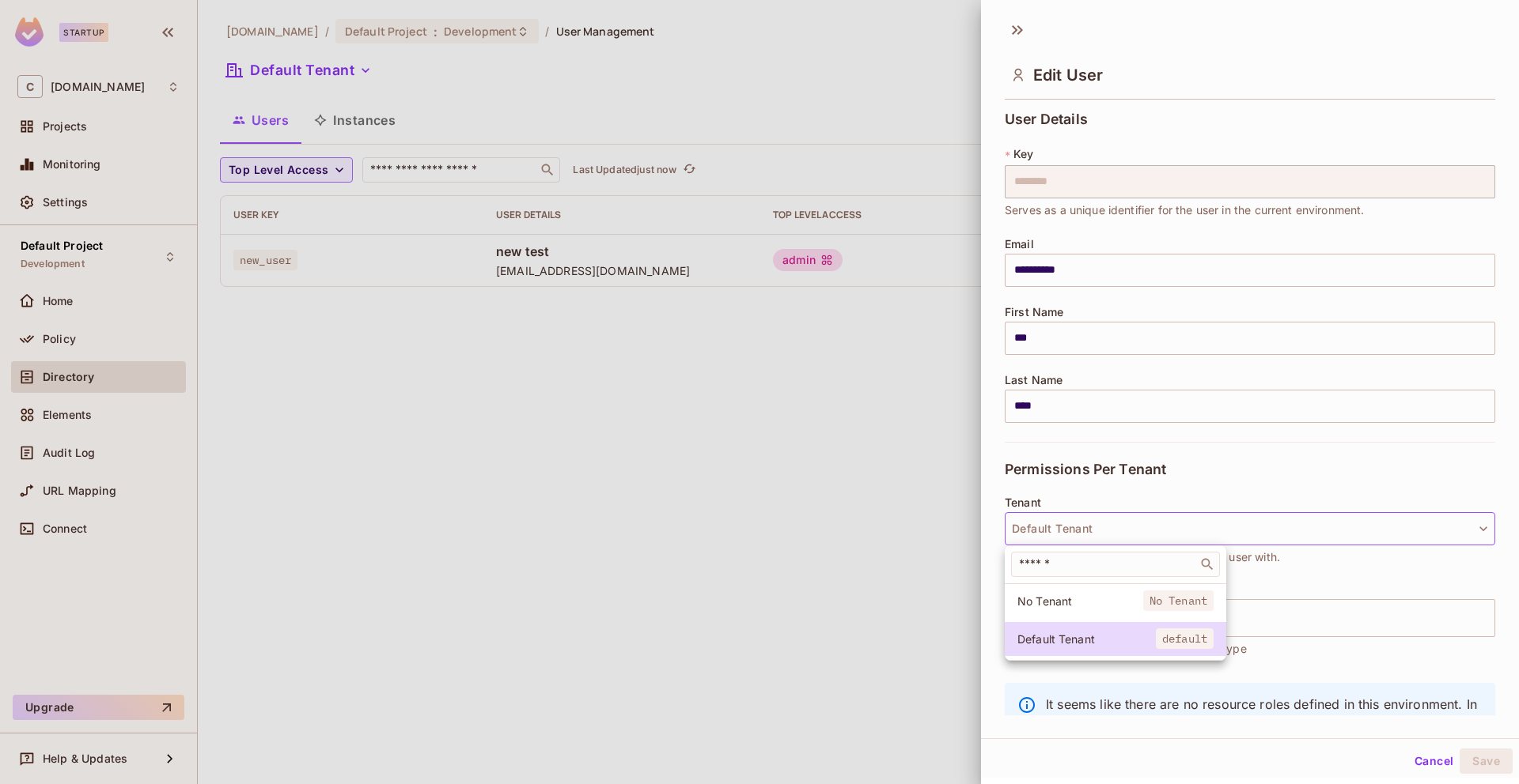
click at [1137, 496] on div at bounding box center [760, 392] width 1519 height 784
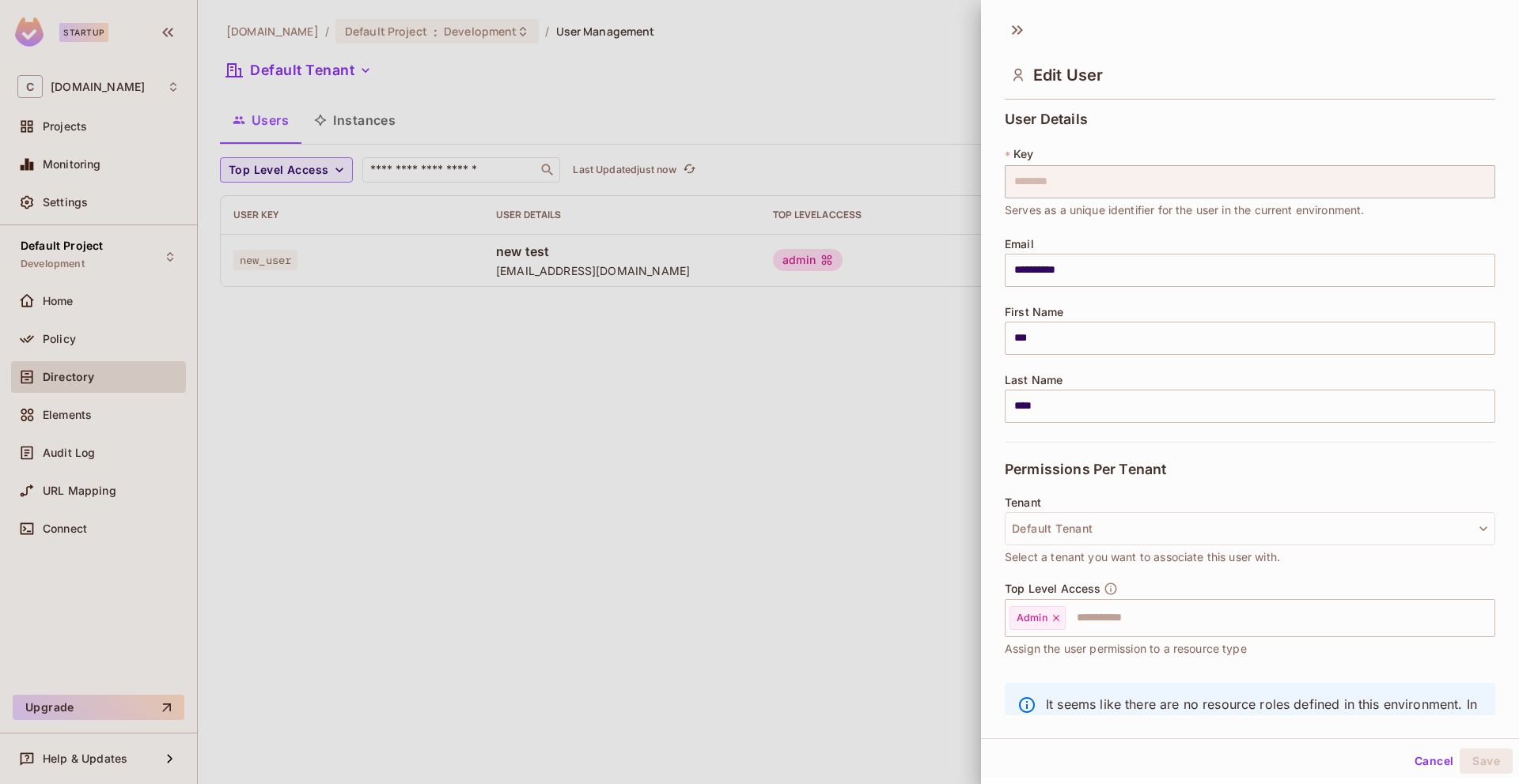
click at [925, 465] on div at bounding box center [760, 392] width 1519 height 784
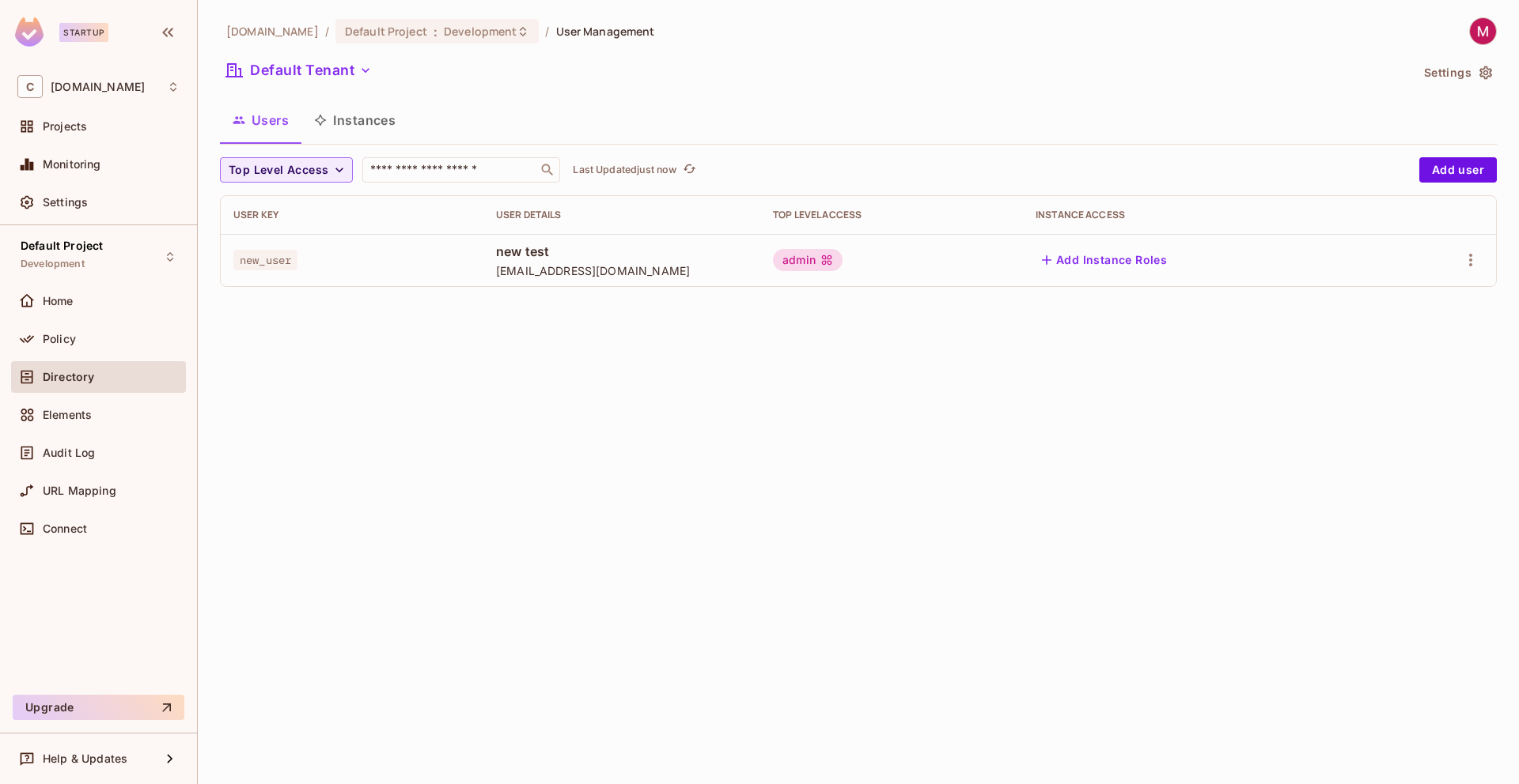
click at [328, 101] on button "Instances" at bounding box center [354, 120] width 107 height 39
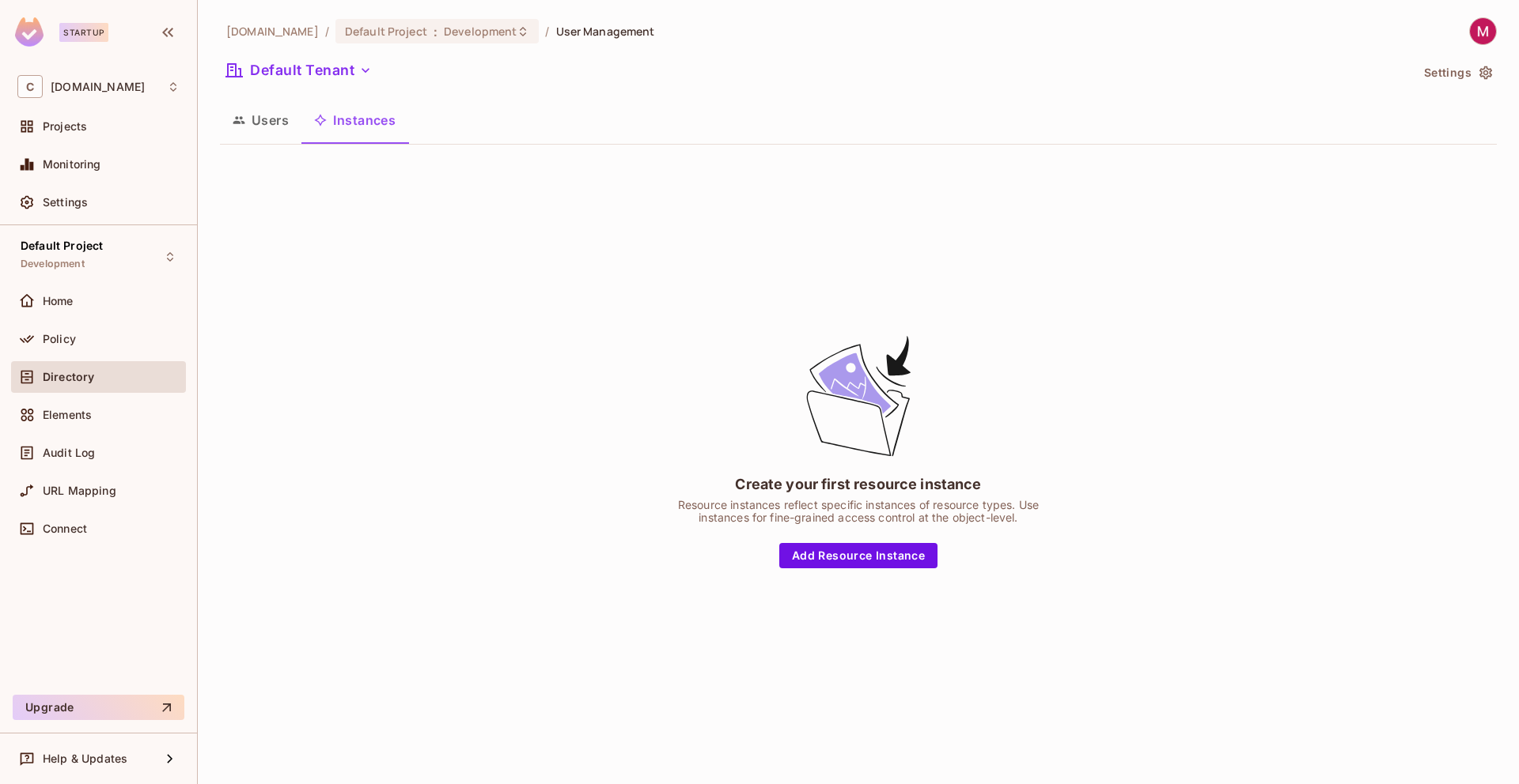
click at [267, 128] on button "Users" at bounding box center [260, 120] width 81 height 39
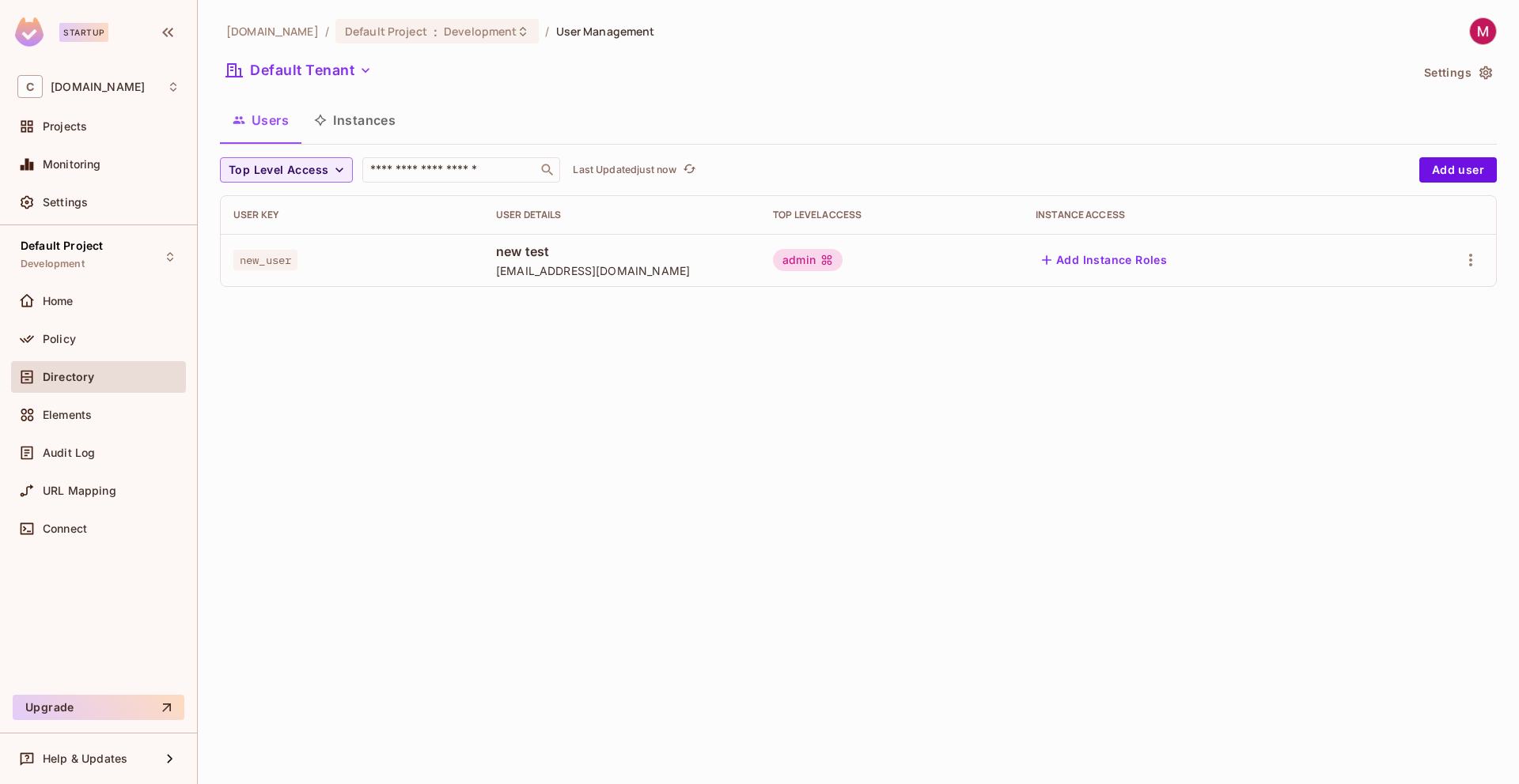
click at [585, 385] on div "cyclops.security / Default Project : Development / User Management Default Tena…" at bounding box center [857, 392] width 1320 height 784
click at [67, 121] on span "Projects" at bounding box center [65, 126] width 44 height 13
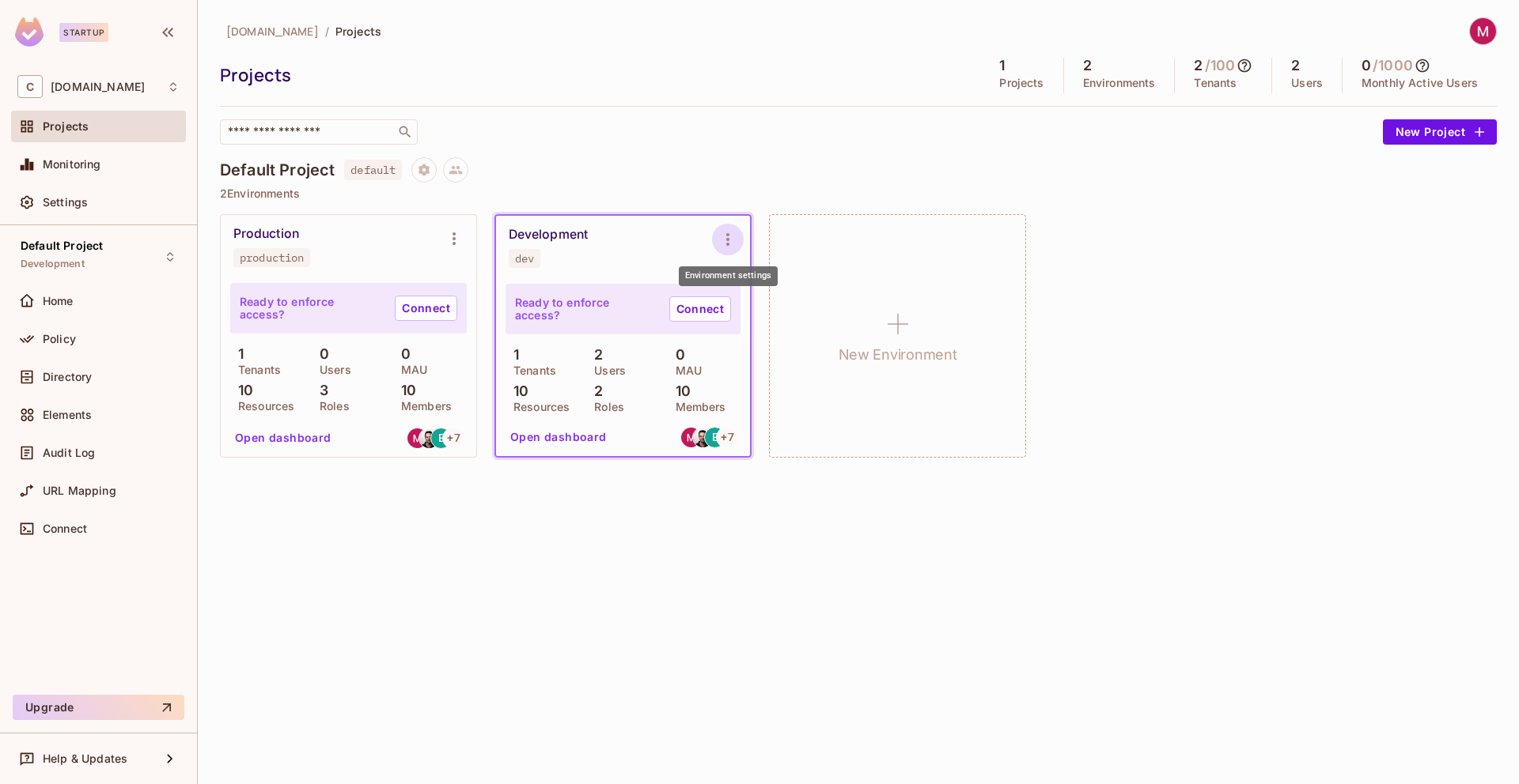
click at [720, 236] on icon "Environment settings" at bounding box center [727, 240] width 19 height 19
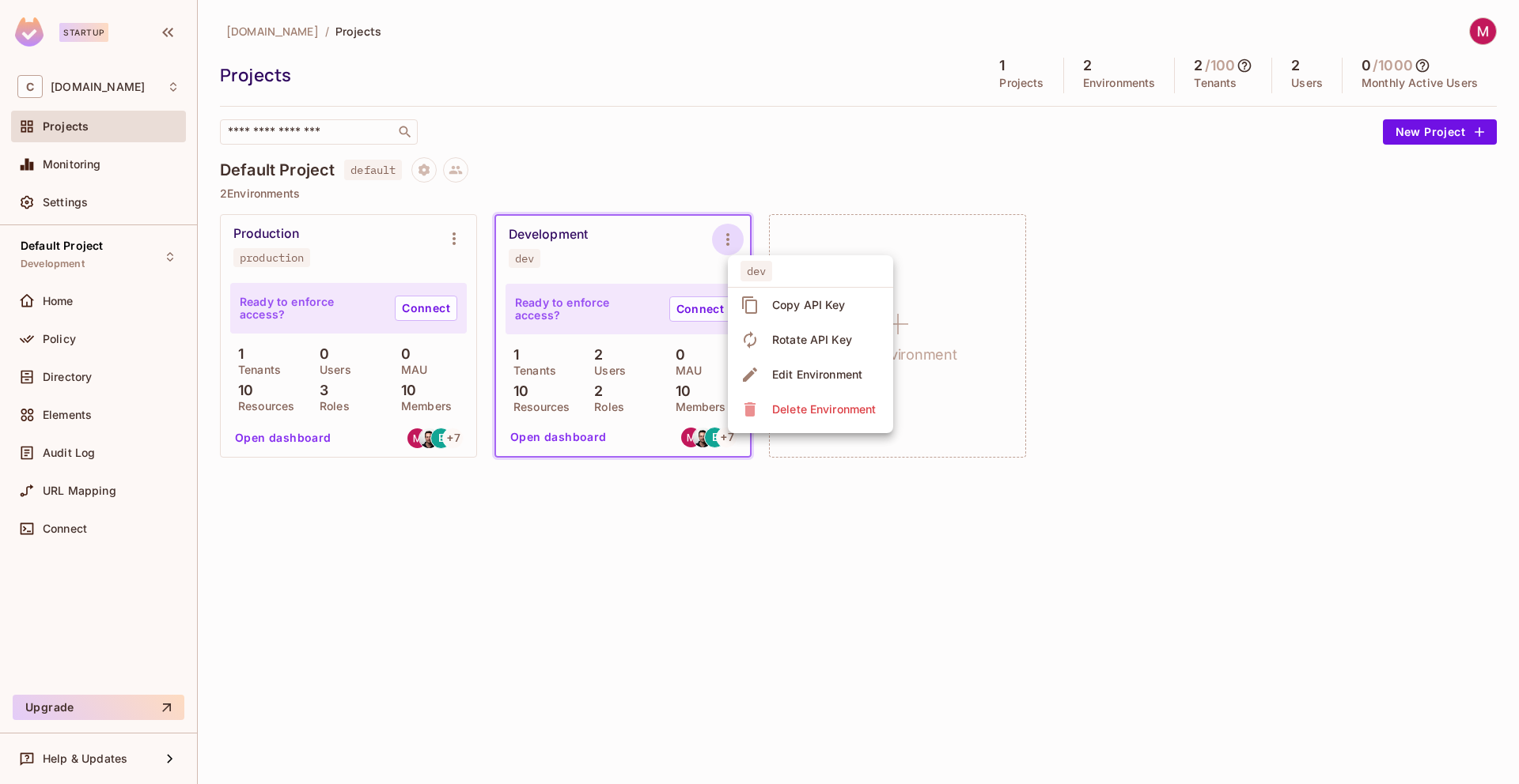
click at [792, 372] on div "Edit Environment" at bounding box center [817, 374] width 91 height 16
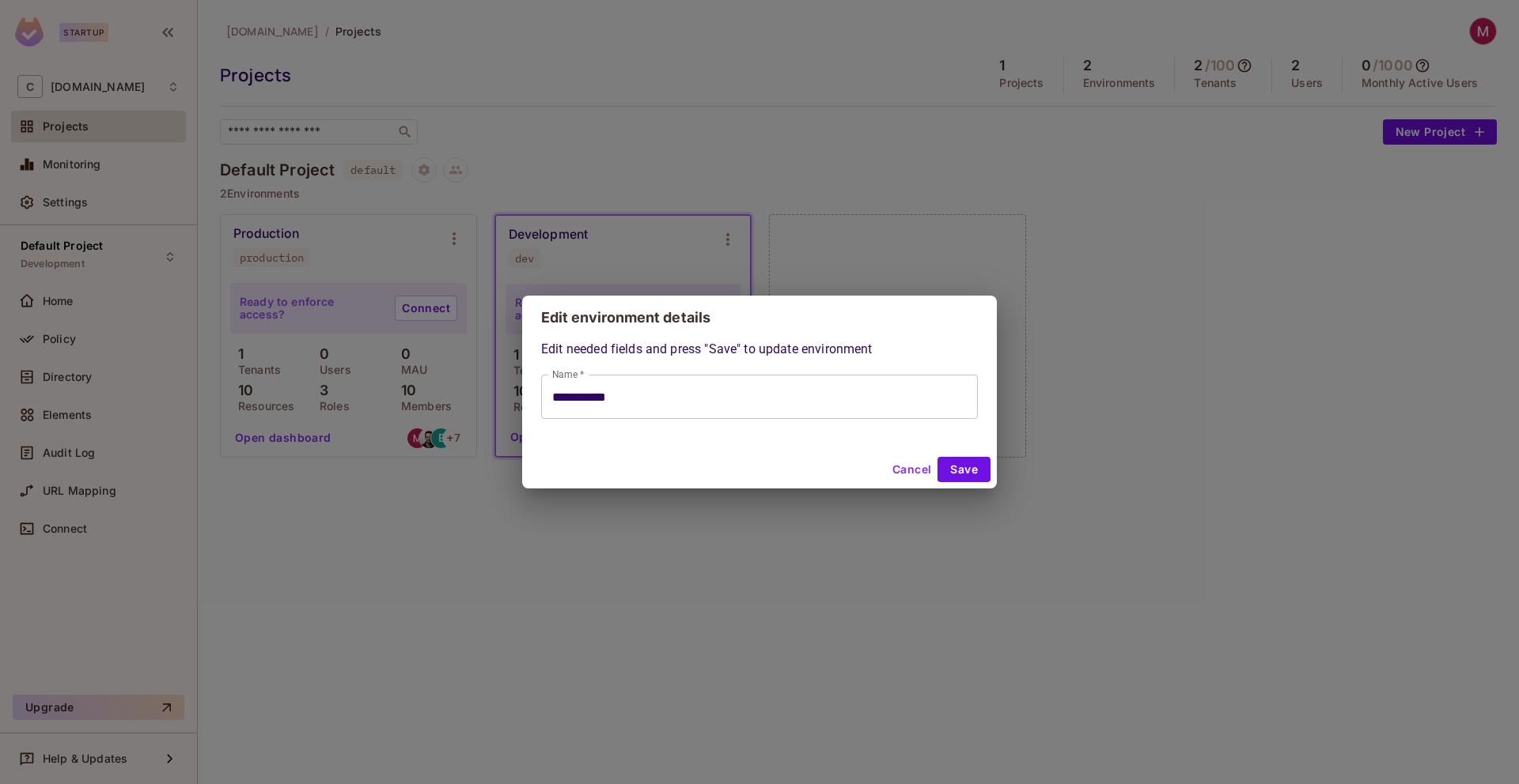
click at [912, 476] on button "Cancel" at bounding box center [911, 470] width 51 height 26
type input "**********"
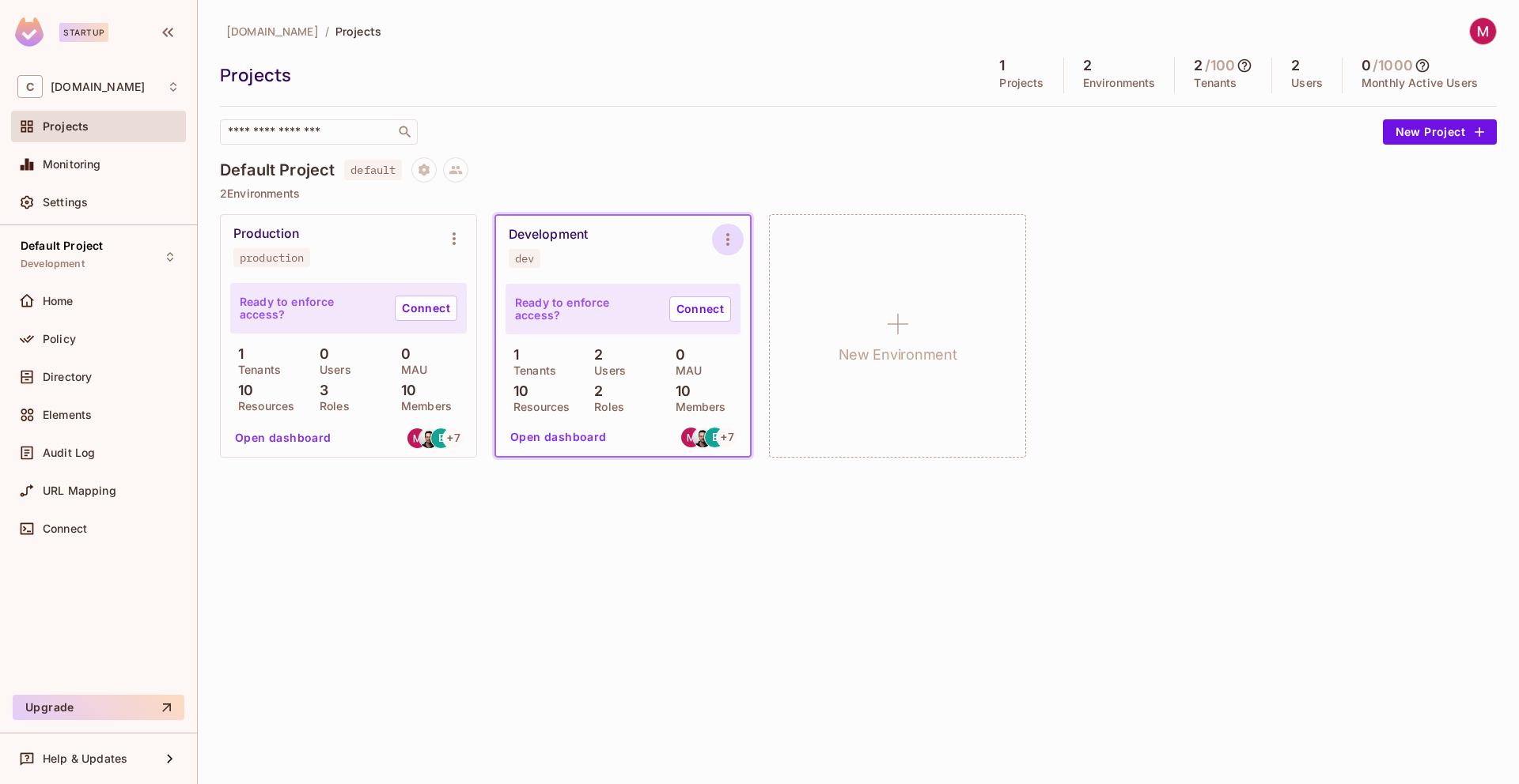
click at [726, 231] on icon "Environment settings" at bounding box center [727, 240] width 19 height 19
click at [626, 254] on div at bounding box center [760, 392] width 1519 height 784
click at [422, 172] on icon "Project settings" at bounding box center [424, 169] width 11 height 12
click at [500, 231] on div "Edit Project" at bounding box center [501, 230] width 62 height 16
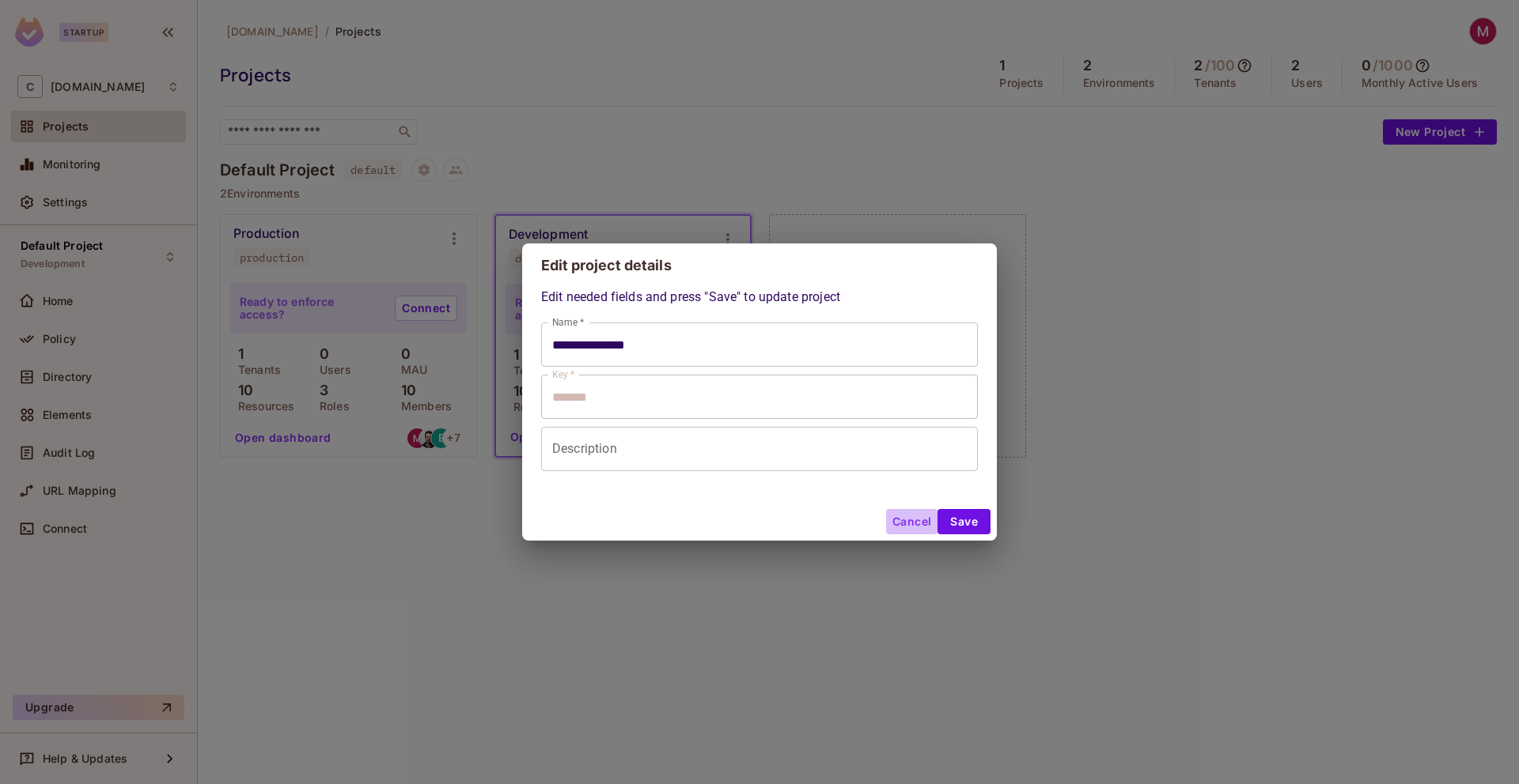
click at [896, 528] on button "Cancel" at bounding box center [911, 522] width 51 height 26
type input "**********"
type input "*******"
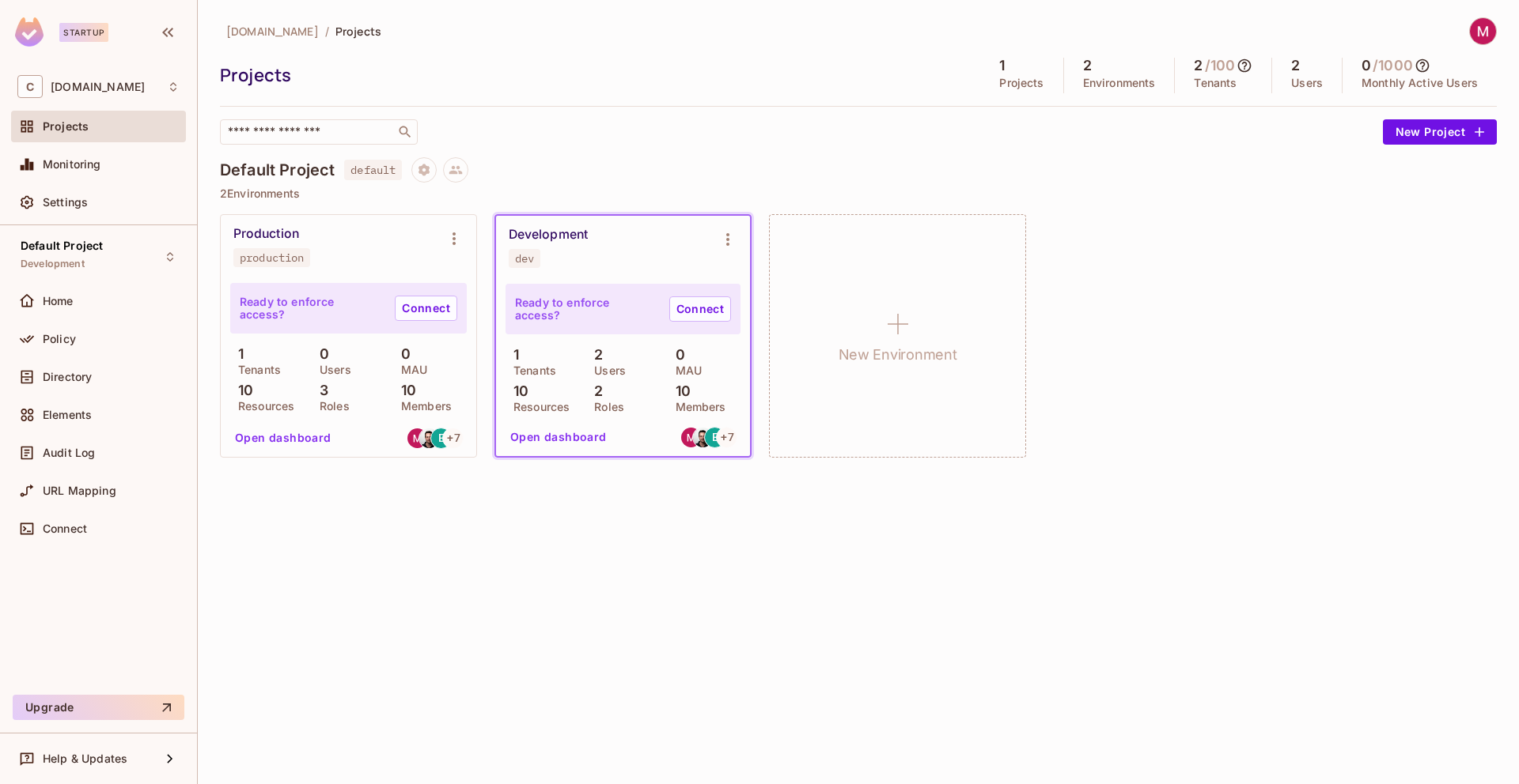
click at [591, 351] on p "2" at bounding box center [594, 354] width 16 height 16
click at [585, 311] on p "Ready to enforce access?" at bounding box center [586, 309] width 142 height 26
click at [670, 309] on link "Connect" at bounding box center [699, 309] width 61 height 26
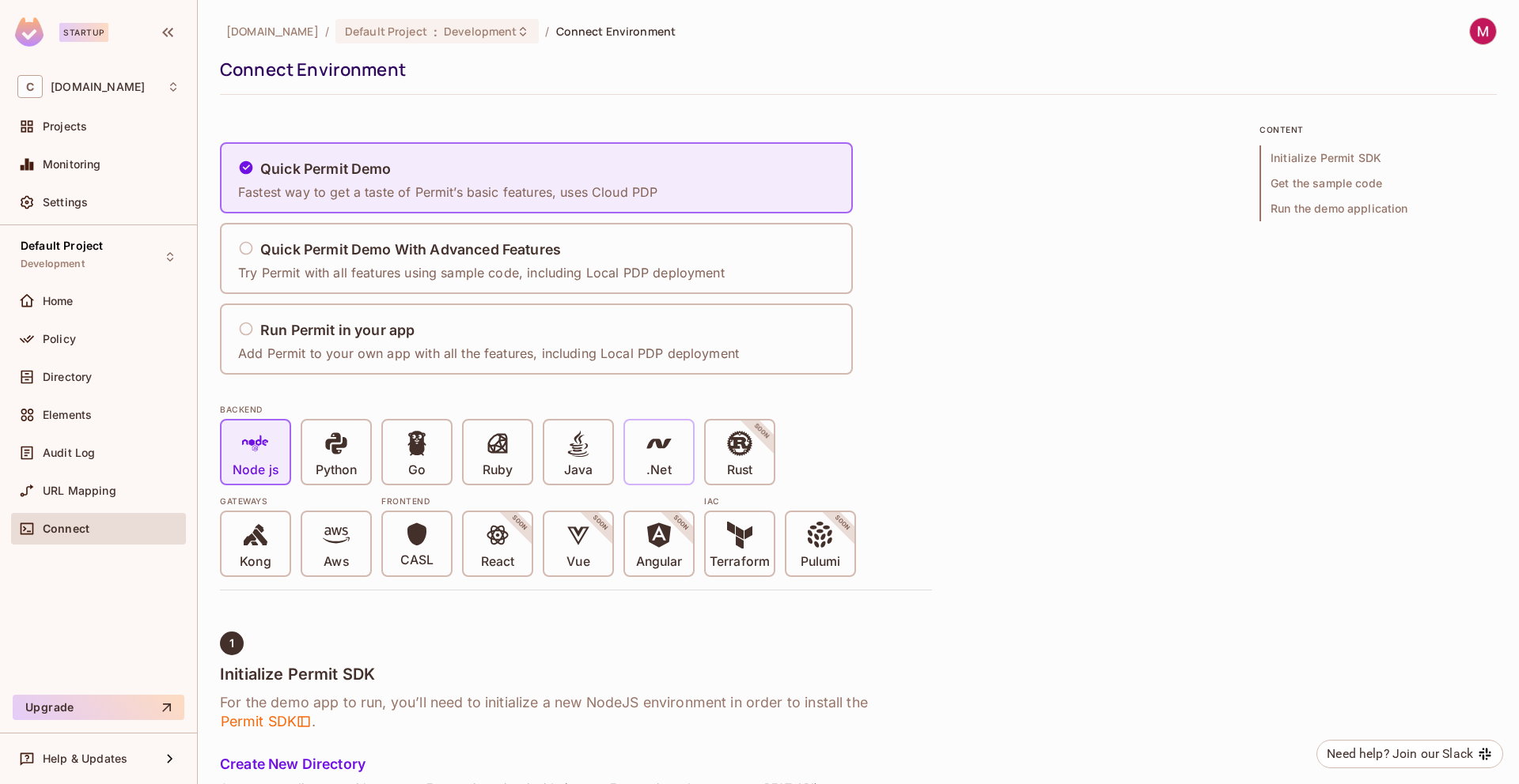
click at [651, 456] on span at bounding box center [658, 446] width 27 height 32
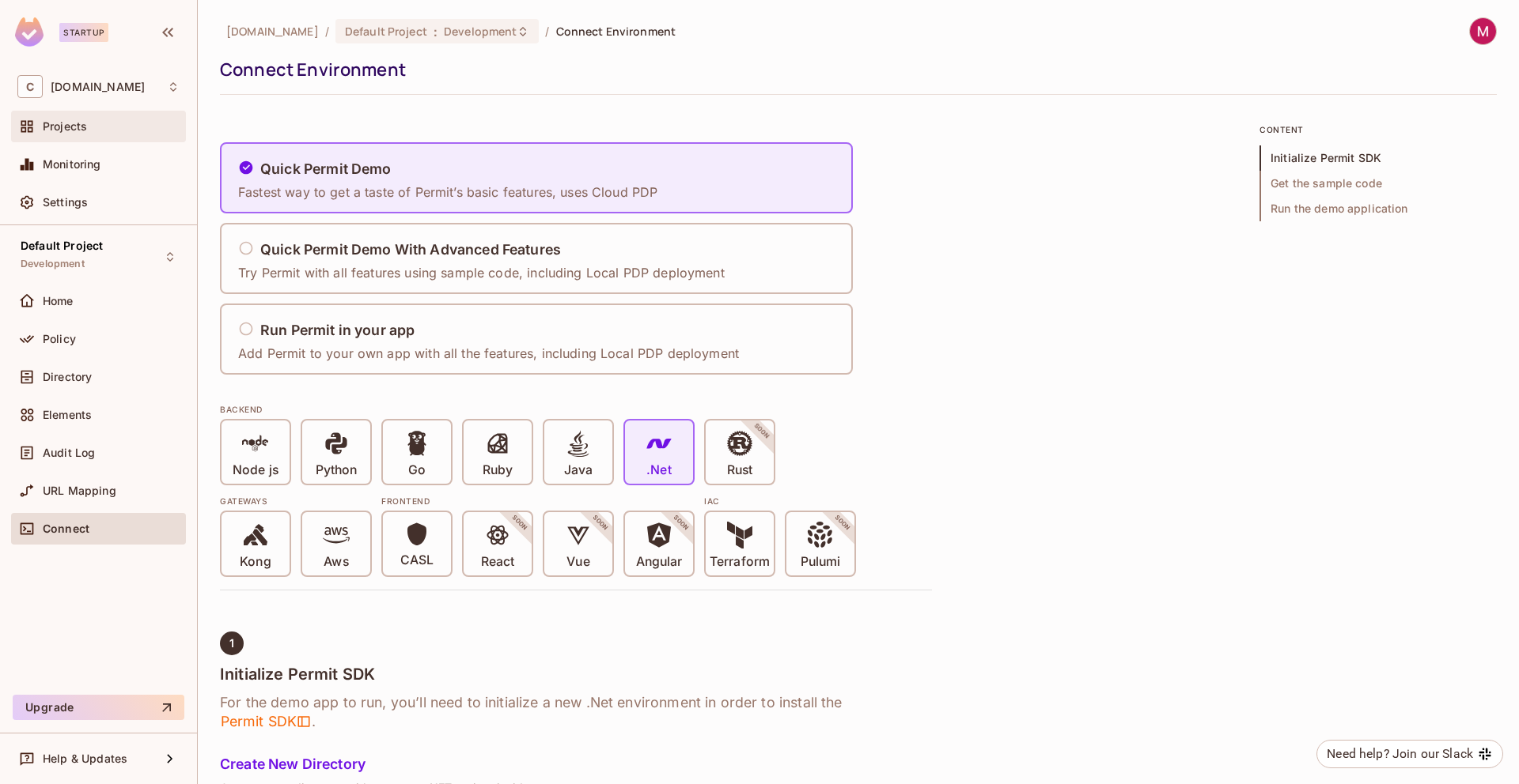
click at [88, 134] on div "Projects" at bounding box center [98, 126] width 162 height 19
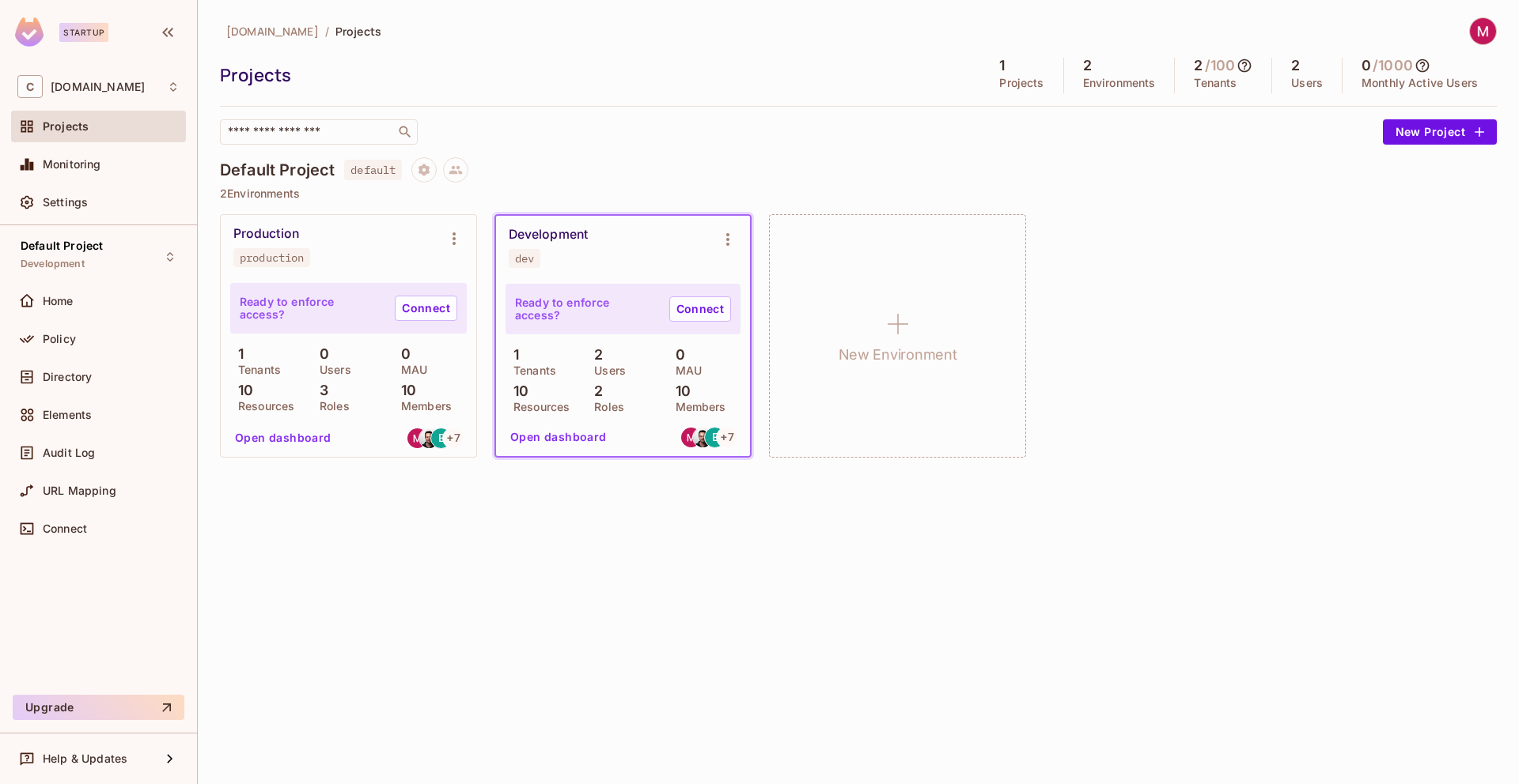
click at [629, 356] on div "2 Users" at bounding box center [622, 360] width 73 height 28
click at [1478, 28] on img at bounding box center [1482, 31] width 27 height 27
click at [1404, 175] on span "Log out" at bounding box center [1393, 172] width 38 height 15
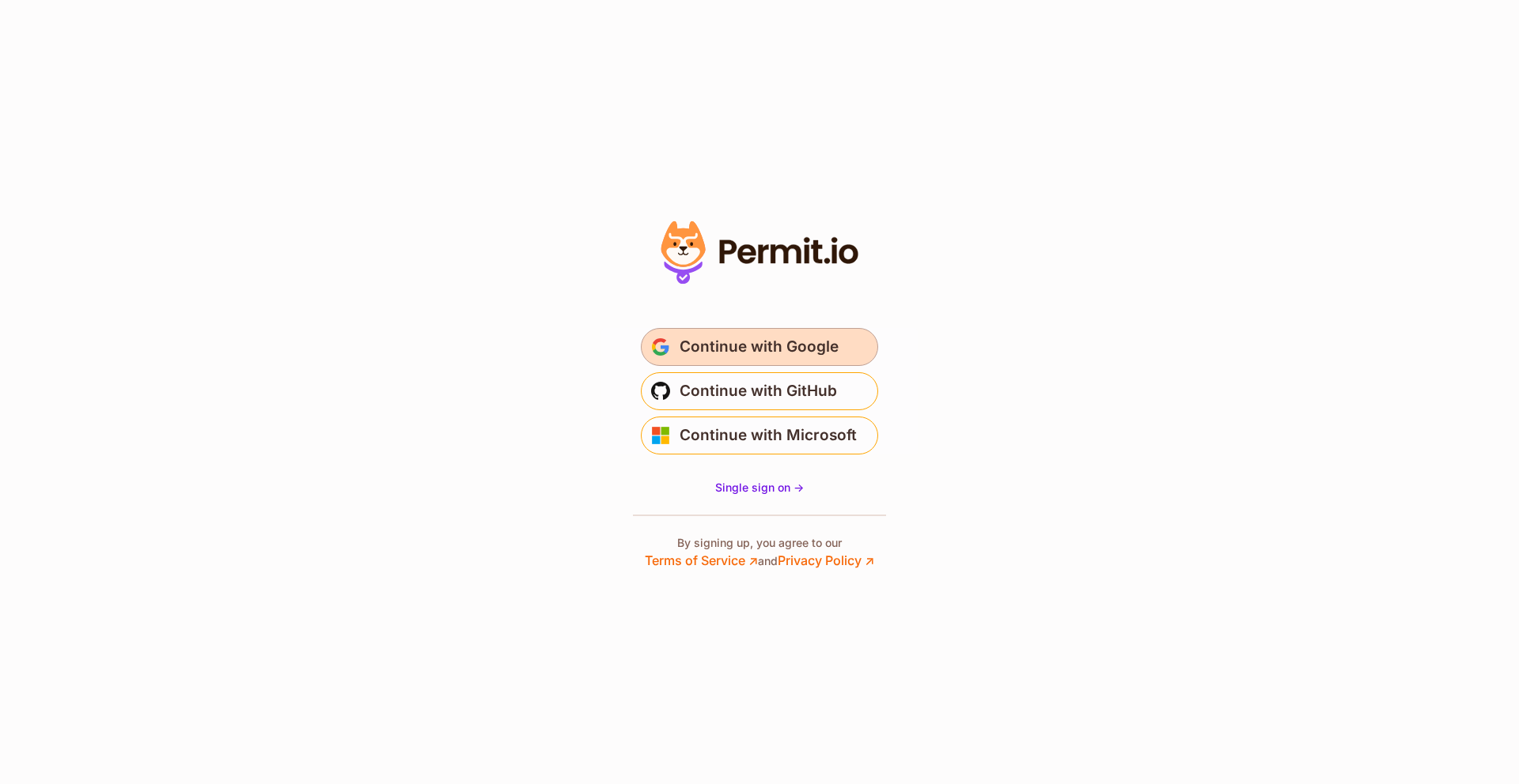
click at [745, 343] on span "Continue with Google" at bounding box center [759, 348] width 159 height 26
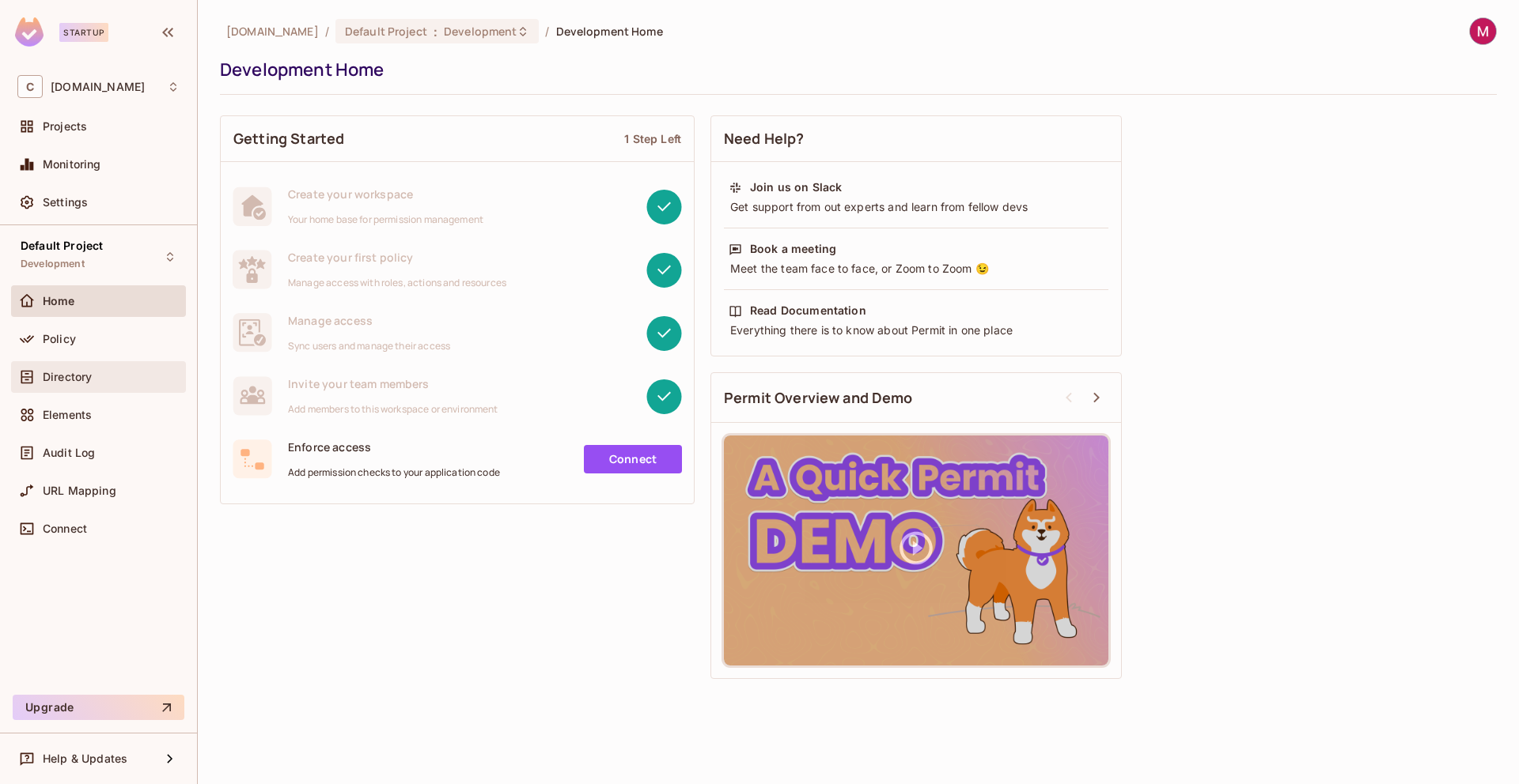
click at [86, 371] on span "Directory" at bounding box center [68, 377] width 49 height 13
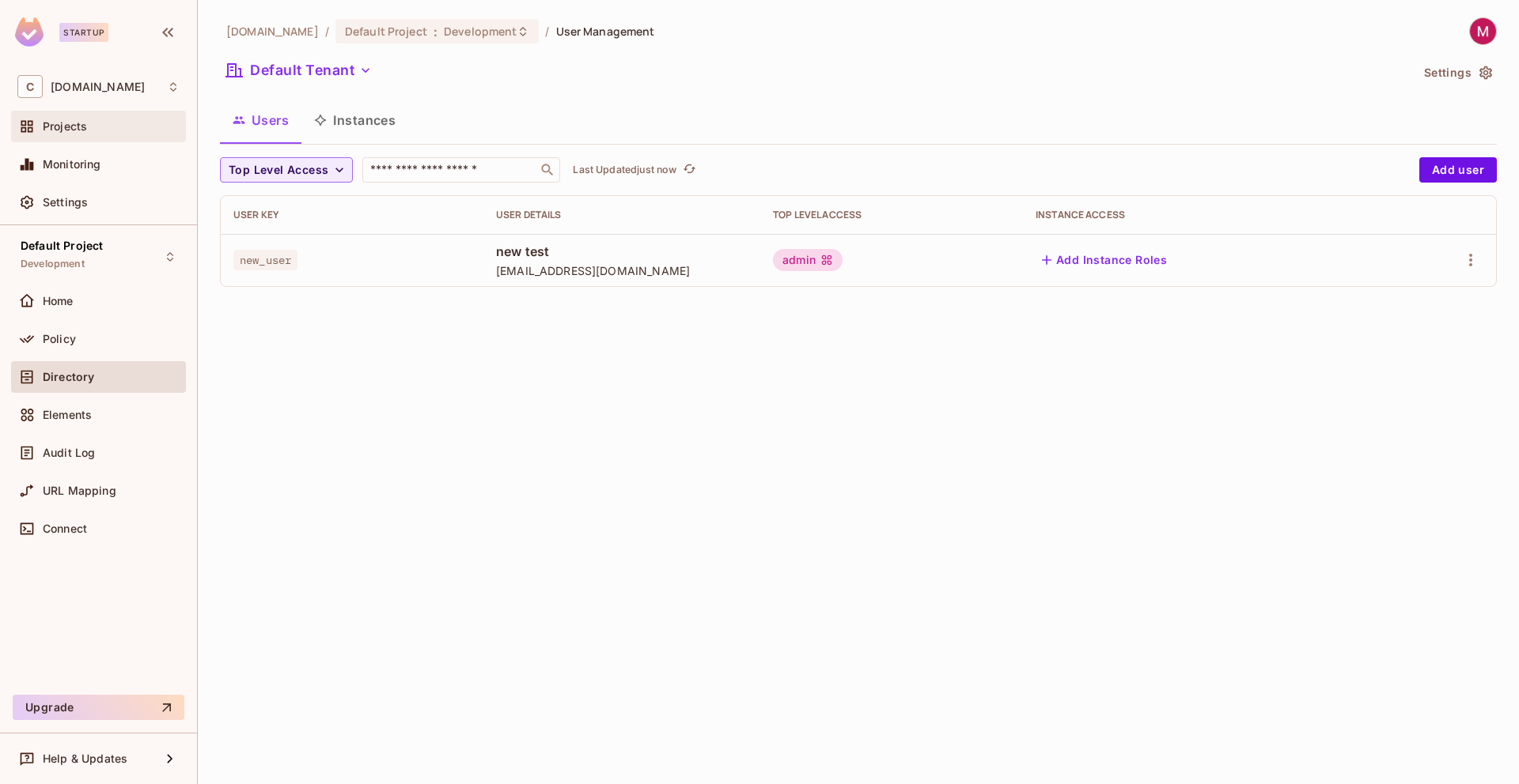
click at [76, 133] on span "Projects" at bounding box center [65, 126] width 44 height 13
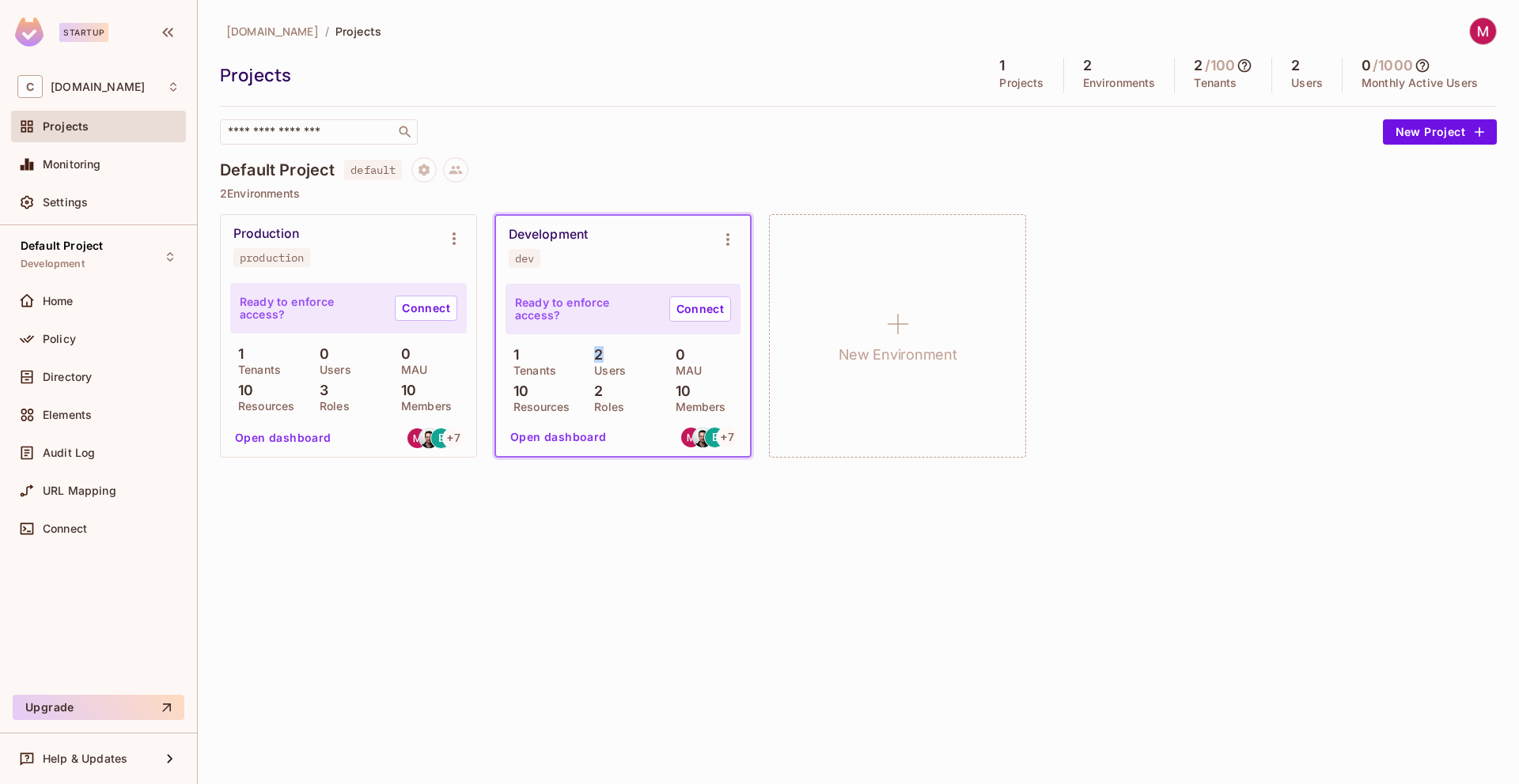
click at [601, 359] on p "2" at bounding box center [594, 354] width 16 height 16
click at [619, 374] on p "Users" at bounding box center [605, 371] width 39 height 13
drag, startPoint x: 625, startPoint y: 374, endPoint x: 576, endPoint y: 352, distance: 53.7
click at [576, 352] on div "1 Tenants 2 Users 0 MAU 10 Resources 2 Roles 10 Members" at bounding box center [622, 379] width 235 height 65
click at [609, 364] on p "Users" at bounding box center [605, 371] width 39 height 13
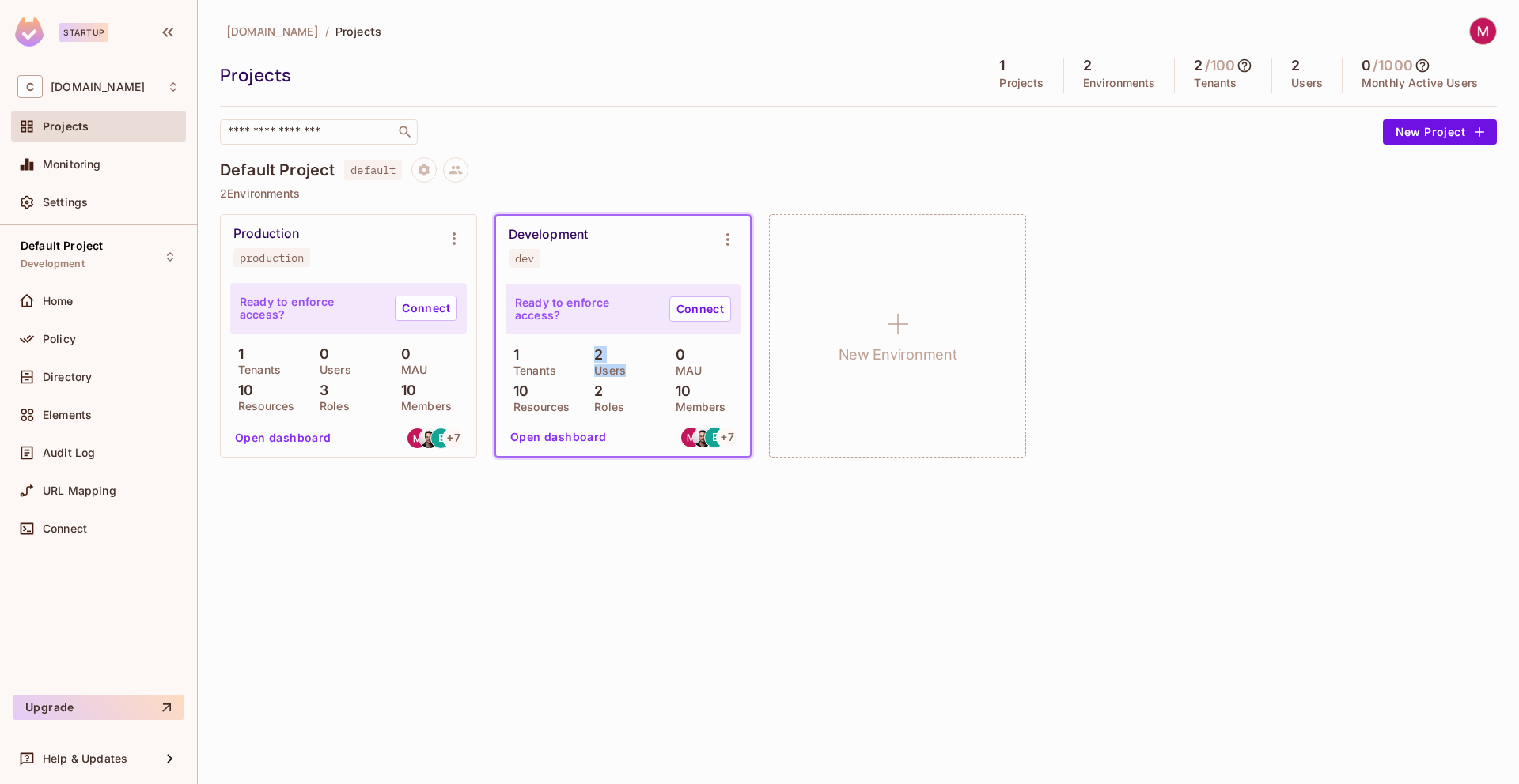
drag, startPoint x: 598, startPoint y: 360, endPoint x: 624, endPoint y: 369, distance: 27.5
click at [624, 369] on div "2 Users" at bounding box center [622, 360] width 73 height 28
click at [626, 263] on div "Development dev" at bounding box center [610, 247] width 203 height 41
click at [67, 346] on div "Policy" at bounding box center [98, 338] width 162 height 19
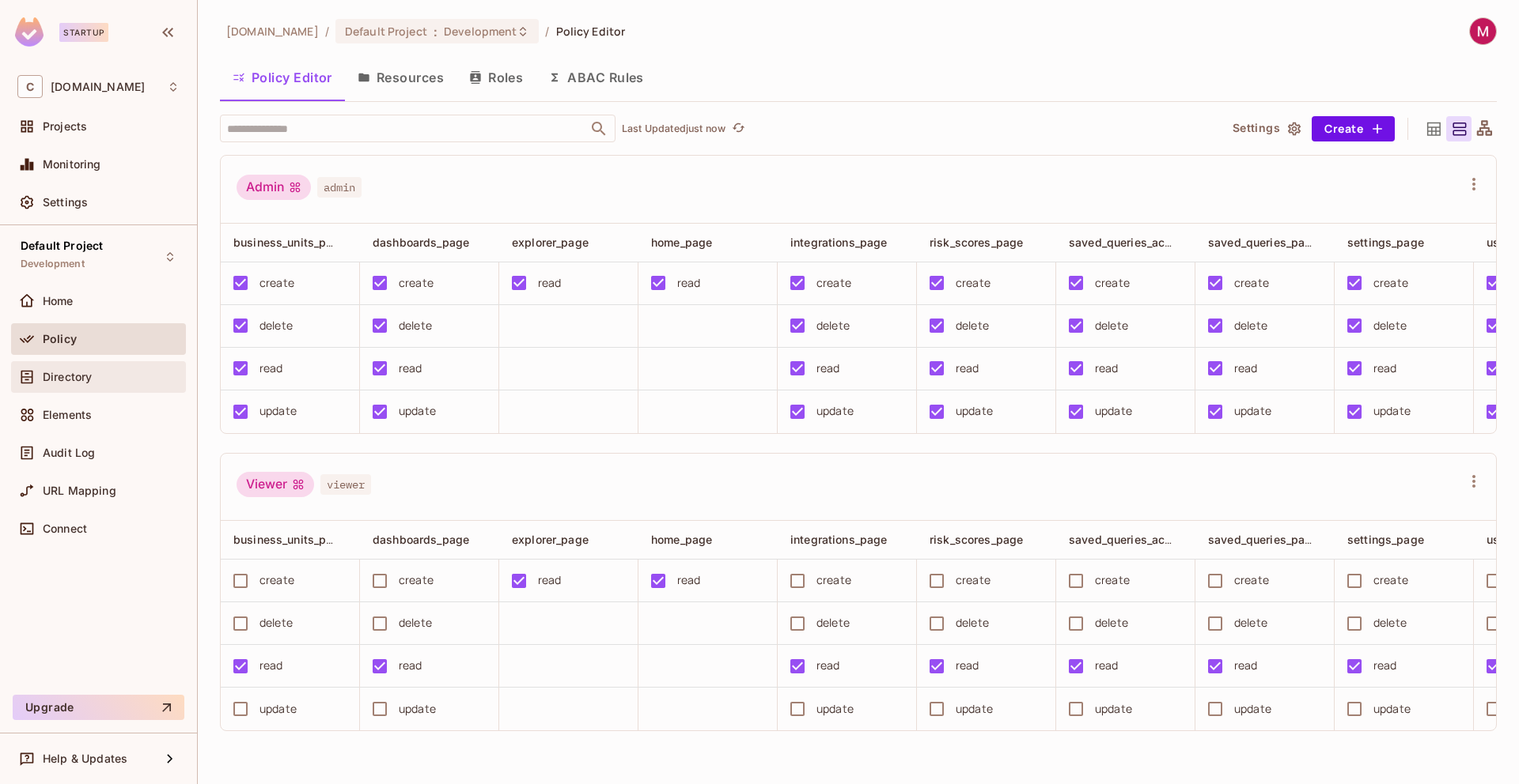
click at [88, 378] on span "Directory" at bounding box center [68, 377] width 49 height 13
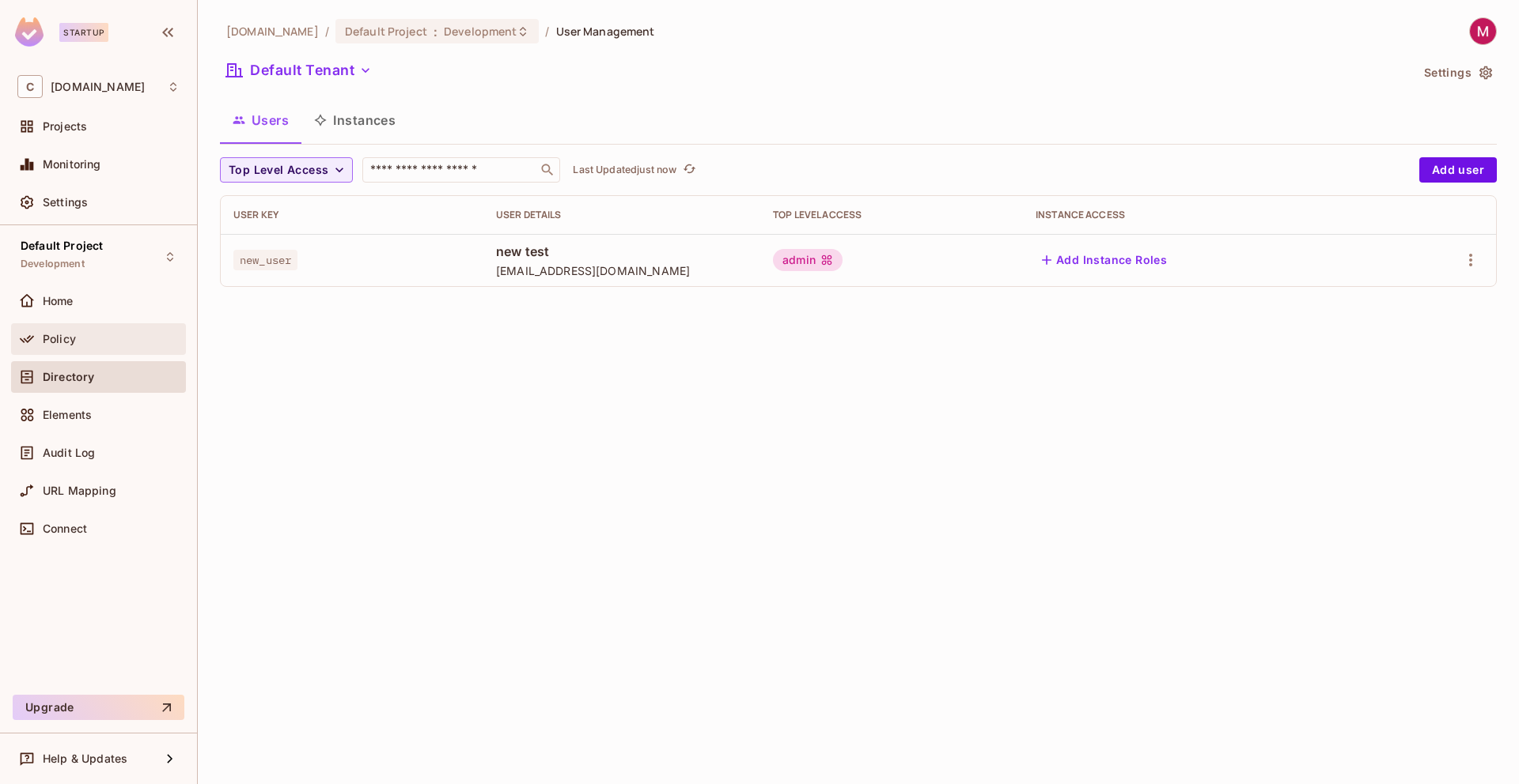
click at [65, 333] on span "Policy" at bounding box center [59, 339] width 33 height 13
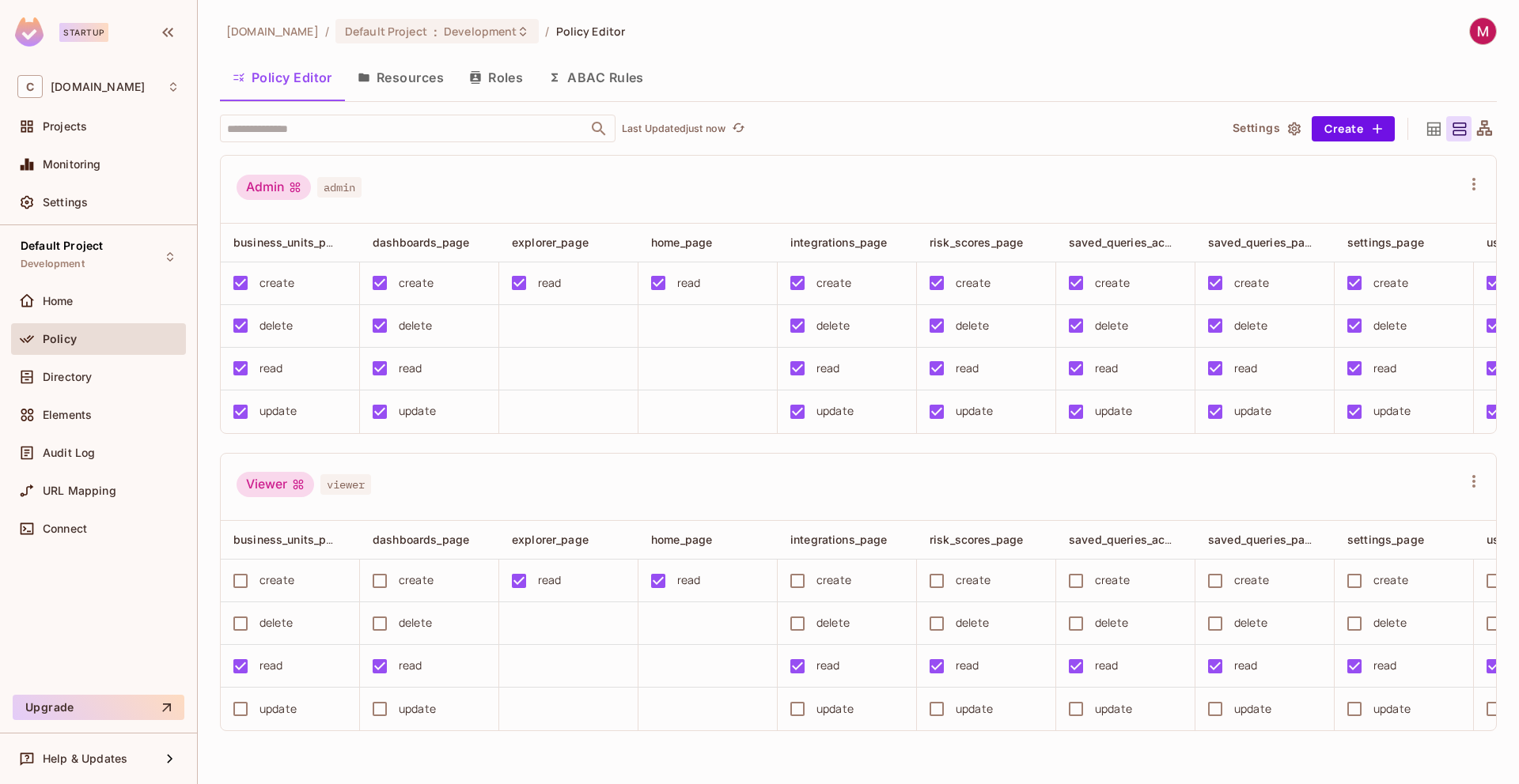
click at [581, 457] on div "Admin admin business_units_page dashboards_page explorer_page home_page integra…" at bounding box center [857, 443] width 1277 height 576
click at [70, 131] on span "Projects" at bounding box center [65, 126] width 44 height 13
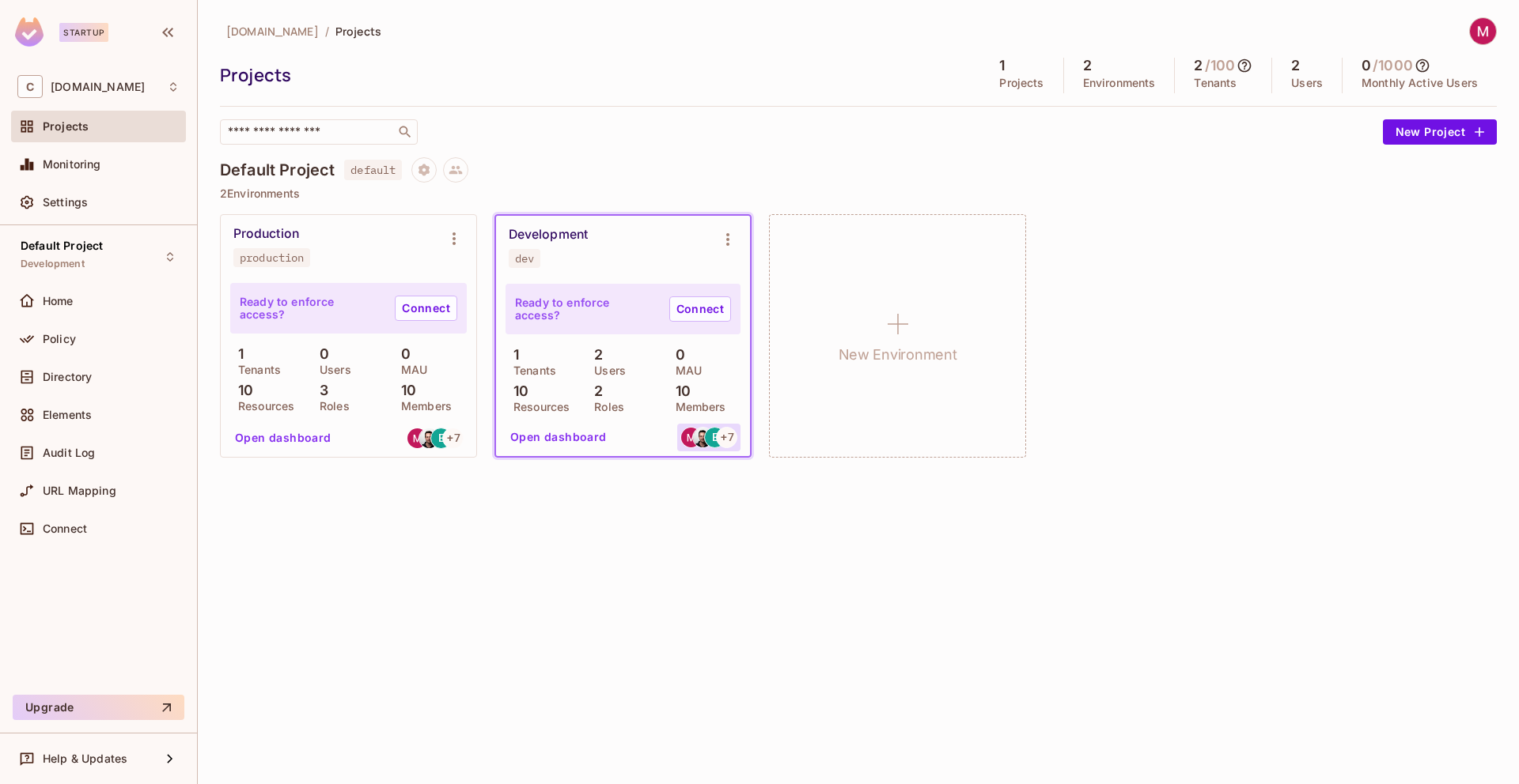
click at [719, 442] on div "+ 7" at bounding box center [726, 437] width 21 height 21
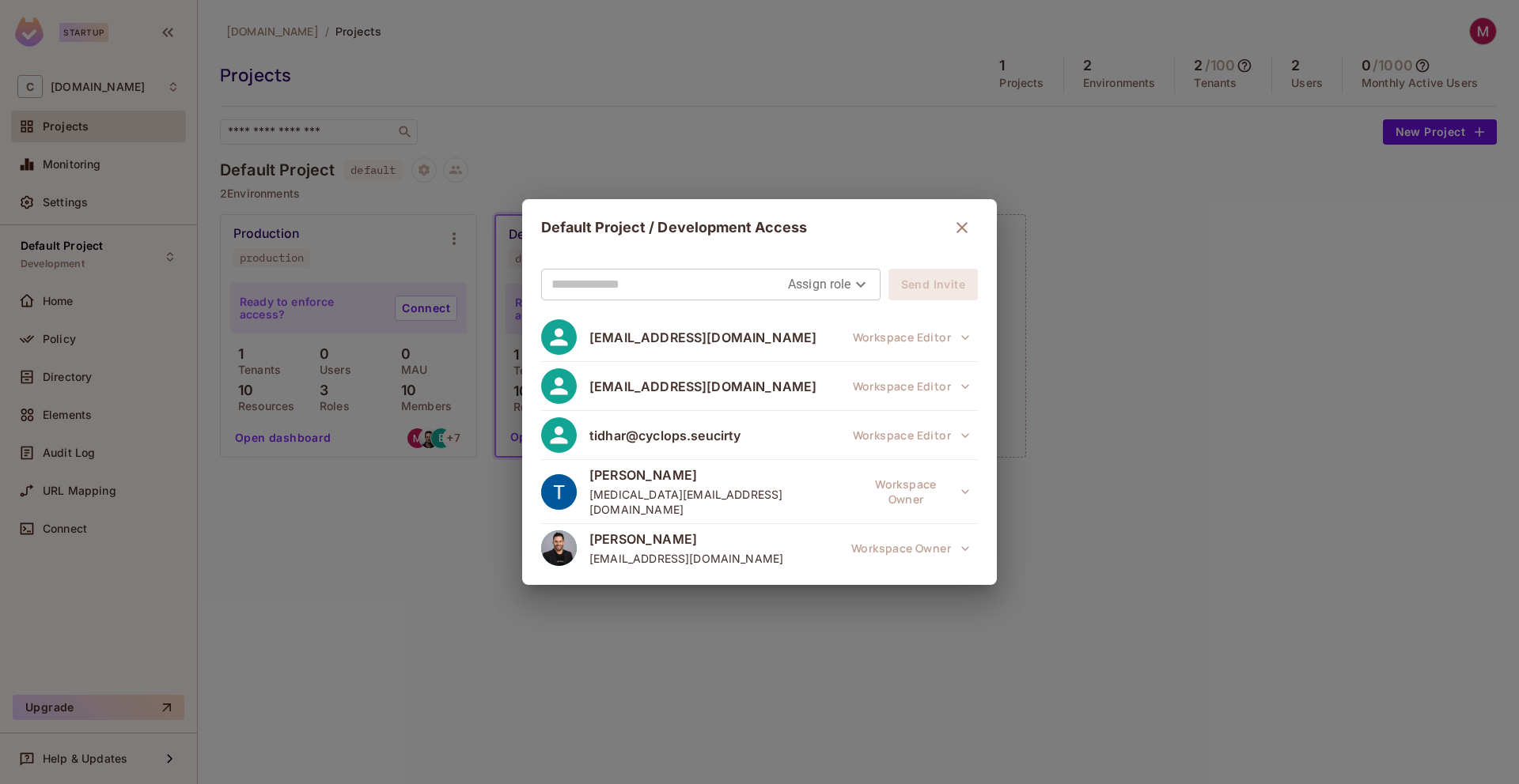
scroll to position [269, 0]
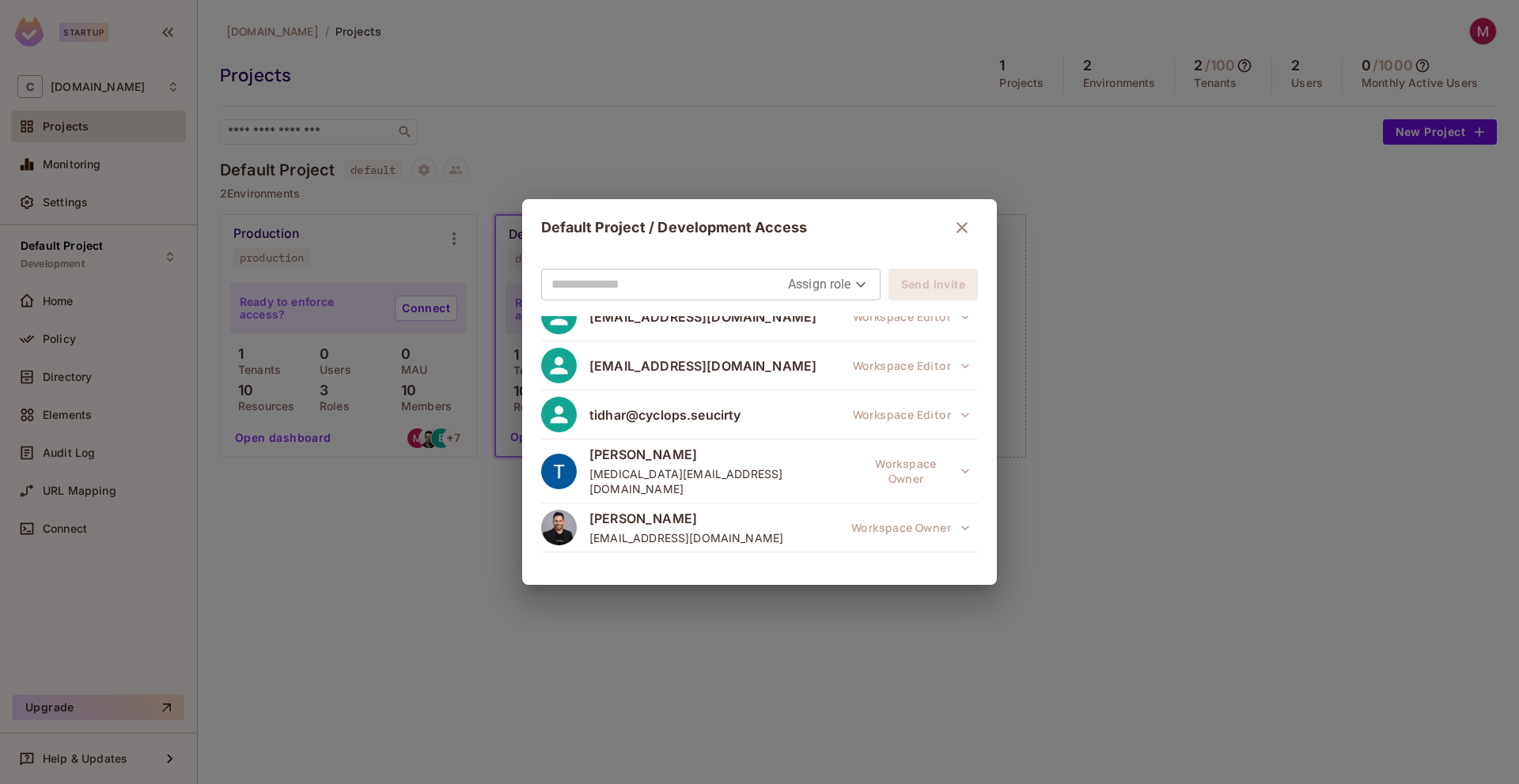
click at [959, 228] on icon "button" at bounding box center [962, 228] width 19 height 19
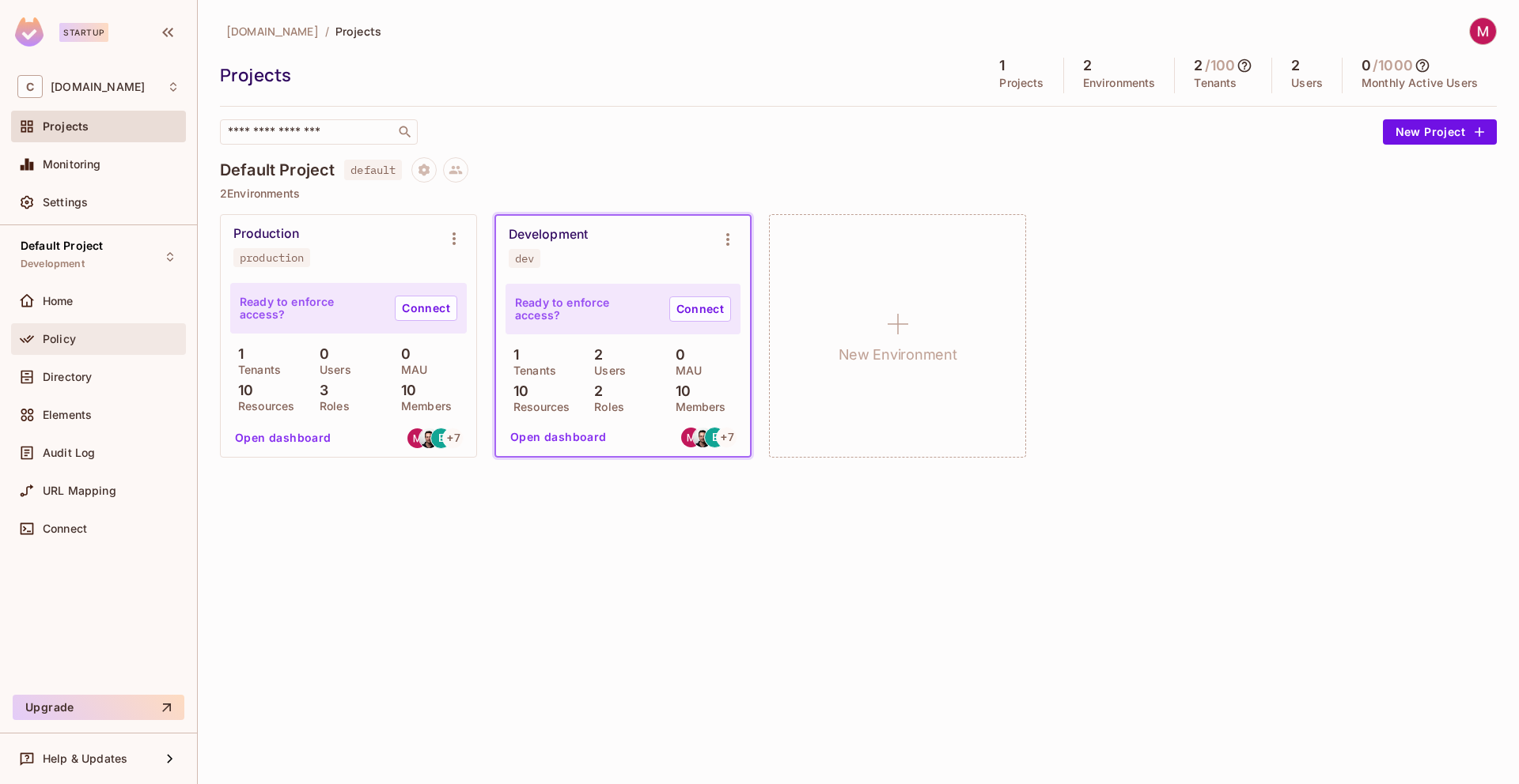
click at [56, 331] on div "Policy" at bounding box center [98, 338] width 162 height 19
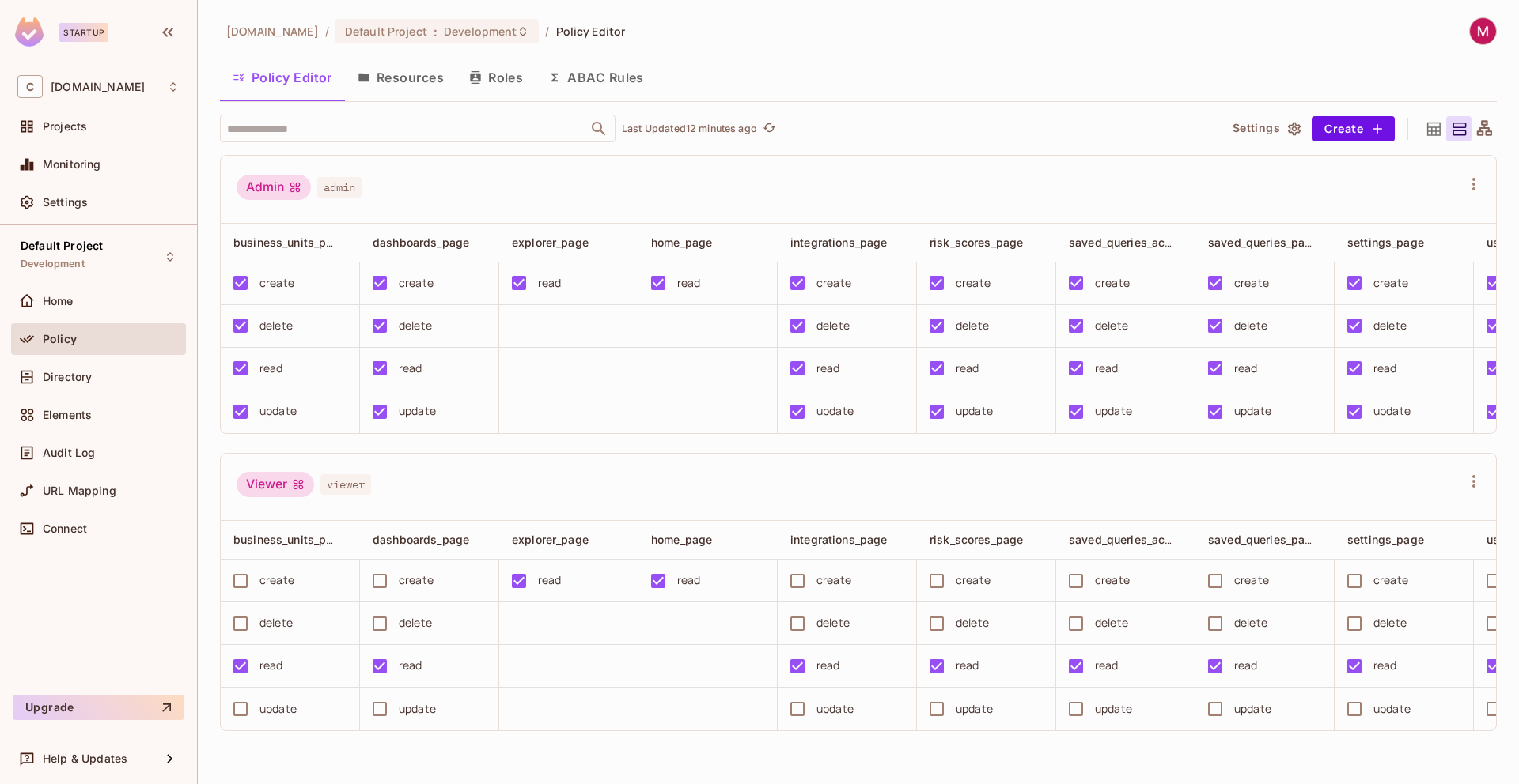
scroll to position [9, 0]
click at [511, 443] on div "Admin admin business_units_page dashboards_page explorer_page home_page integra…" at bounding box center [857, 443] width 1277 height 576
click at [73, 130] on span "Projects" at bounding box center [65, 126] width 44 height 13
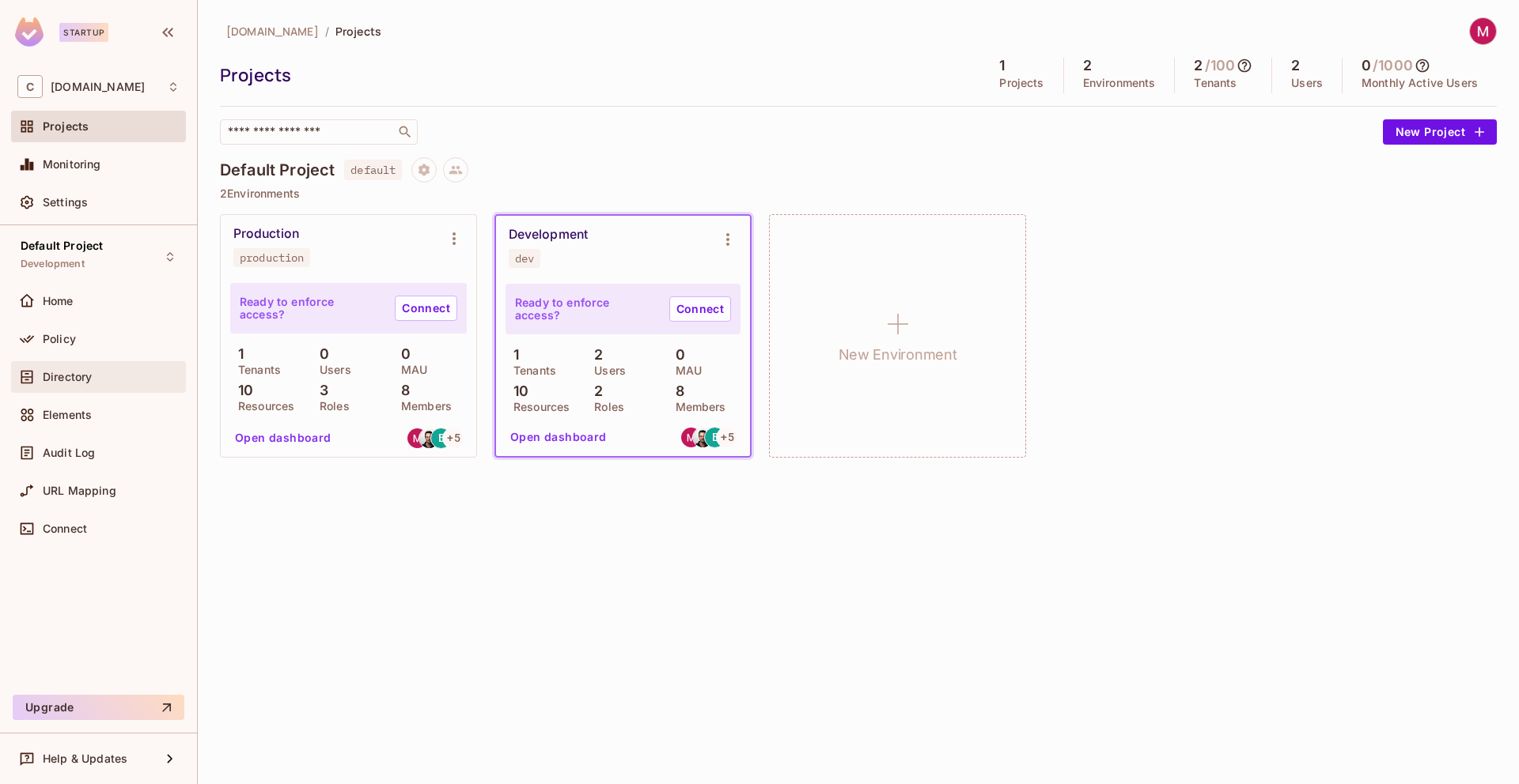
click at [84, 381] on span "Directory" at bounding box center [68, 377] width 49 height 13
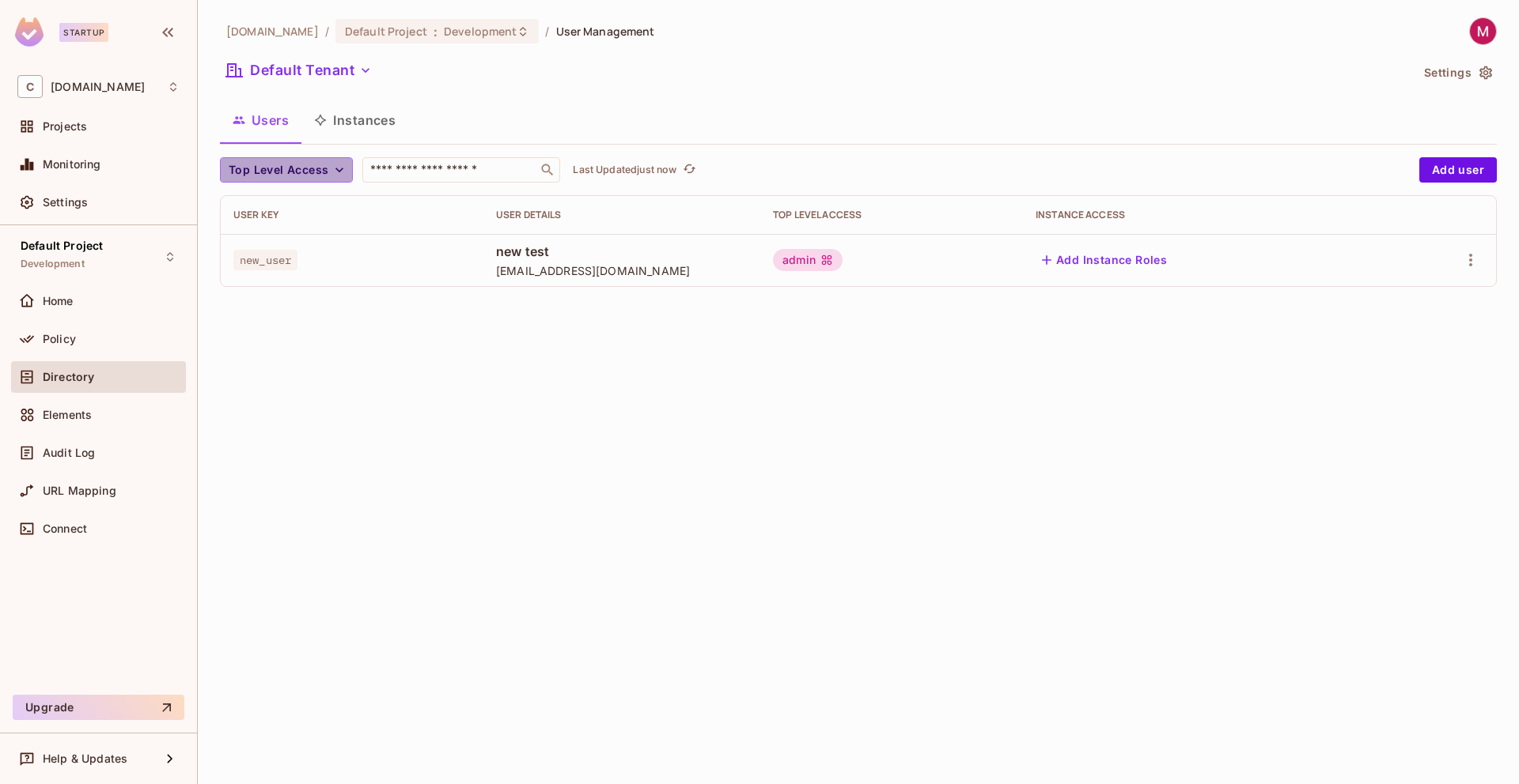
click at [338, 162] on icon "button" at bounding box center [339, 169] width 16 height 16
click at [237, 207] on span "Admin" at bounding box center [259, 206] width 54 height 15
click at [277, 171] on icon "button" at bounding box center [276, 169] width 16 height 16
click at [277, 172] on span "Top Level Access" at bounding box center [278, 170] width 100 height 20
click at [270, 237] on span "Viewer" at bounding box center [259, 240] width 54 height 15
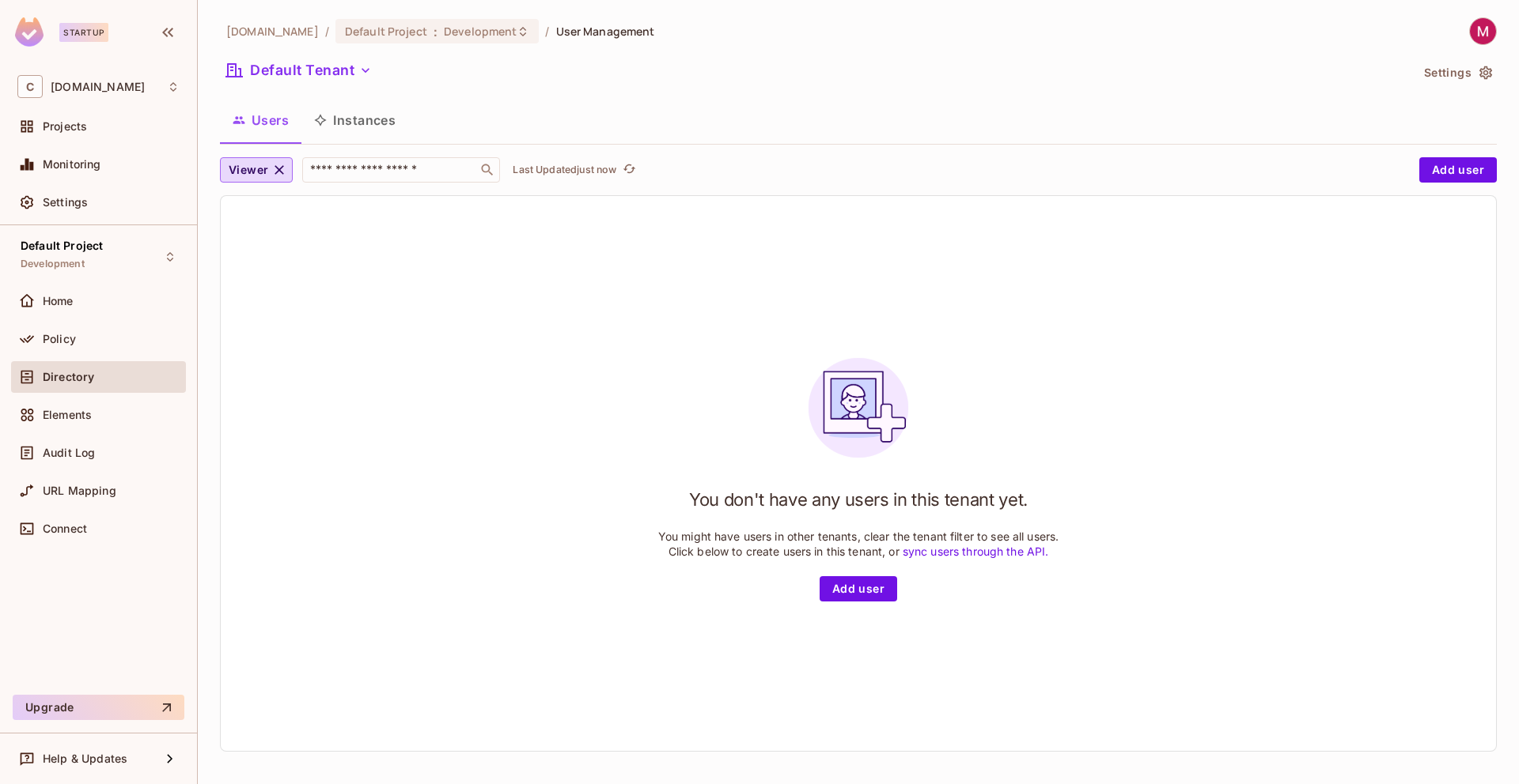
click at [282, 166] on icon "button" at bounding box center [280, 170] width 9 height 9
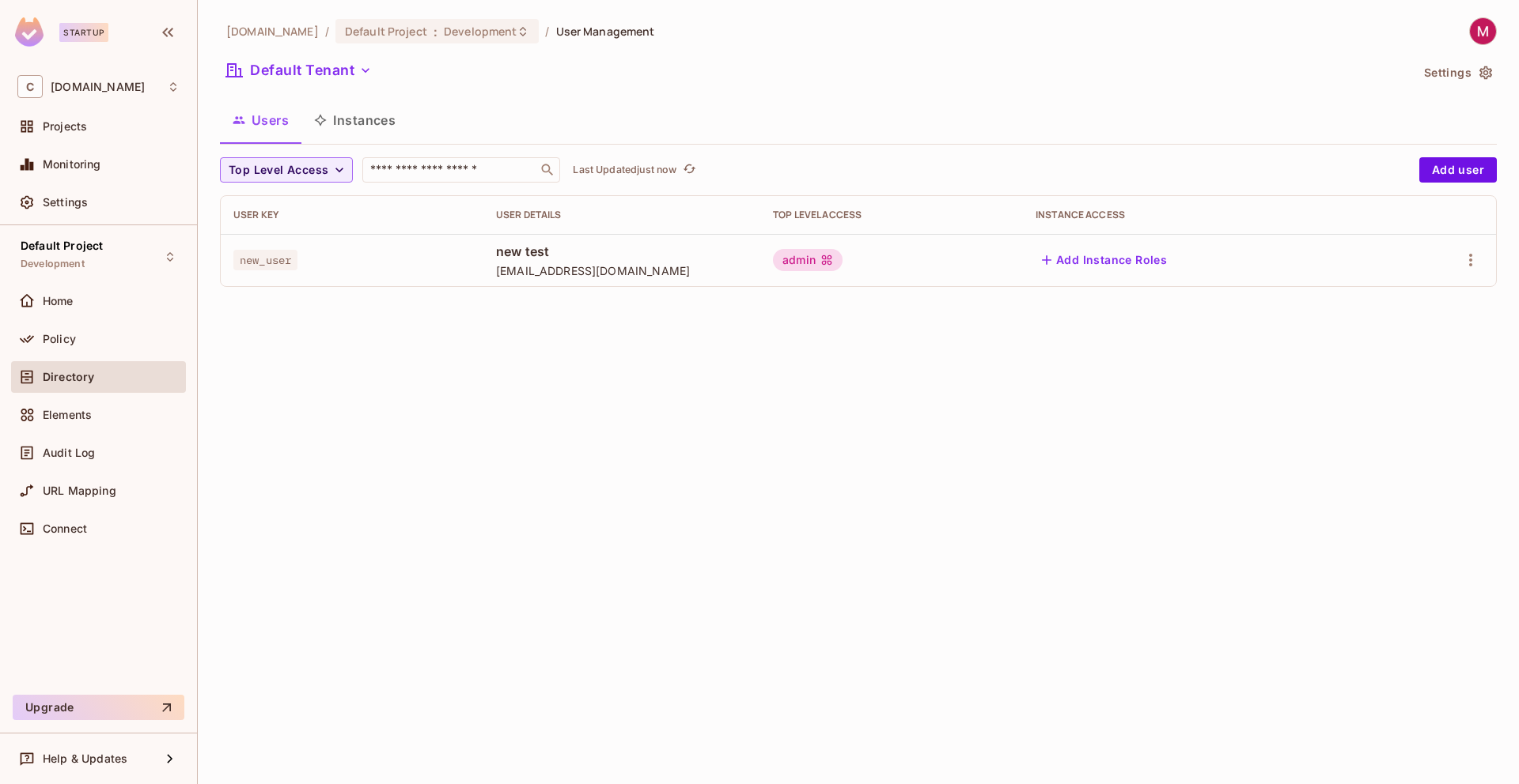
click at [691, 465] on div "cyclops.security / Default Project : Development / User Management Default Tena…" at bounding box center [857, 392] width 1320 height 784
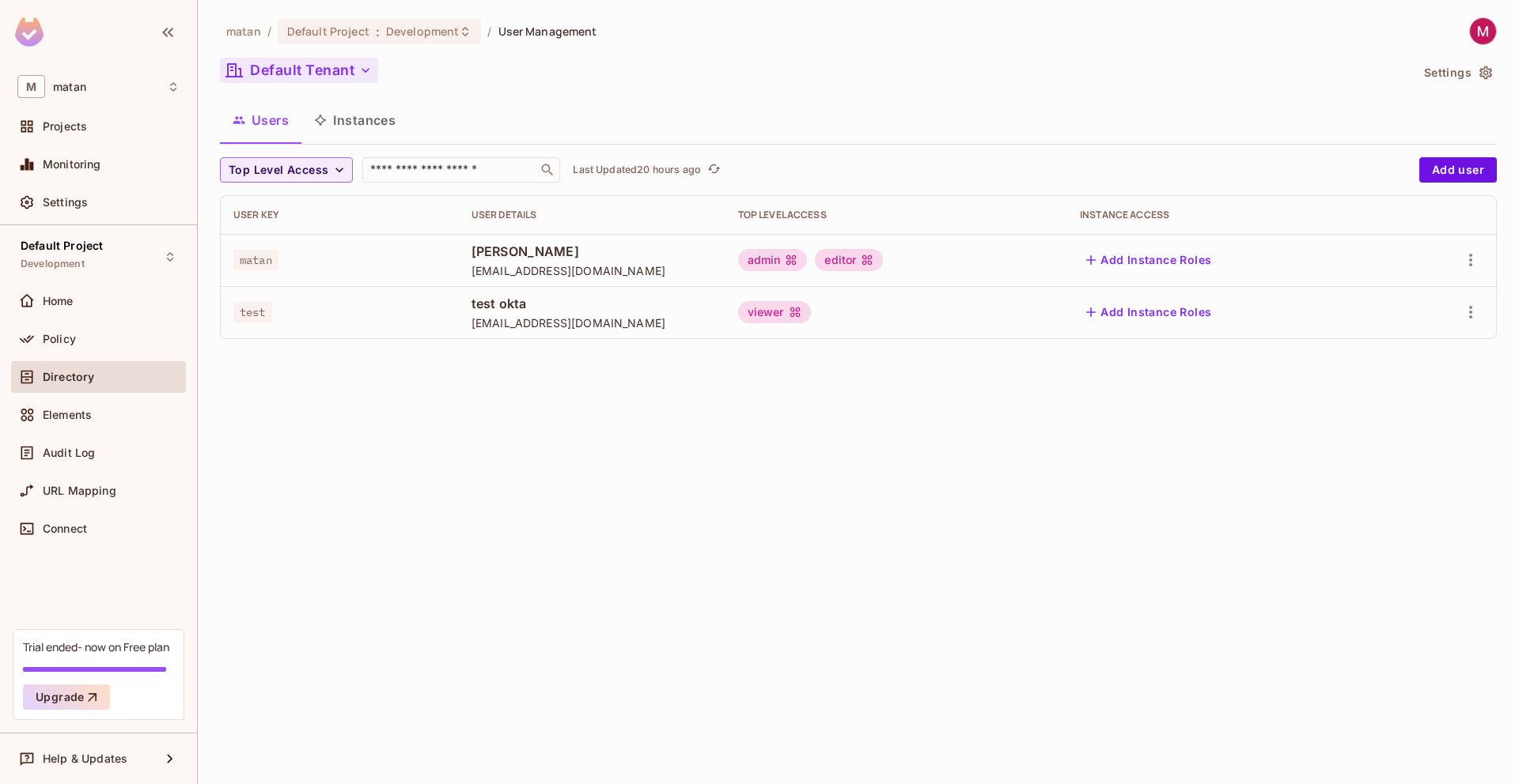
click at [318, 70] on button "Default Tenant" at bounding box center [298, 70] width 158 height 26
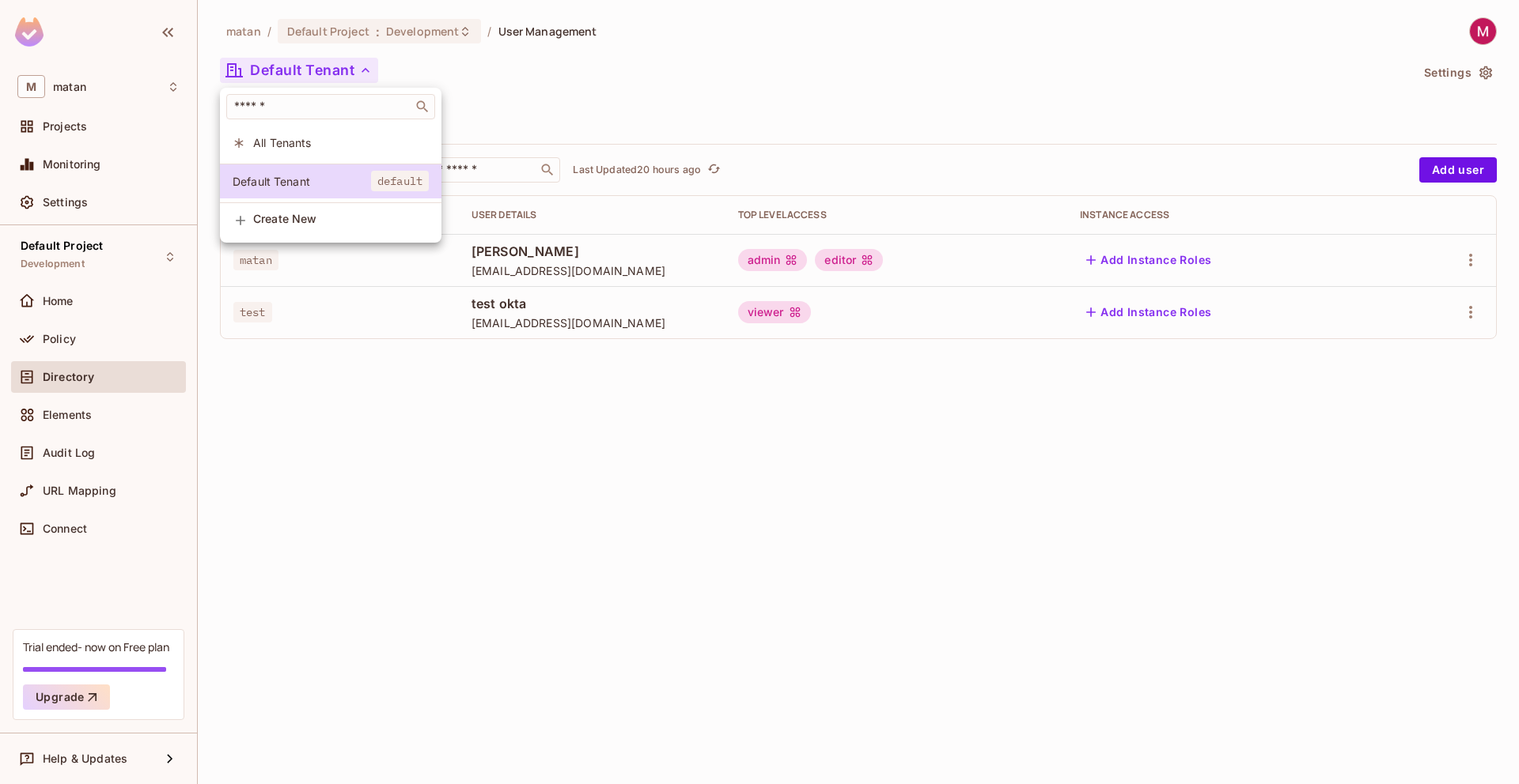
click at [475, 79] on div at bounding box center [760, 392] width 1519 height 784
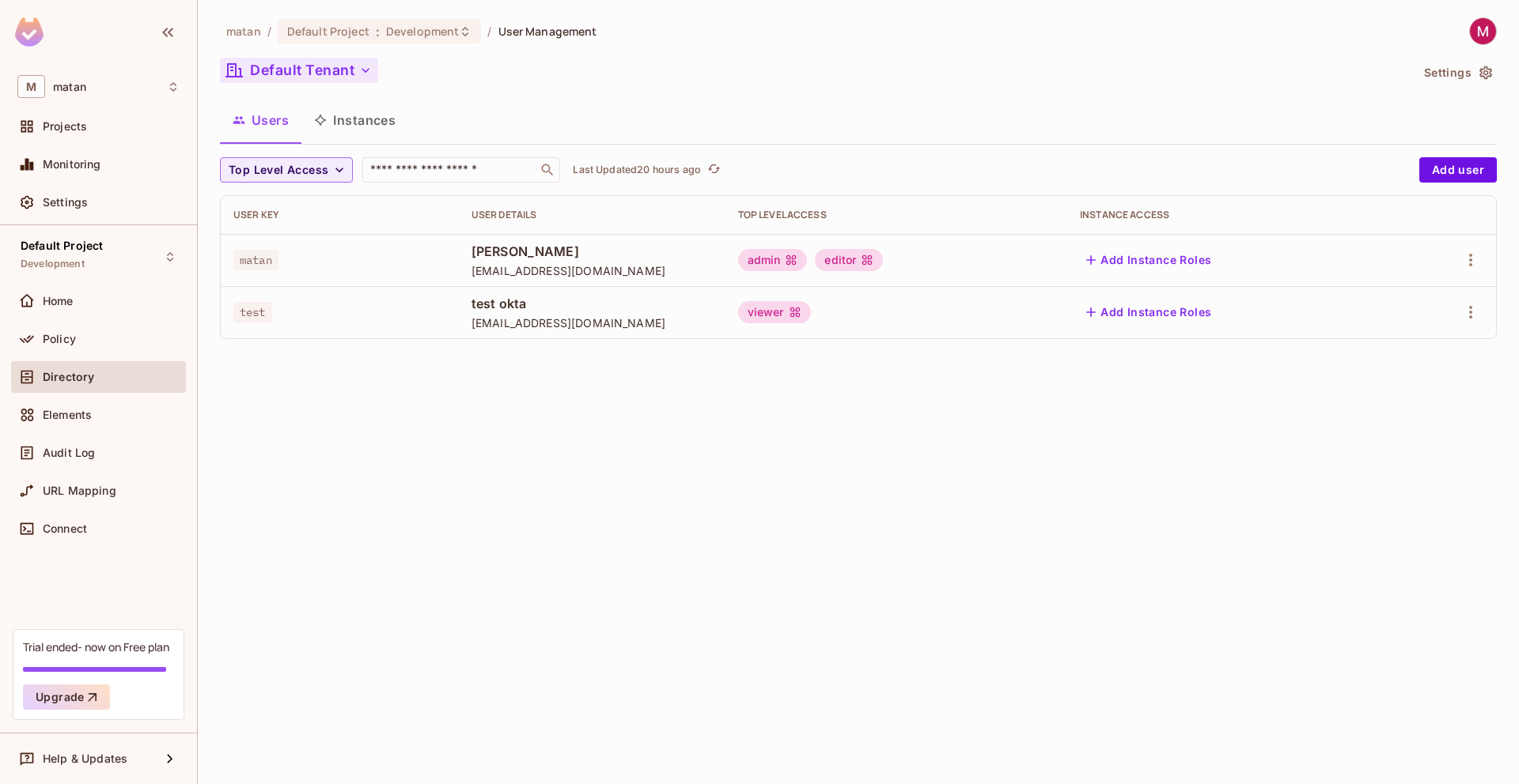
click at [295, 79] on button "Default Tenant" at bounding box center [298, 70] width 158 height 26
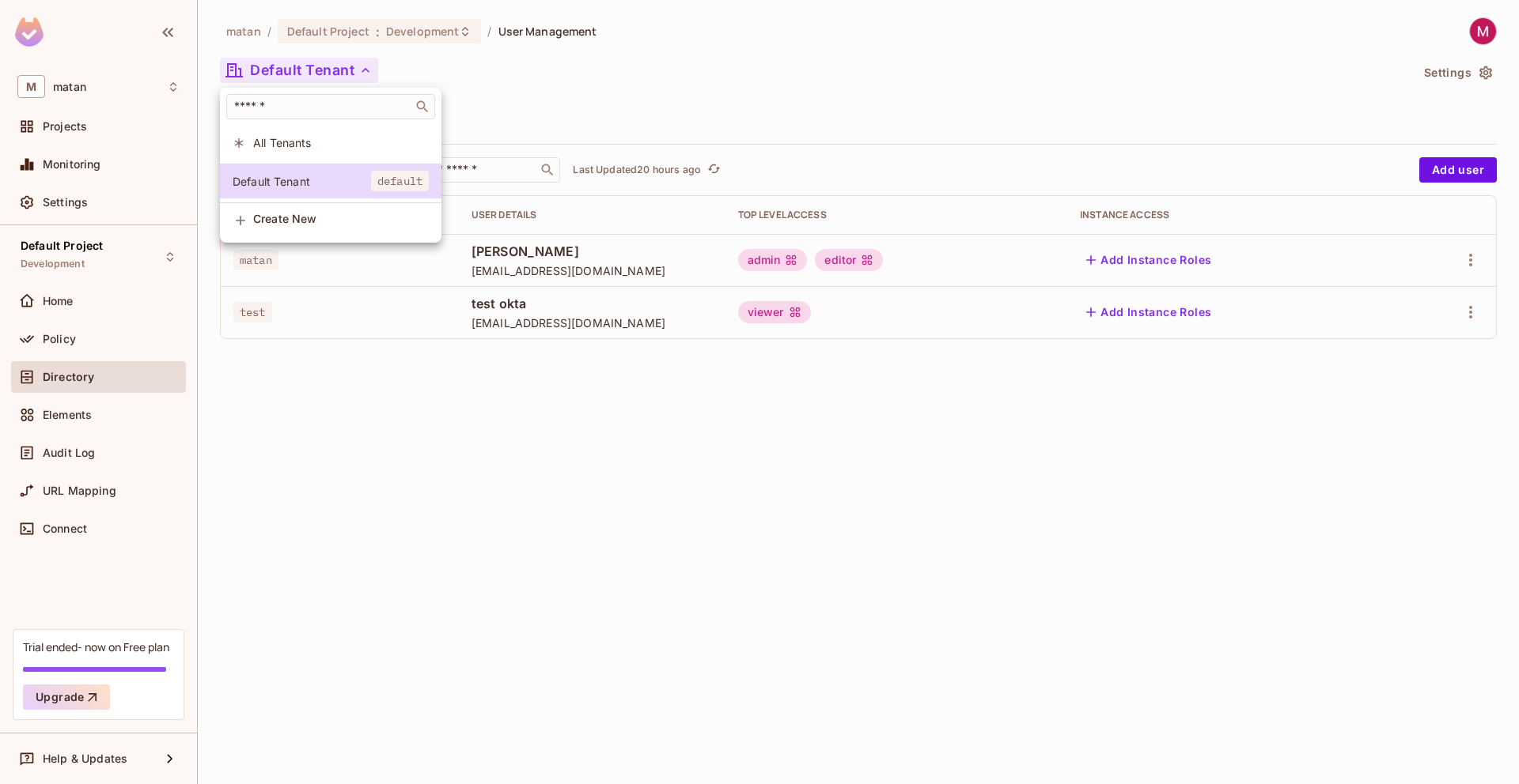
click at [283, 143] on span "All Tenants" at bounding box center [341, 143] width 176 height 15
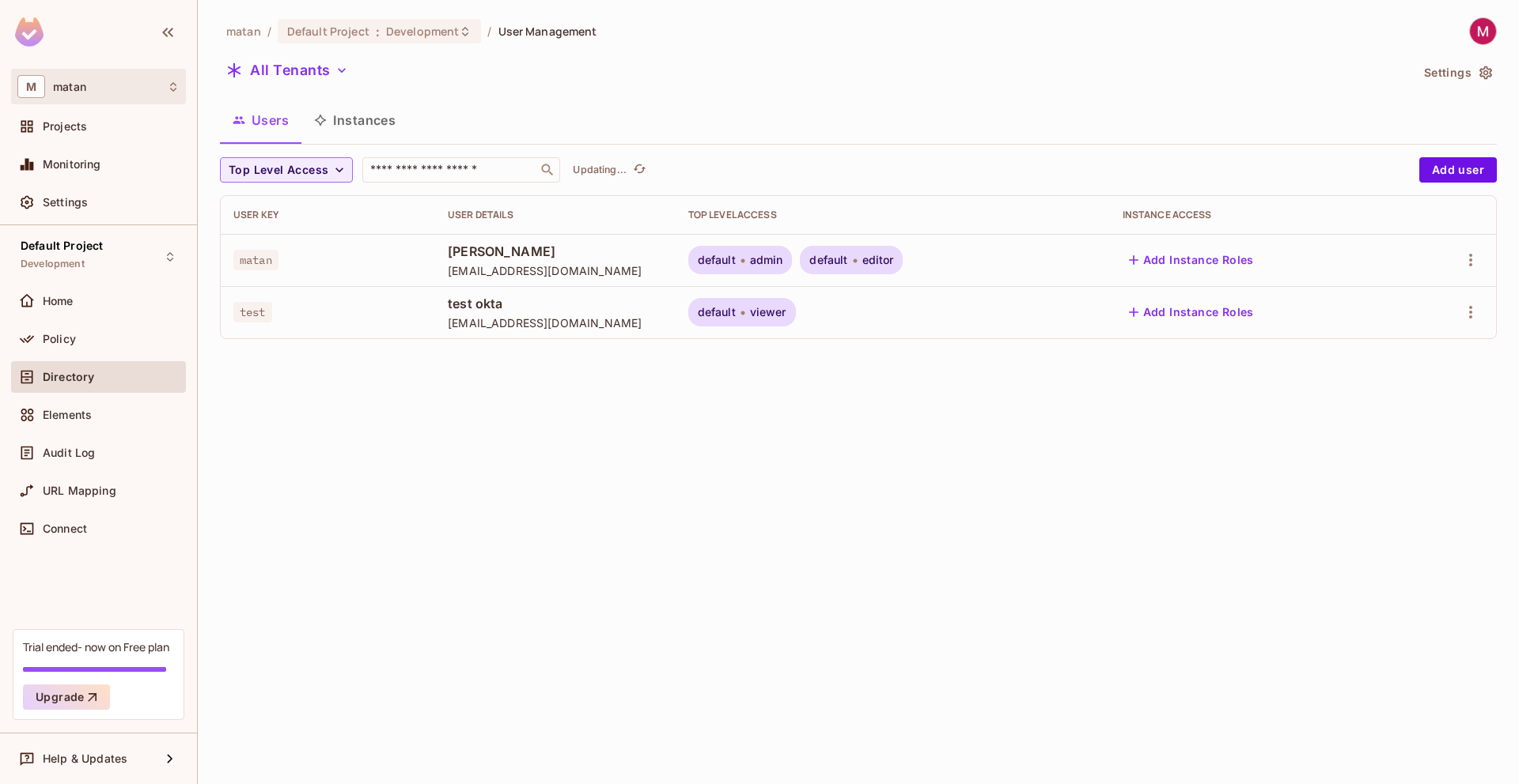
click at [61, 85] on span "matan" at bounding box center [70, 87] width 33 height 13
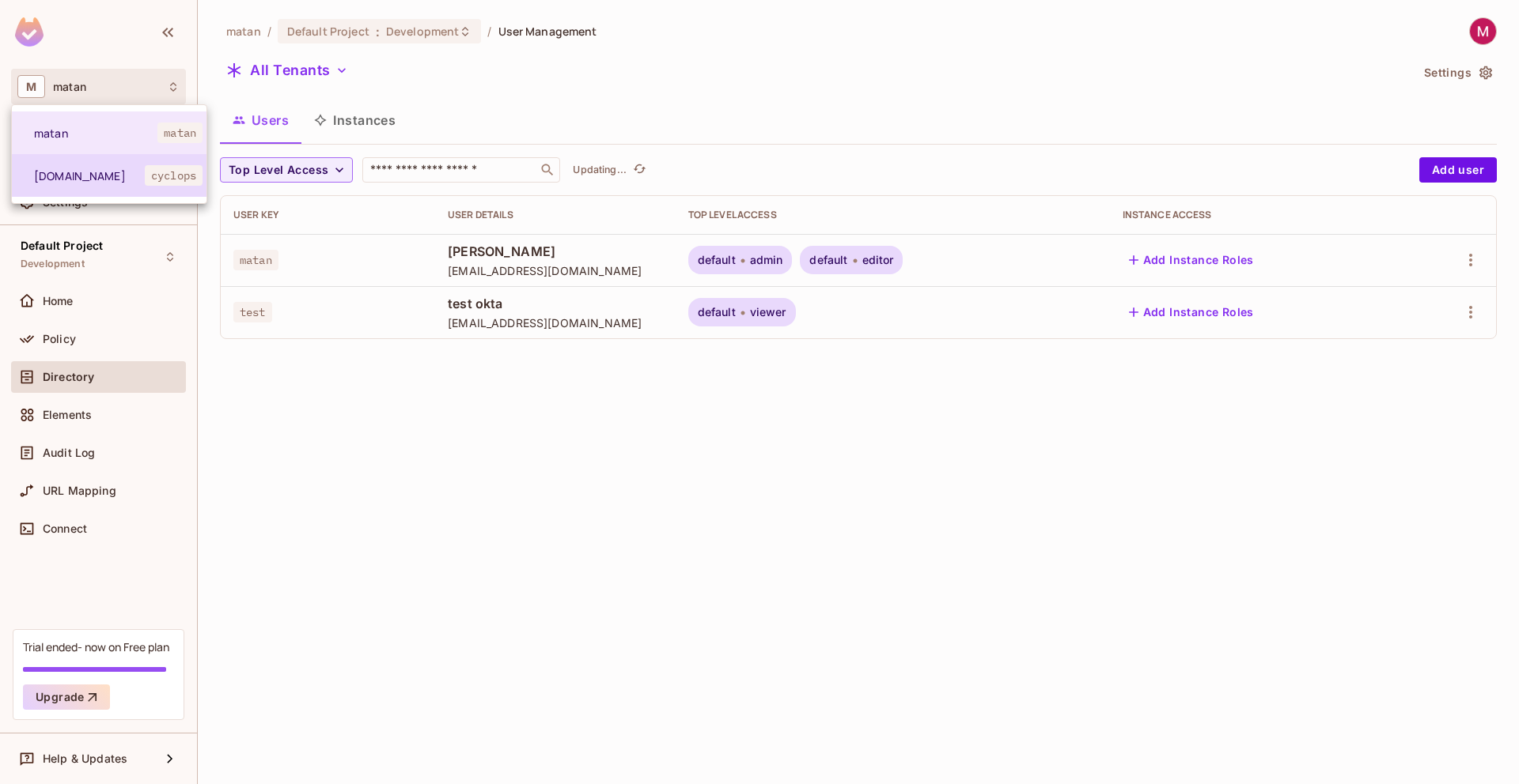
click at [96, 172] on span "[DOMAIN_NAME]" at bounding box center [89, 176] width 111 height 15
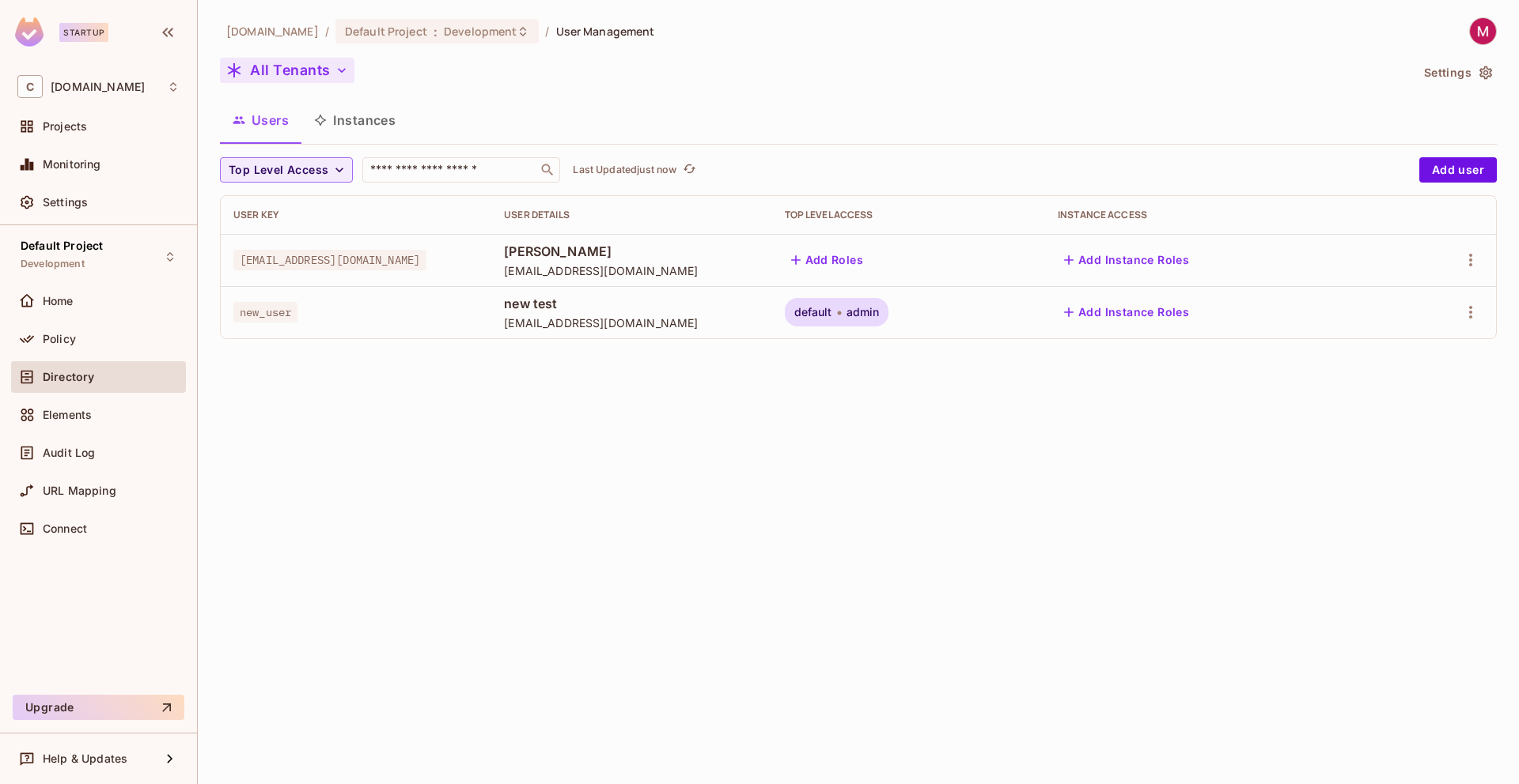
click at [241, 66] on icon "button" at bounding box center [233, 70] width 19 height 19
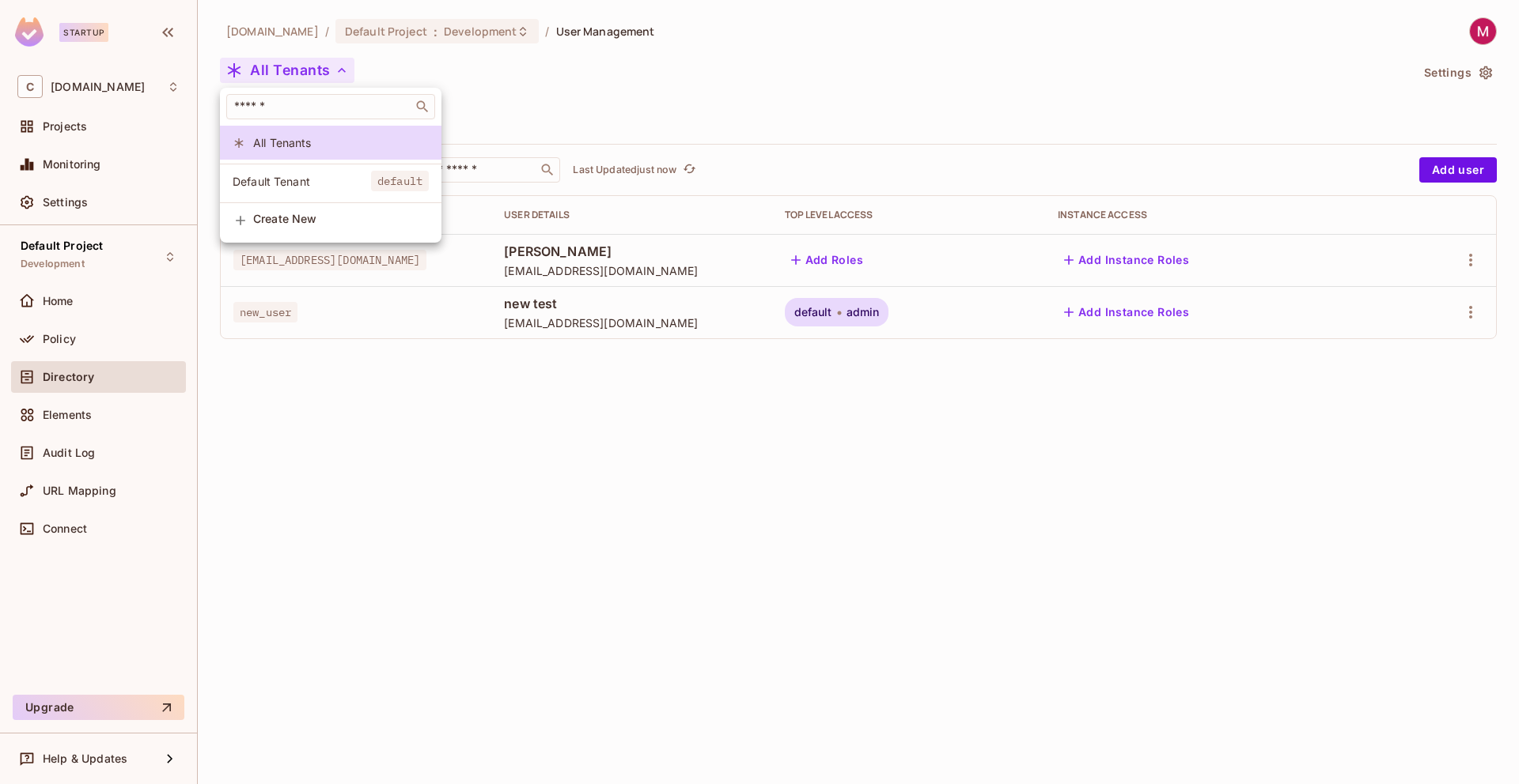
click at [241, 66] on div at bounding box center [760, 392] width 1519 height 784
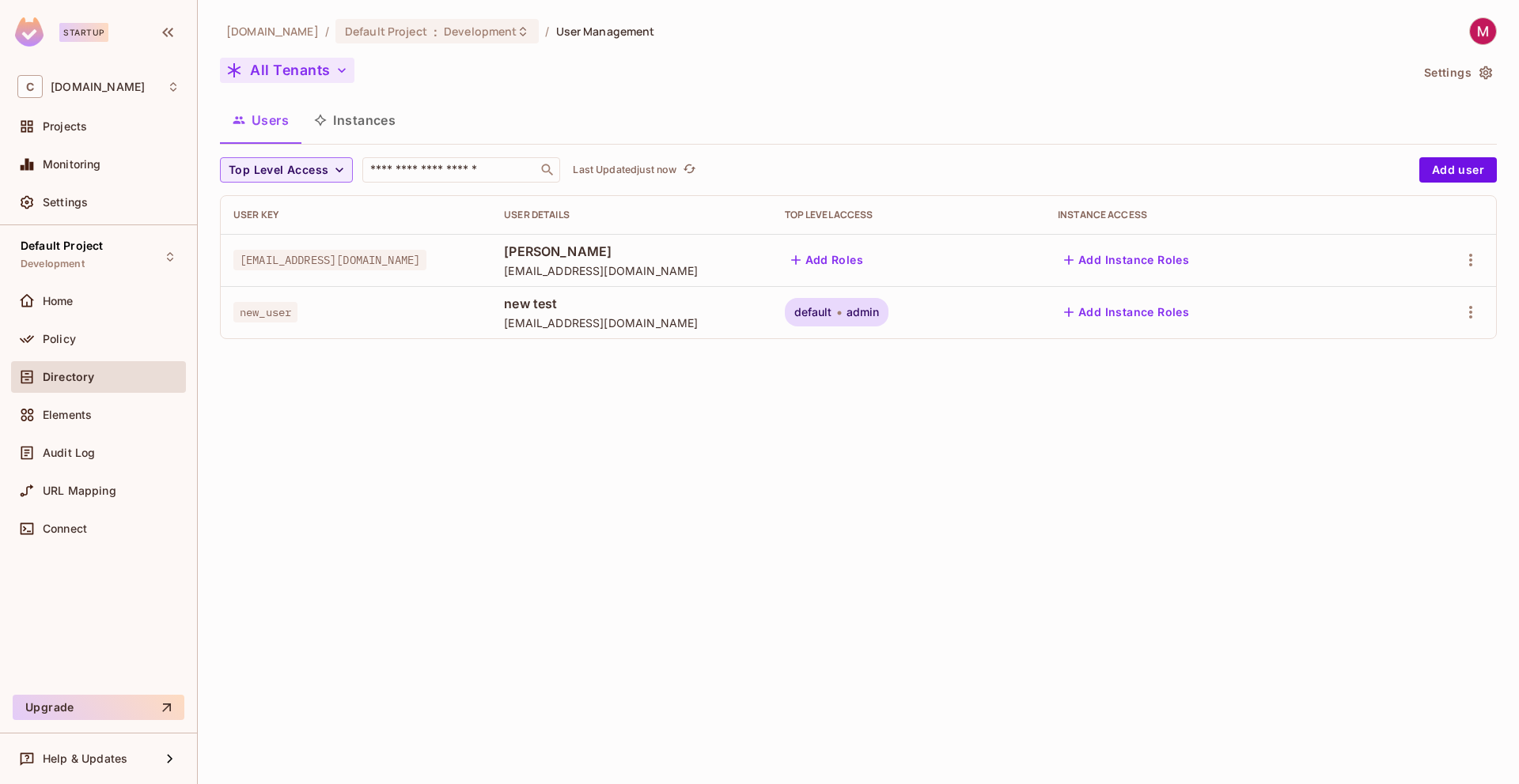
click at [294, 78] on button "All Tenants" at bounding box center [286, 70] width 135 height 26
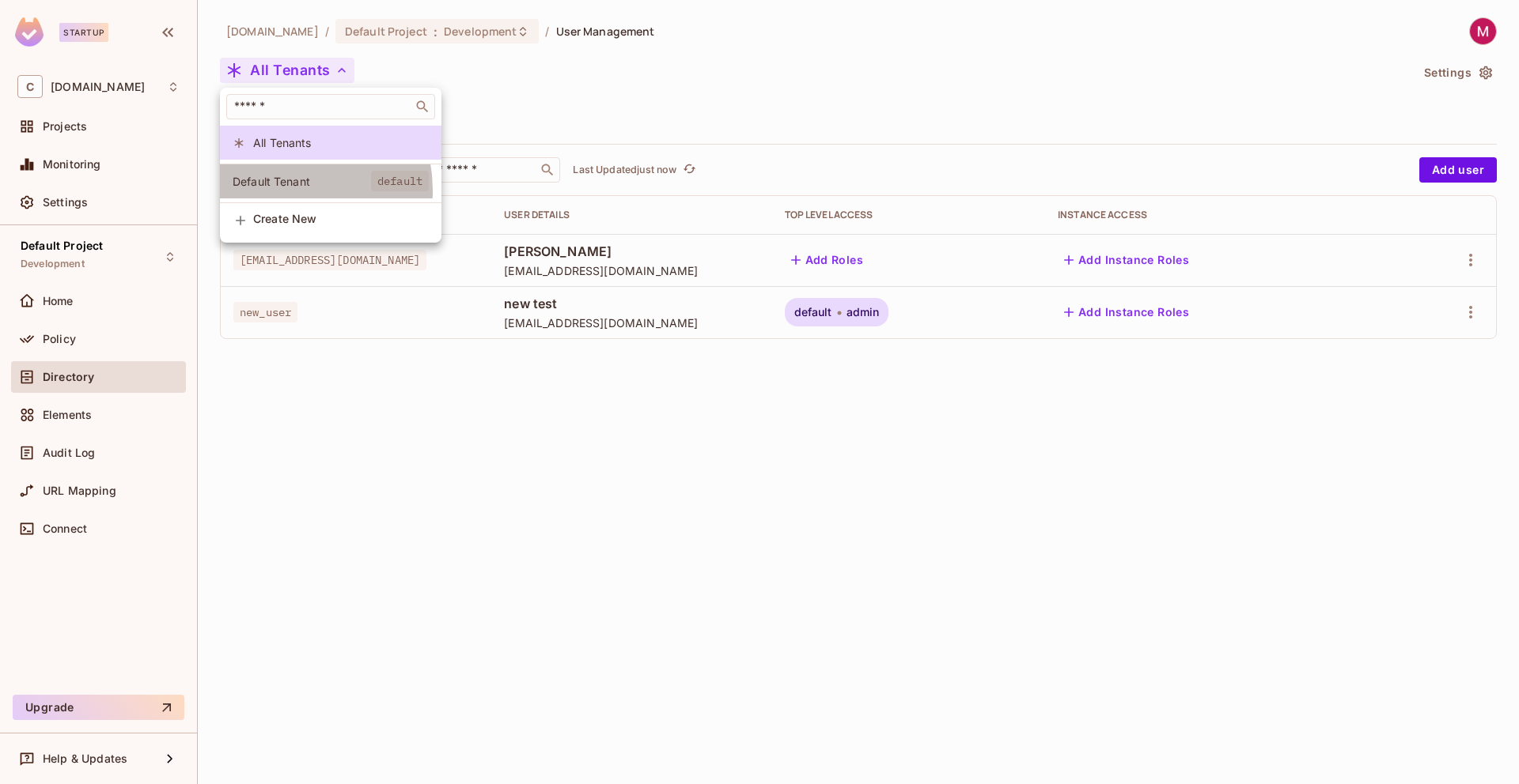
click at [285, 189] on li "Default Tenant default" at bounding box center [330, 181] width 221 height 34
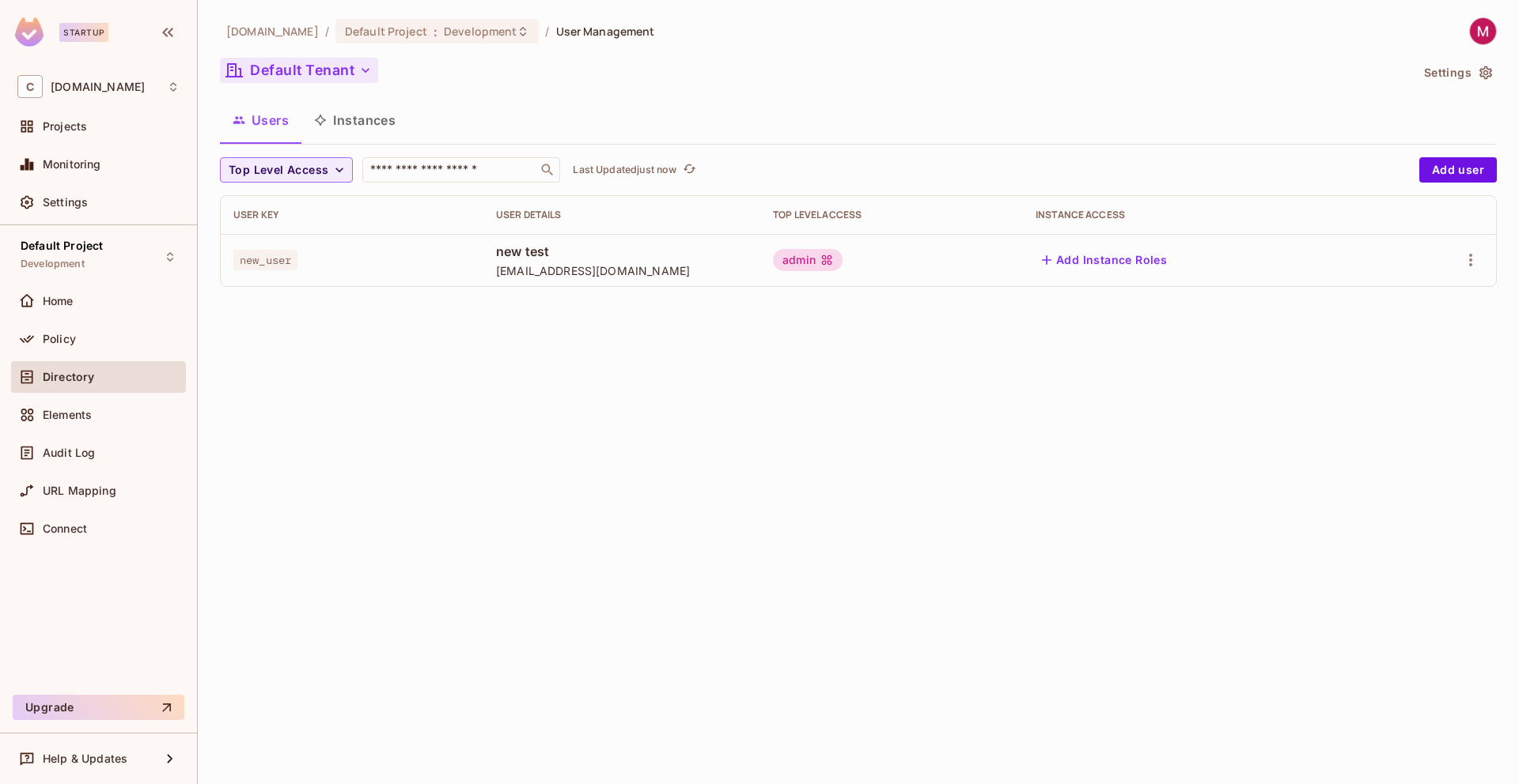
click at [277, 69] on button "Default Tenant" at bounding box center [298, 70] width 158 height 26
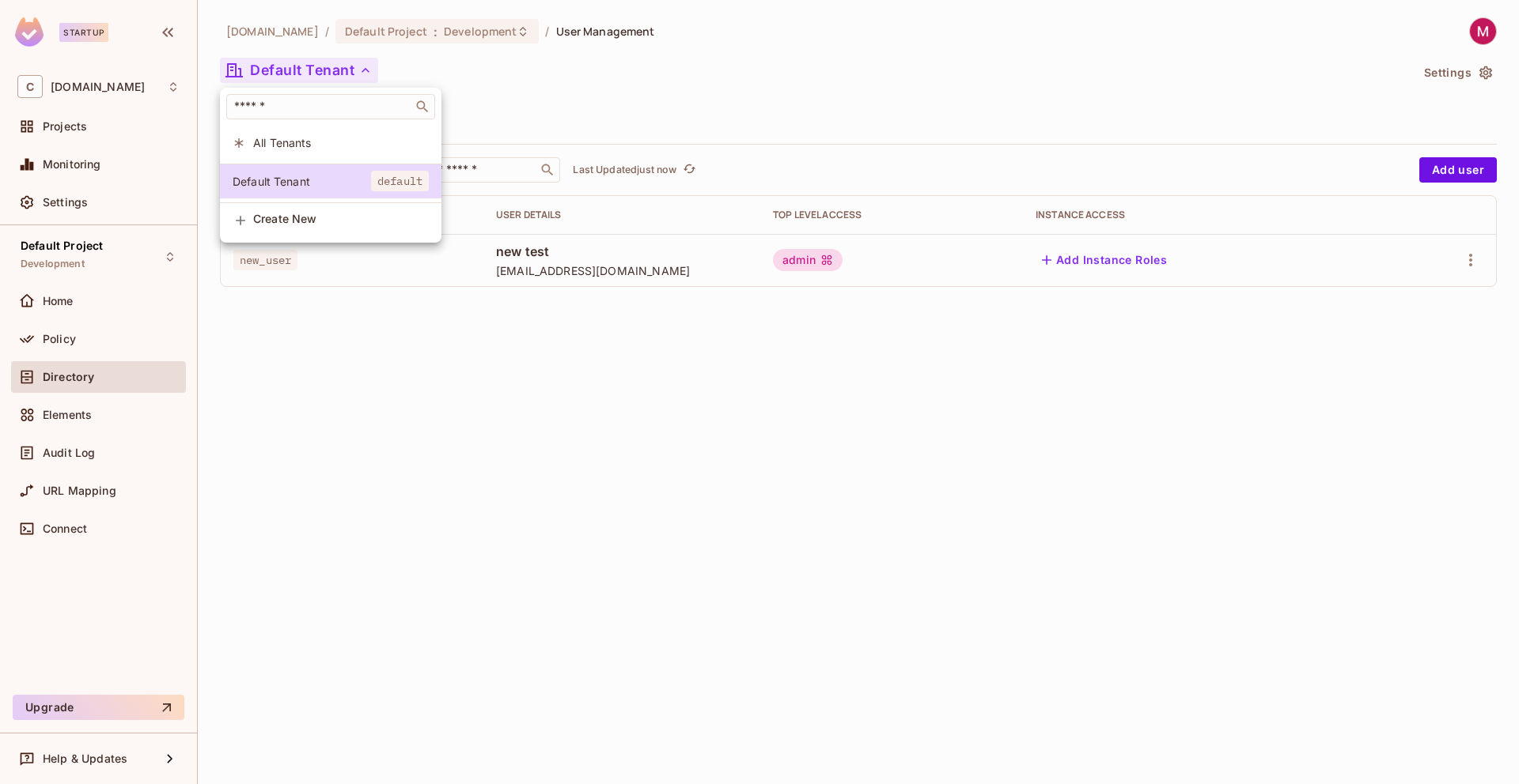
click at [283, 145] on span "All Tenants" at bounding box center [341, 143] width 176 height 15
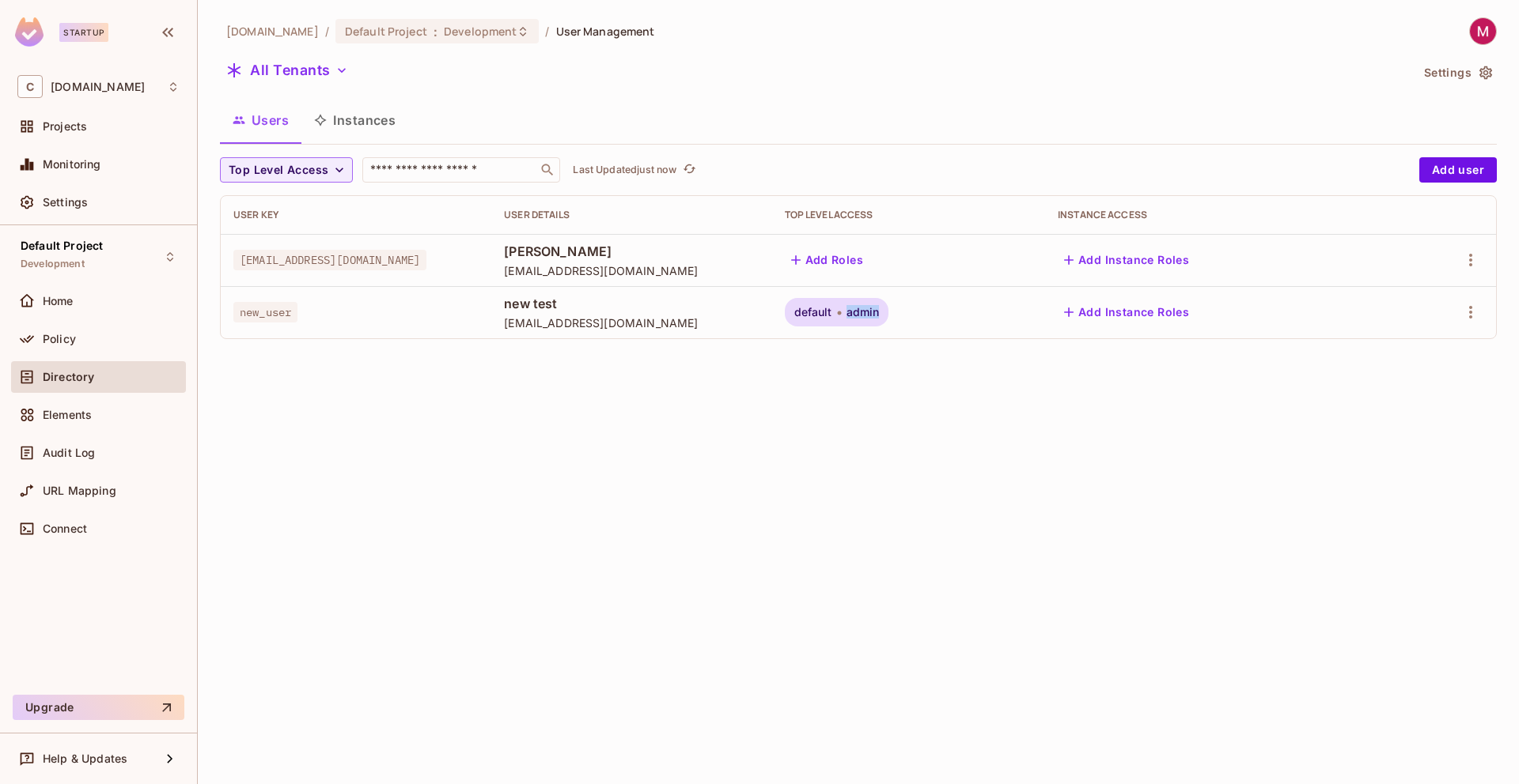
drag, startPoint x: 965, startPoint y: 316, endPoint x: 1001, endPoint y: 315, distance: 36.0
click at [889, 315] on div "default admin" at bounding box center [836, 312] width 104 height 28
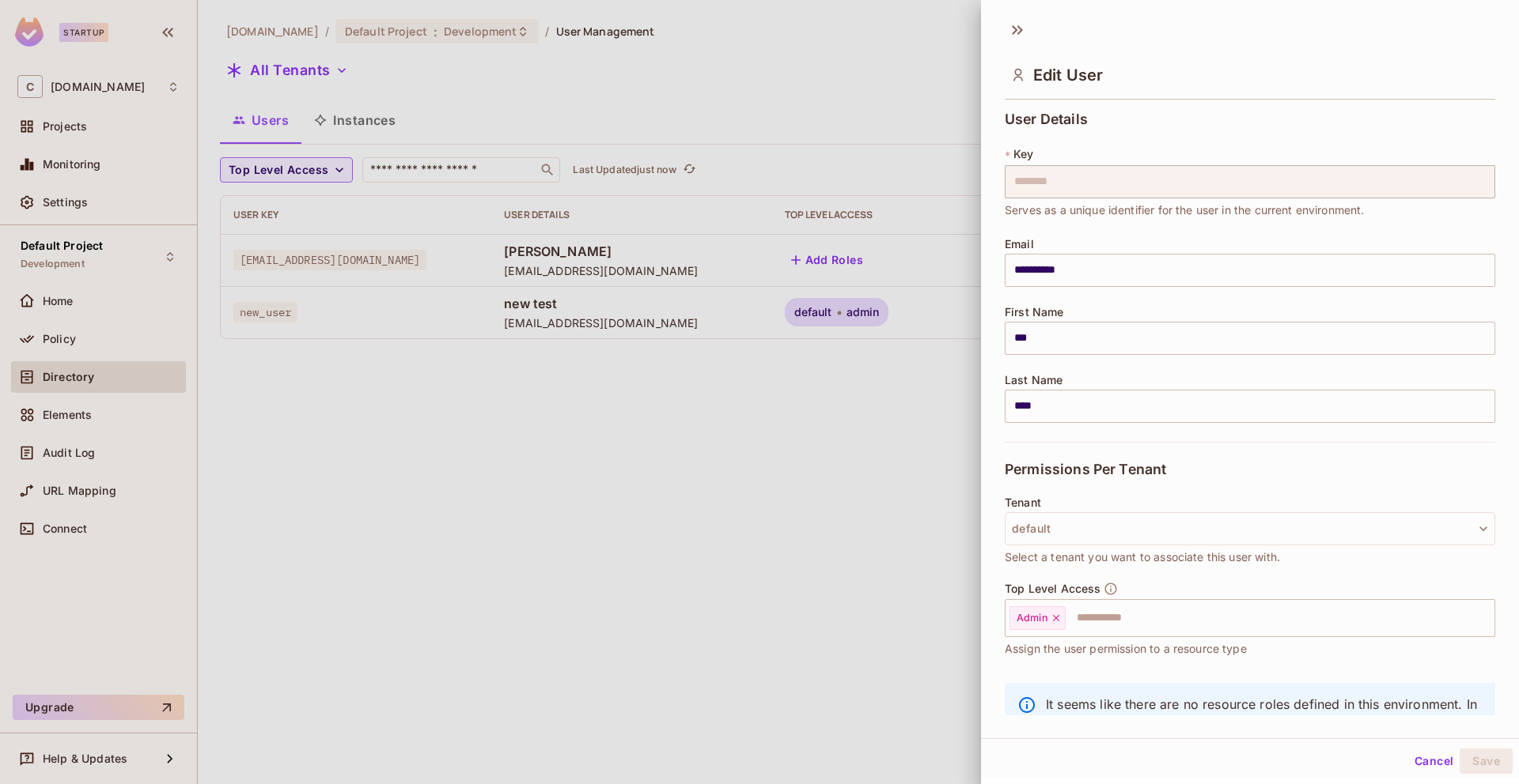
click at [863, 393] on div at bounding box center [760, 392] width 1519 height 784
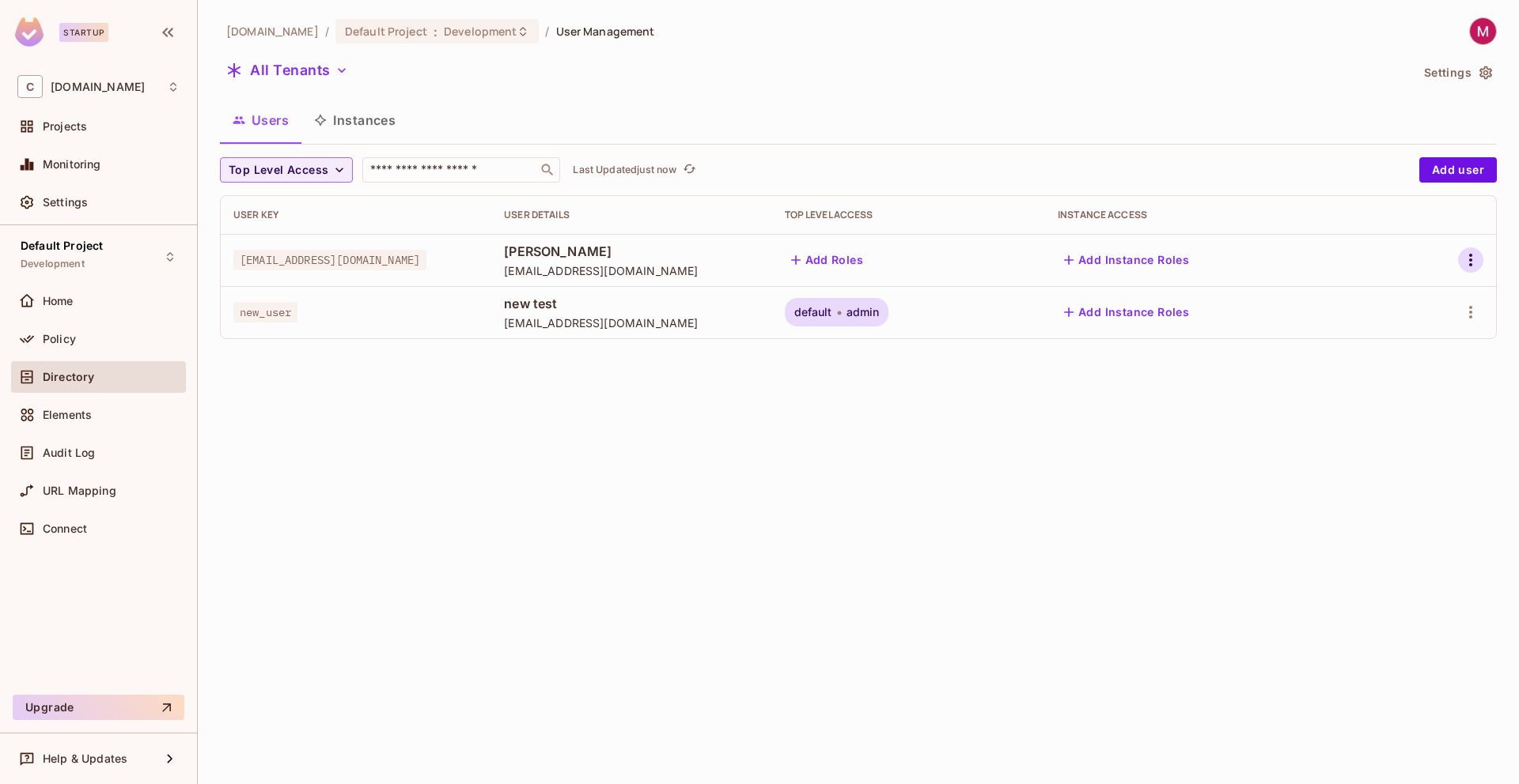
click at [1475, 265] on icon "button" at bounding box center [1470, 260] width 19 height 19
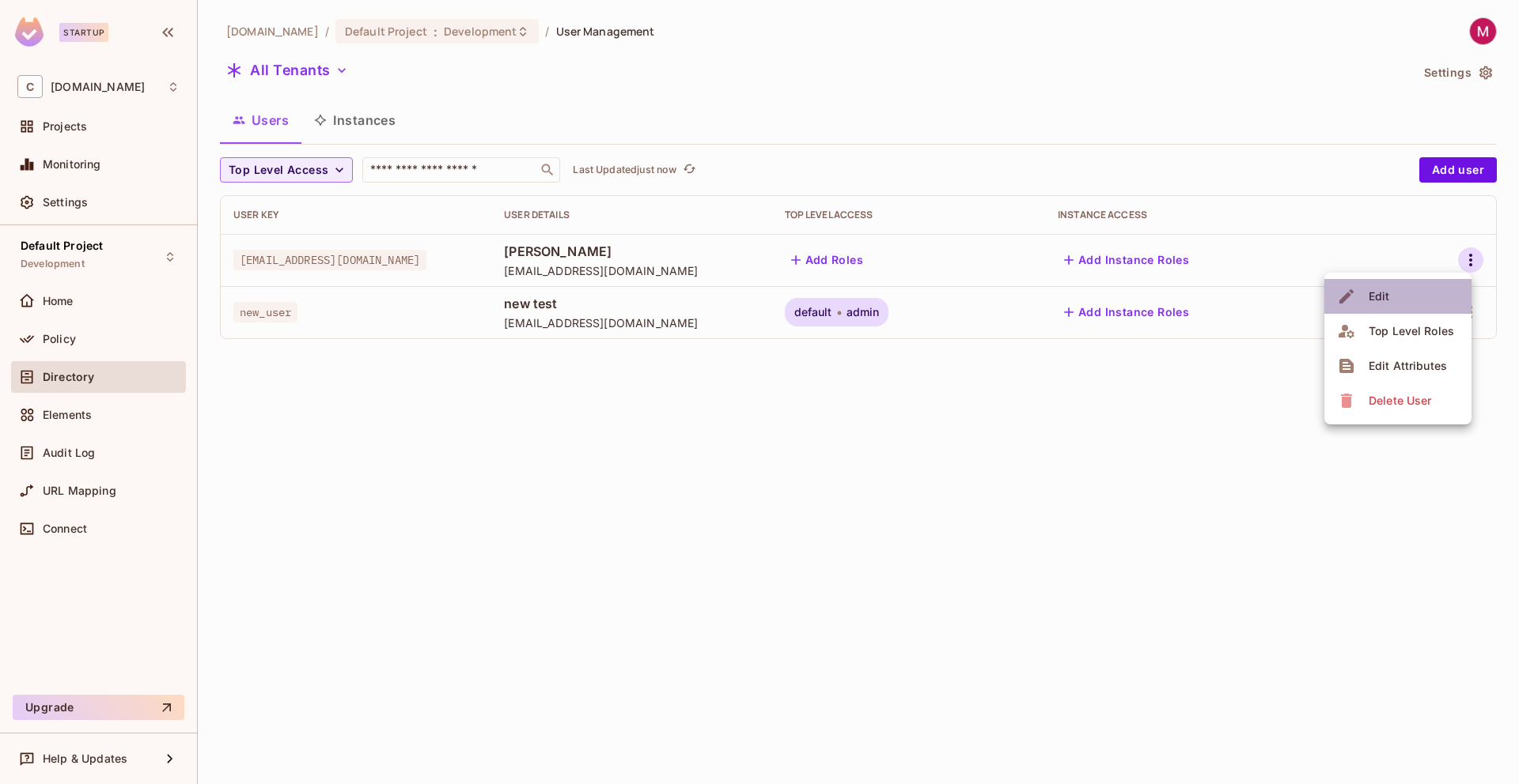
click at [1393, 293] on span "Edit" at bounding box center [1379, 296] width 31 height 26
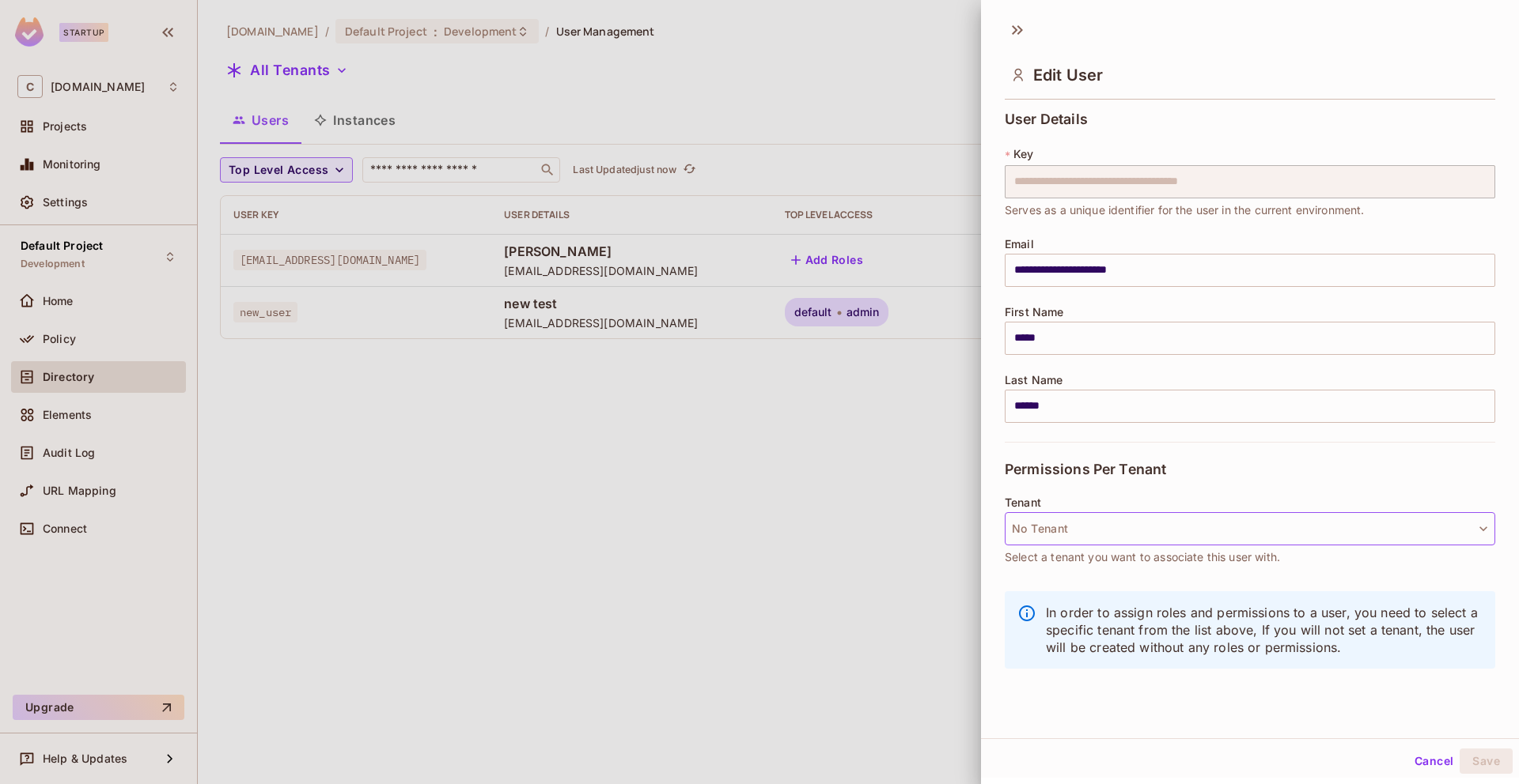
click at [1062, 533] on button "No Tenant" at bounding box center [1250, 529] width 490 height 33
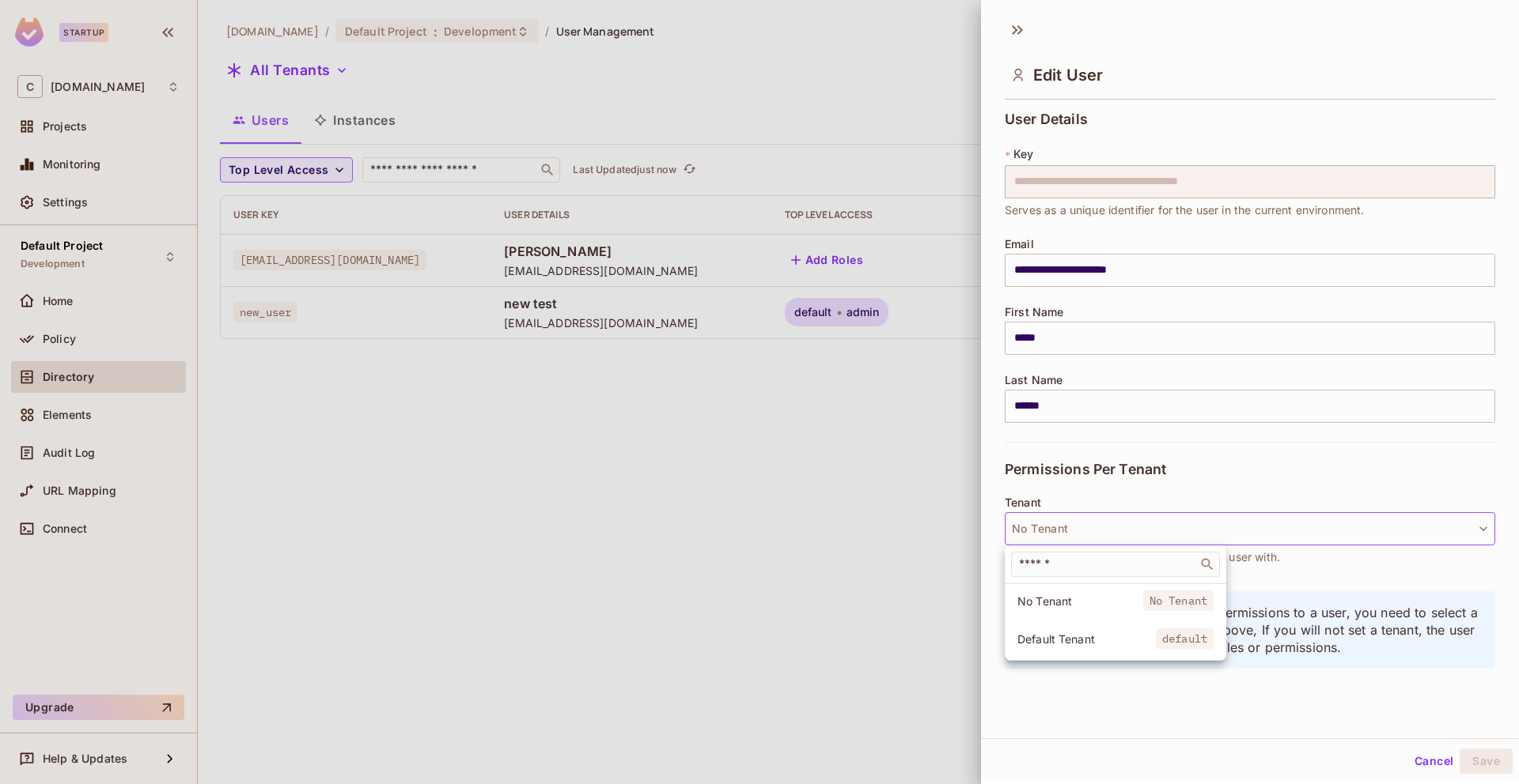
click at [1076, 519] on div at bounding box center [760, 392] width 1519 height 784
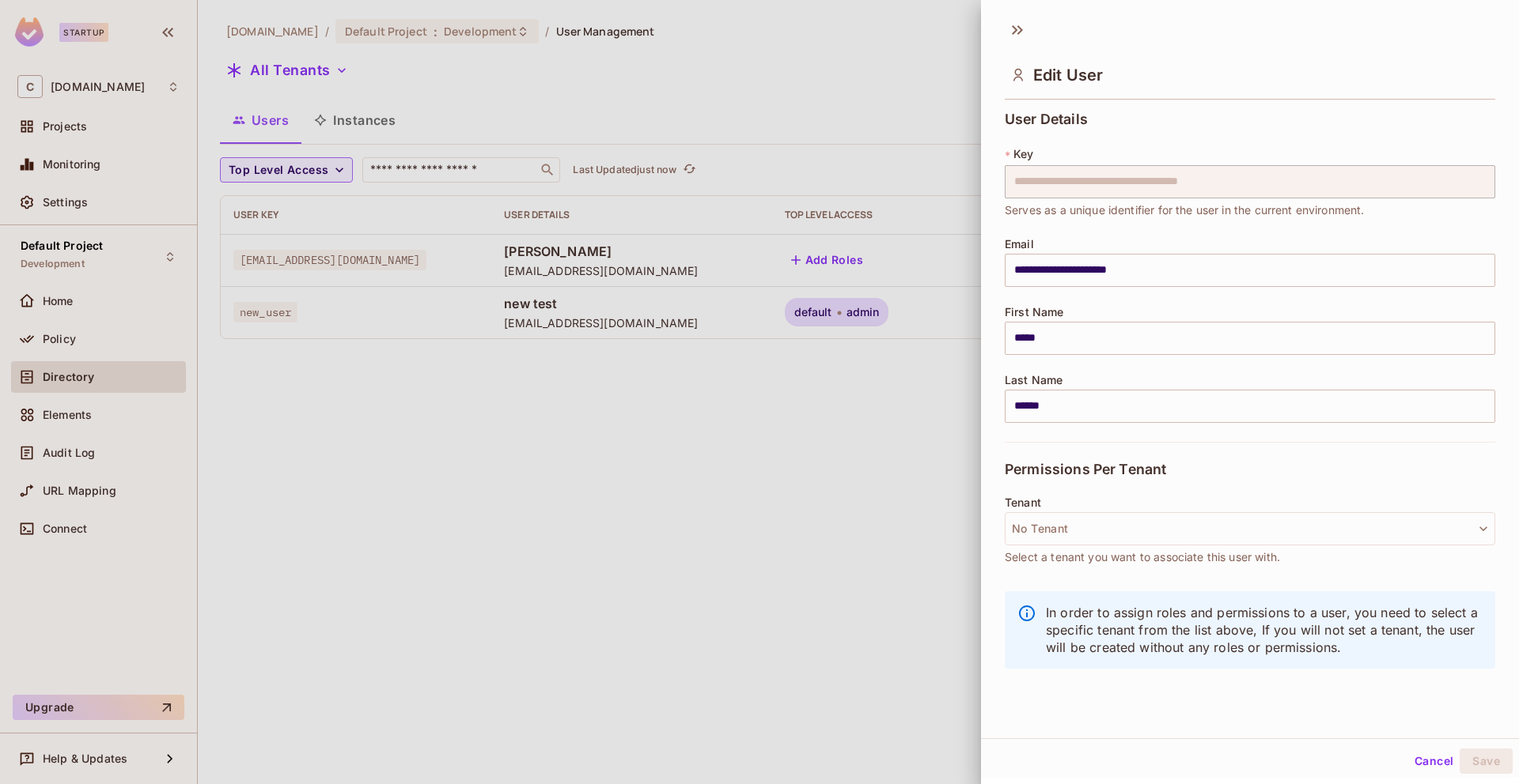
click at [938, 496] on div at bounding box center [760, 392] width 1519 height 784
